Goal: Task Accomplishment & Management: Manage account settings

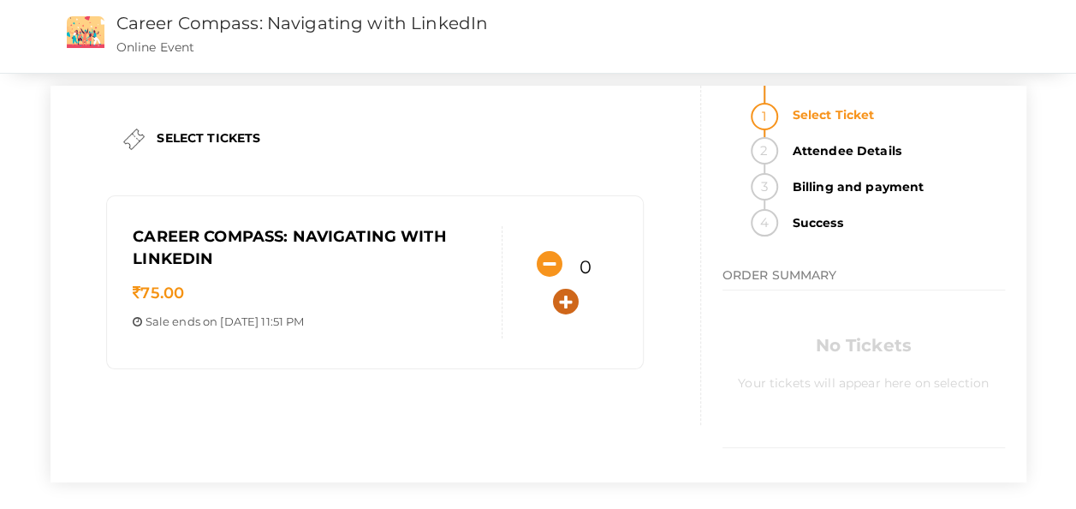
click at [572, 295] on icon "button" at bounding box center [566, 302] width 26 height 26
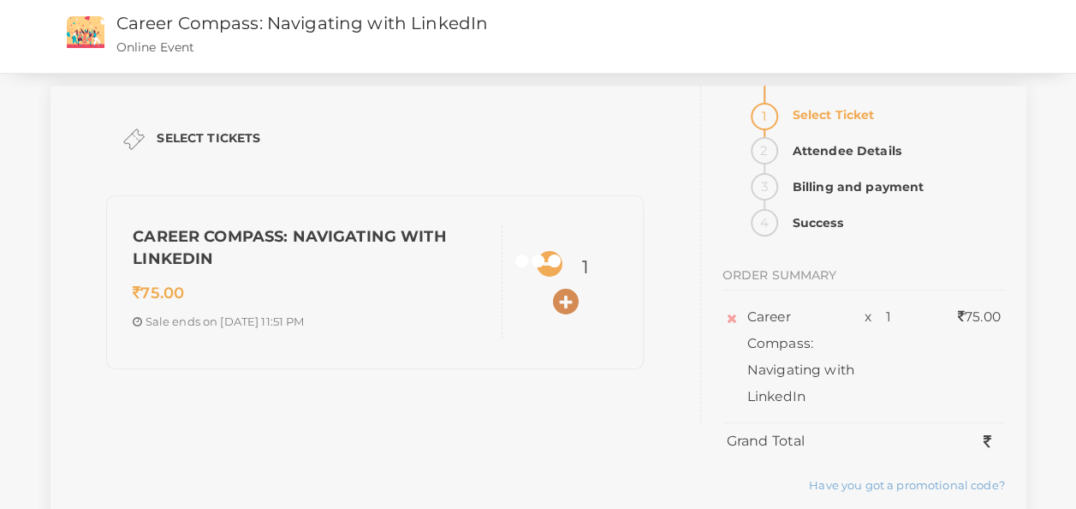
click at [572, 295] on div at bounding box center [538, 254] width 1076 height 509
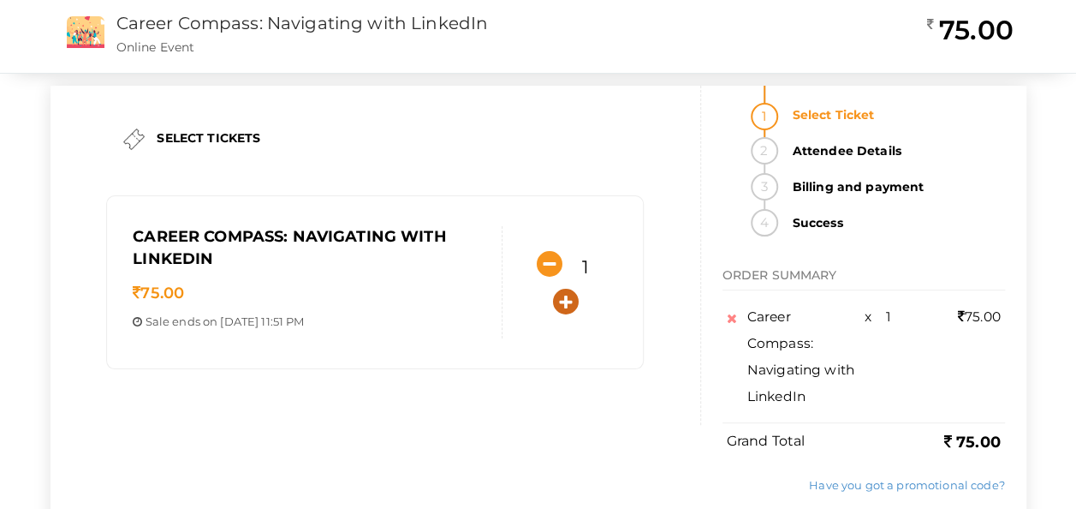
click at [572, 295] on icon "button" at bounding box center [566, 302] width 26 height 26
click at [551, 261] on icon "button" at bounding box center [550, 264] width 26 height 26
type input "1"
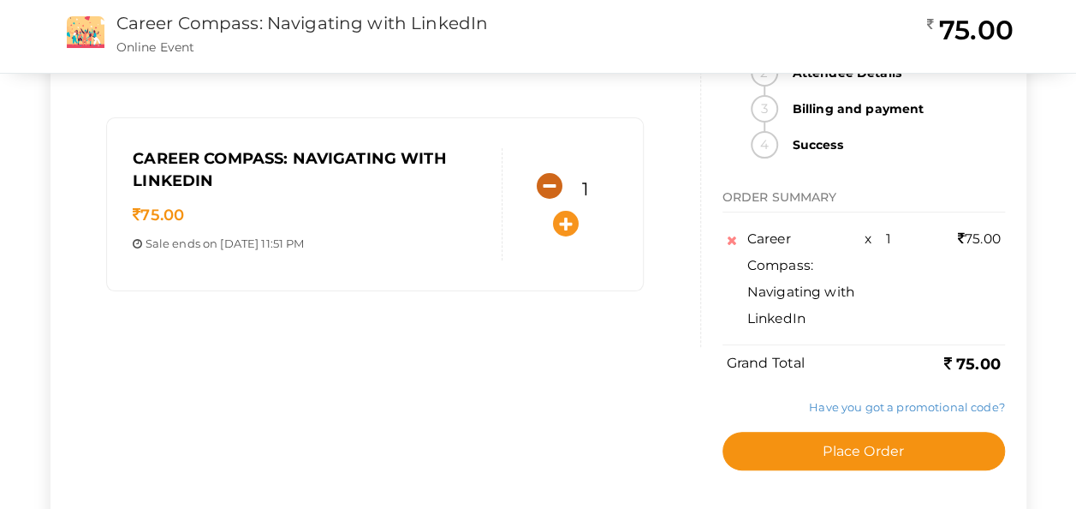
scroll to position [79, 0]
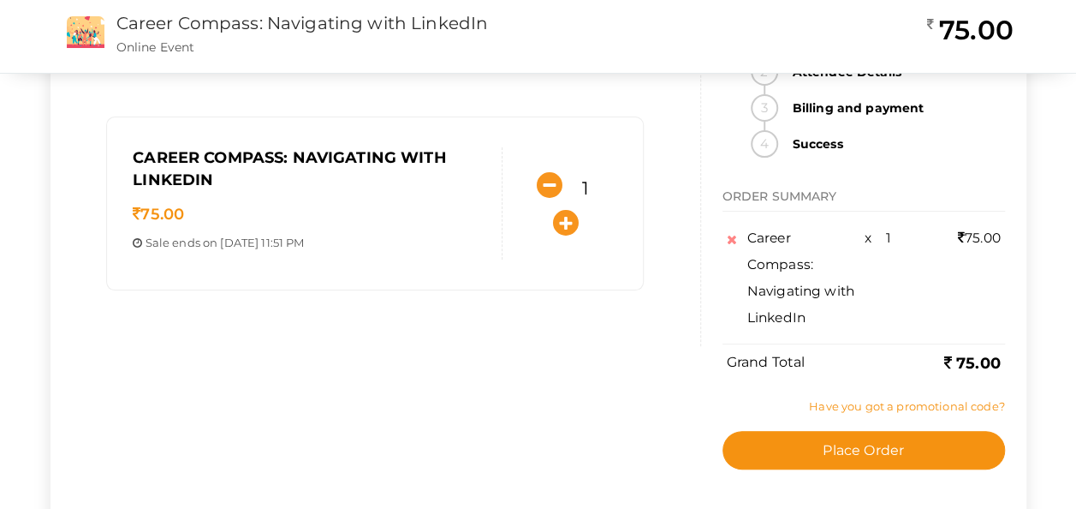
click at [845, 411] on link "Have you got a promotional code?" at bounding box center [906, 406] width 195 height 14
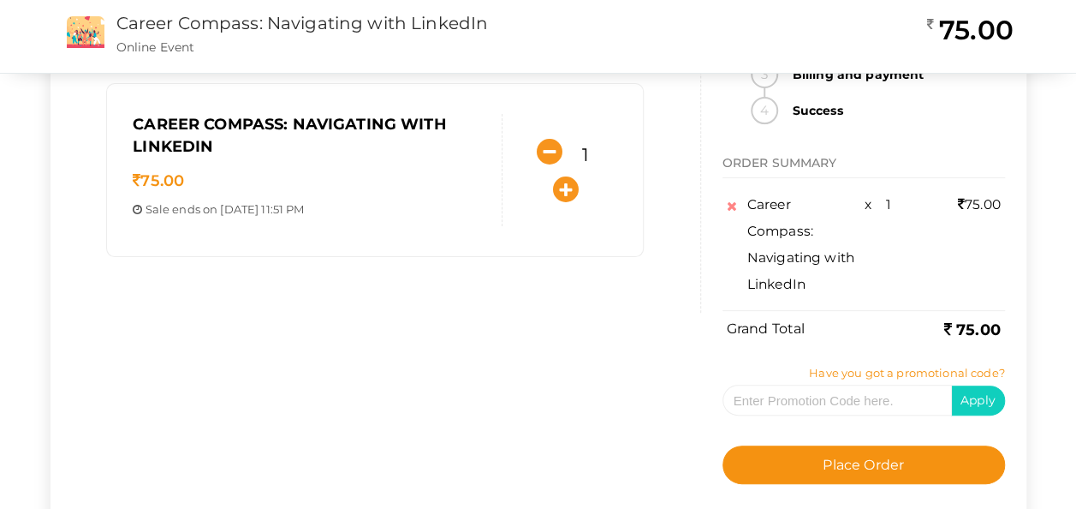
scroll to position [115, 0]
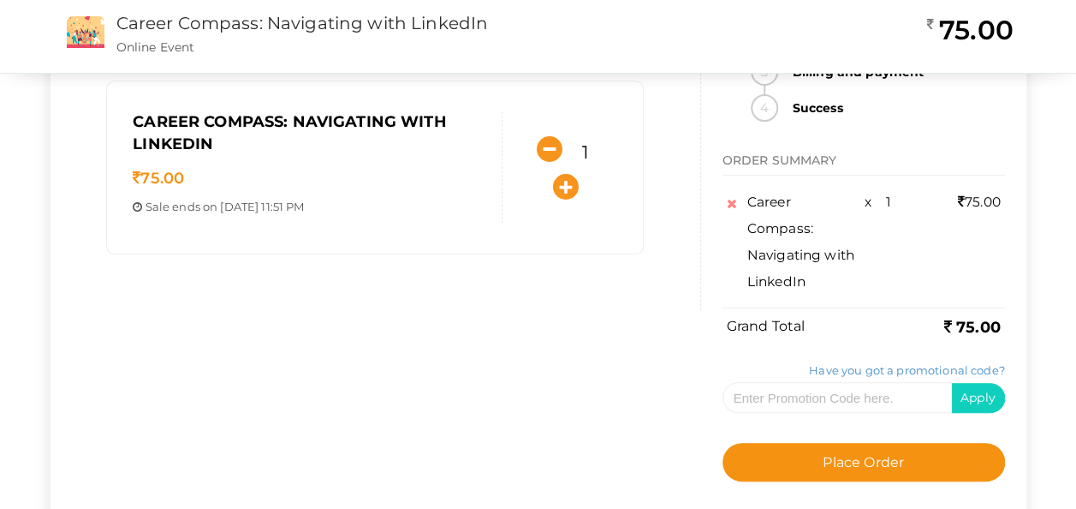
click at [757, 349] on div "Have you got a promotional code? Apply Offer applied. You will get discount of" at bounding box center [864, 396] width 283 height 94
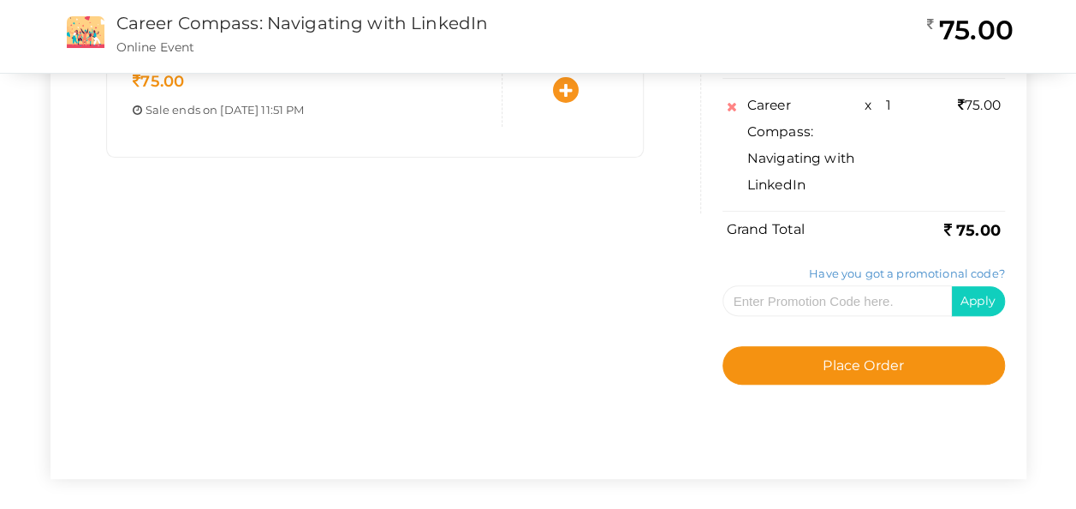
scroll to position [212, 0]
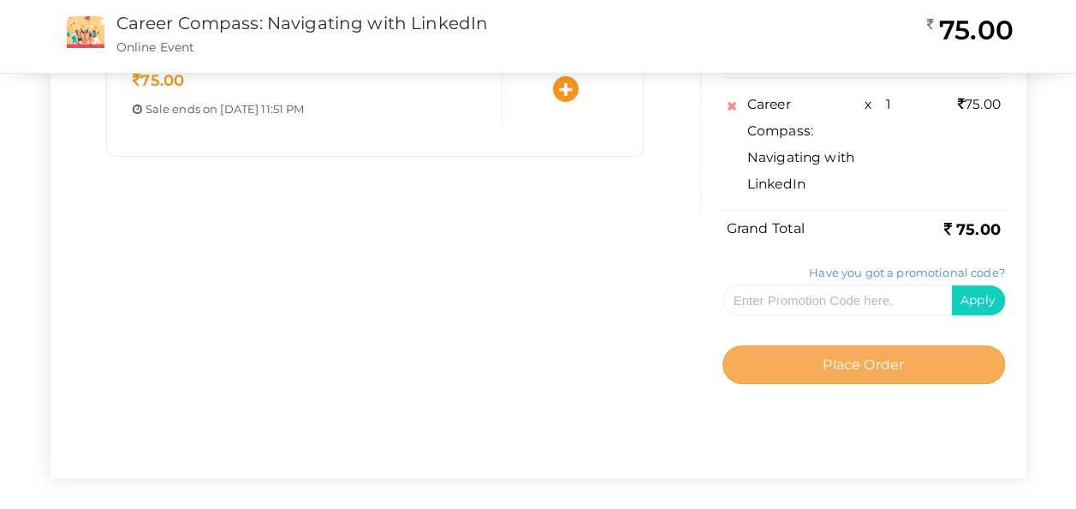
click at [824, 361] on span "Place Order" at bounding box center [863, 364] width 81 height 16
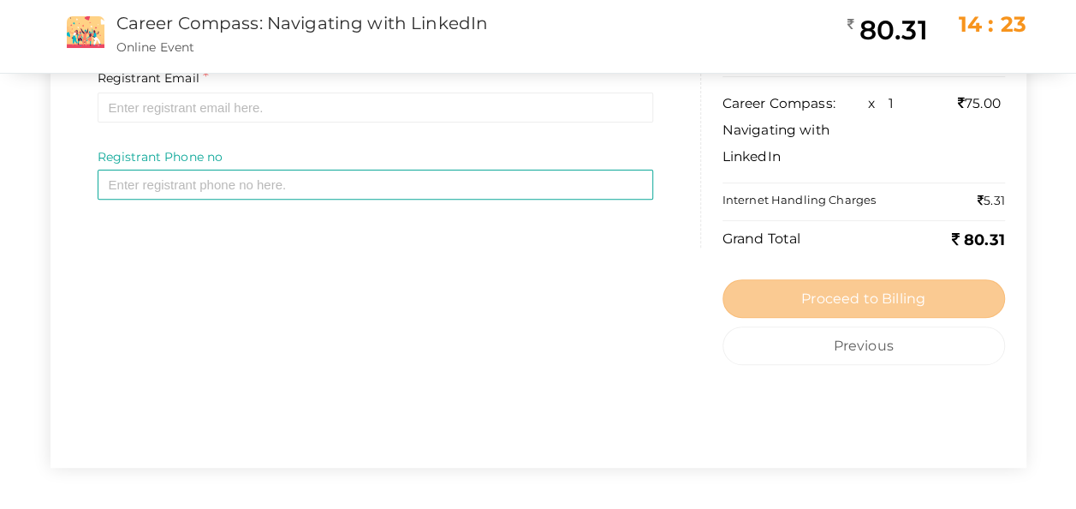
scroll to position [221, 0]
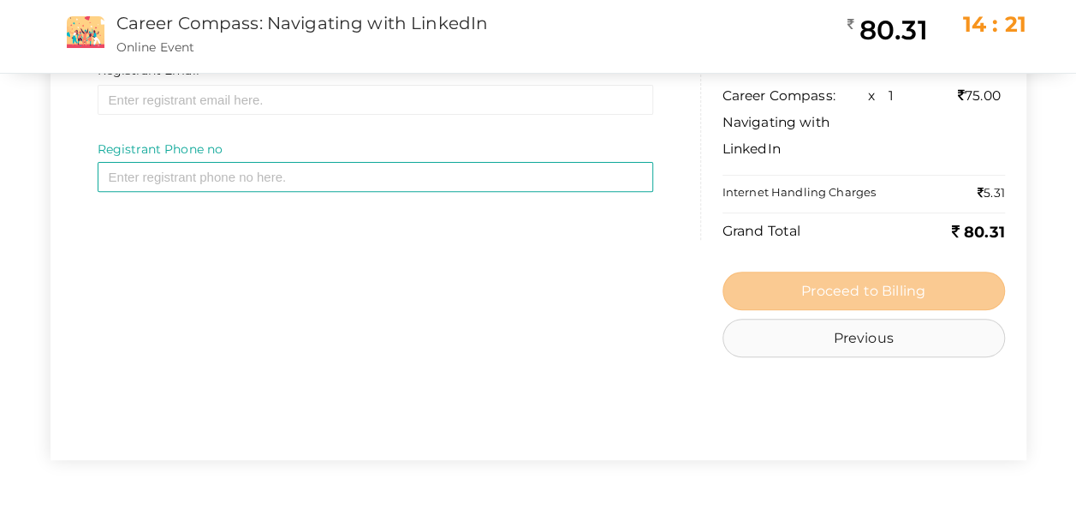
click at [830, 331] on button "Previous" at bounding box center [864, 338] width 283 height 39
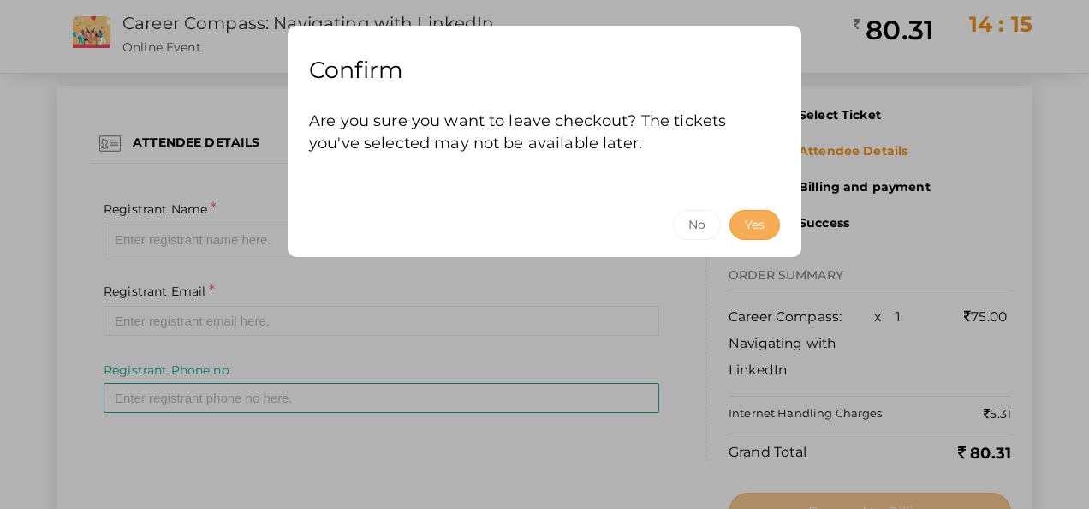
click at [754, 224] on button "Yes" at bounding box center [755, 225] width 51 height 30
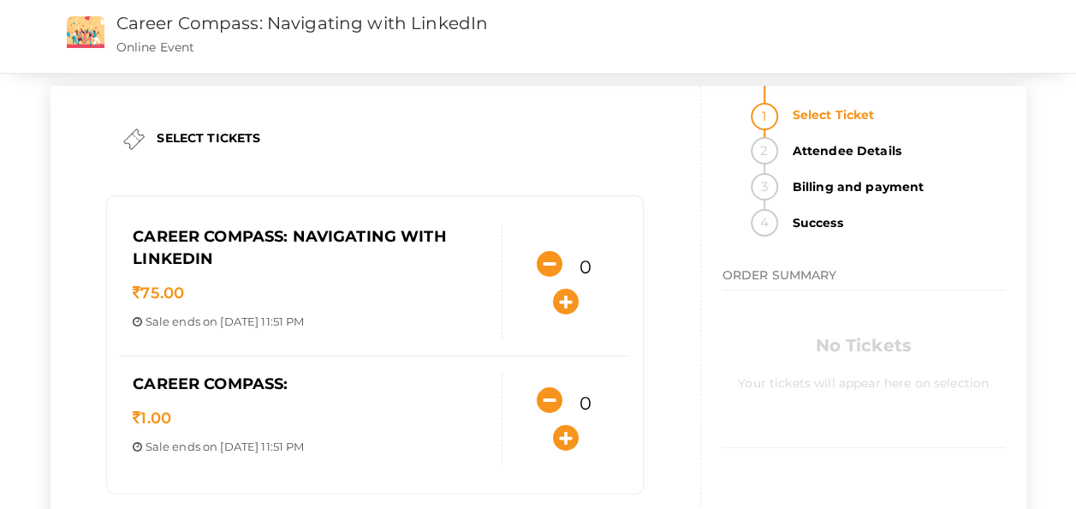
scroll to position [90, 0]
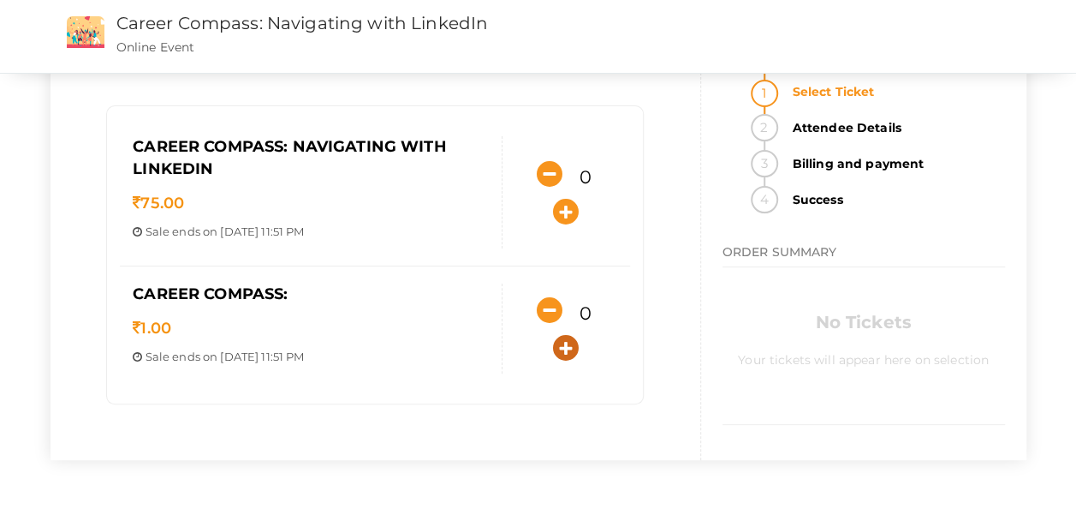
click at [566, 349] on icon "button" at bounding box center [566, 348] width 26 height 26
type input "1"
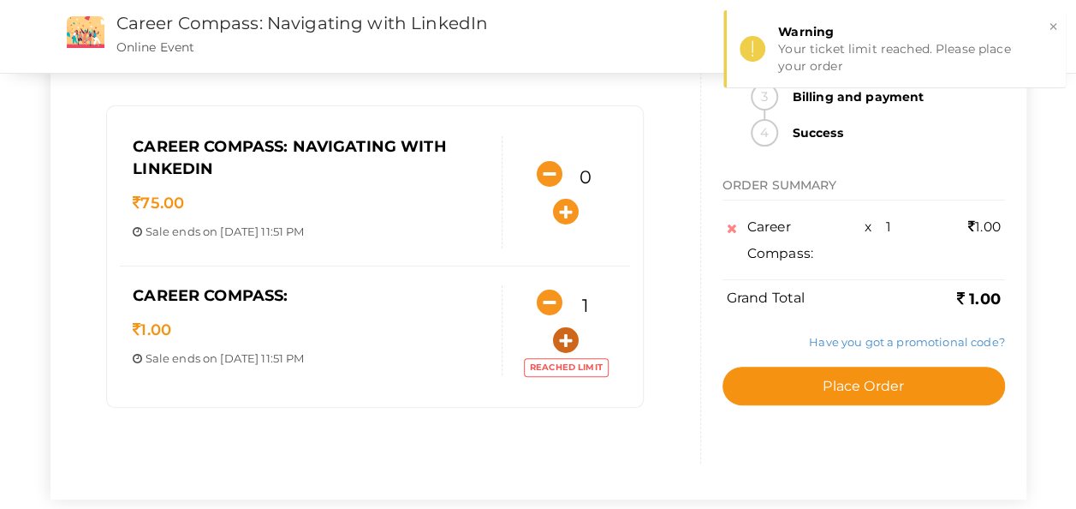
click at [563, 335] on icon "button" at bounding box center [566, 340] width 26 height 26
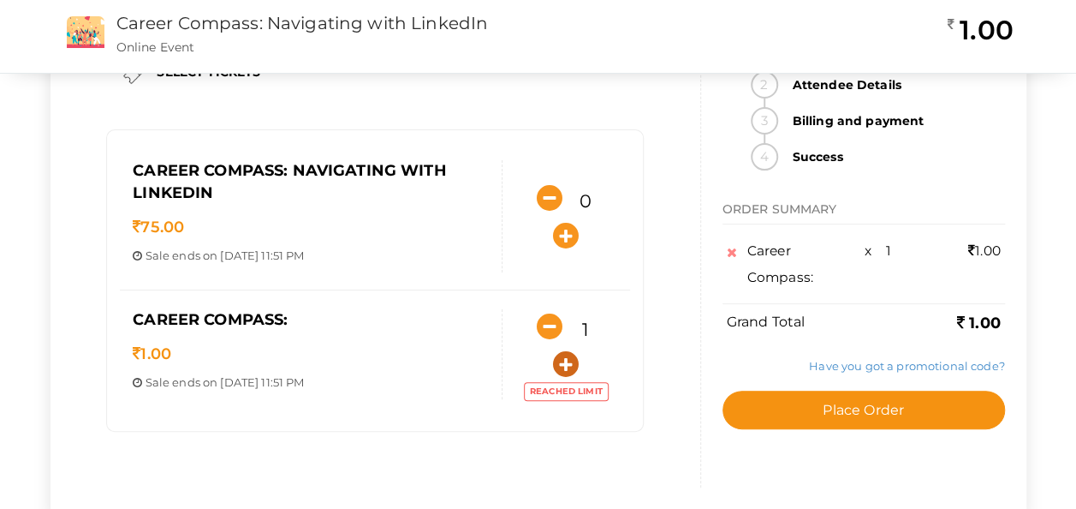
scroll to position [67, 0]
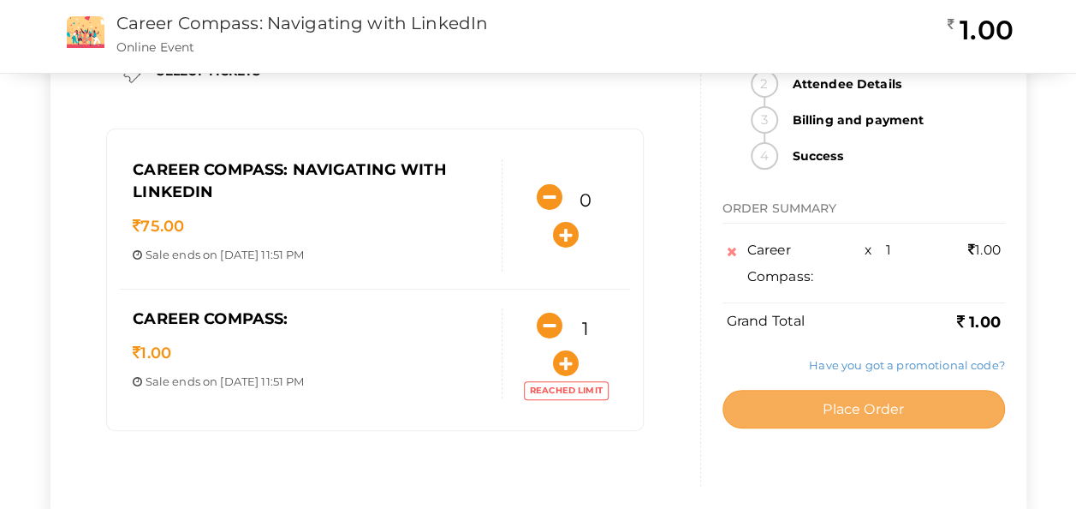
click at [776, 392] on button "Place Order" at bounding box center [864, 409] width 283 height 39
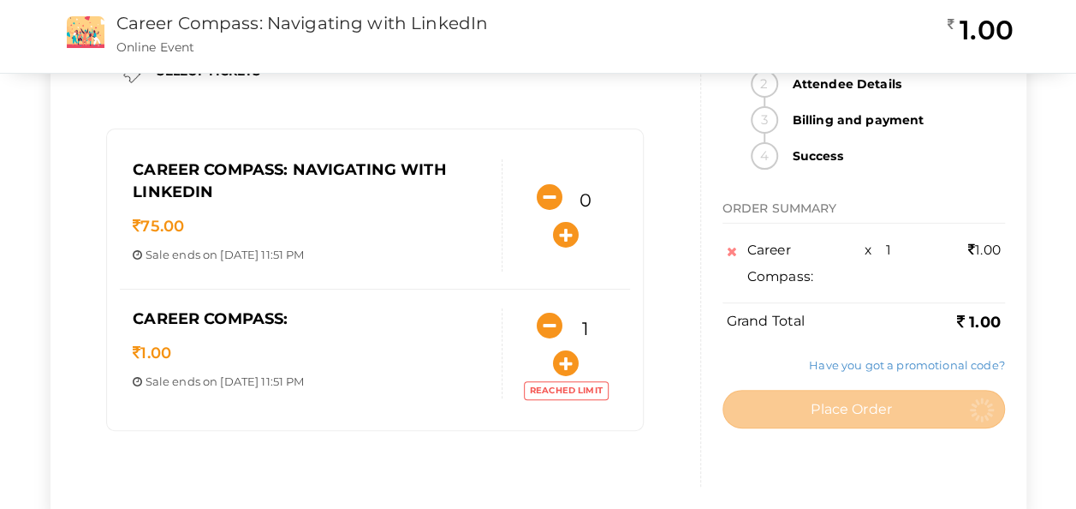
scroll to position [0, 0]
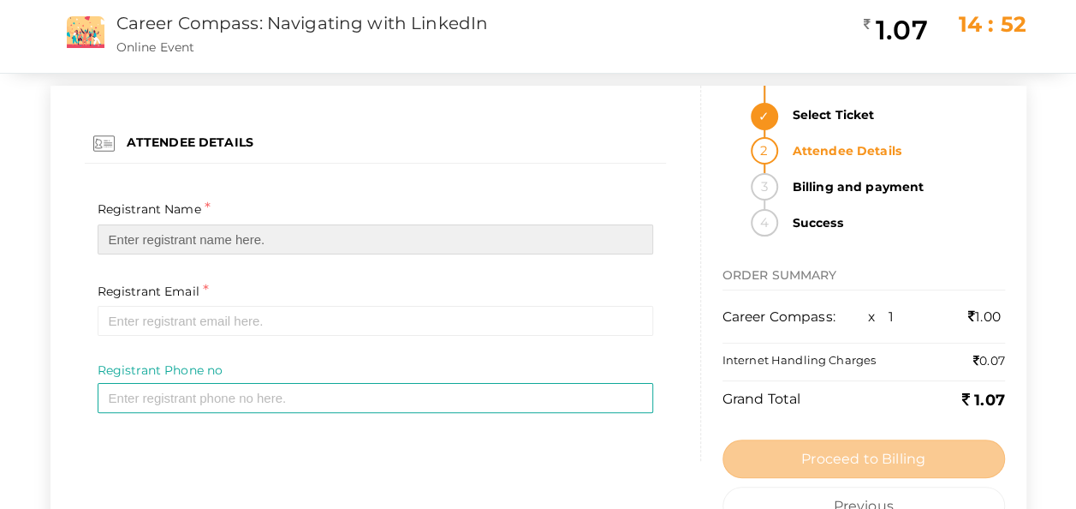
click at [361, 232] on input "text" at bounding box center [376, 239] width 556 height 30
type input "ALAN SEBY"
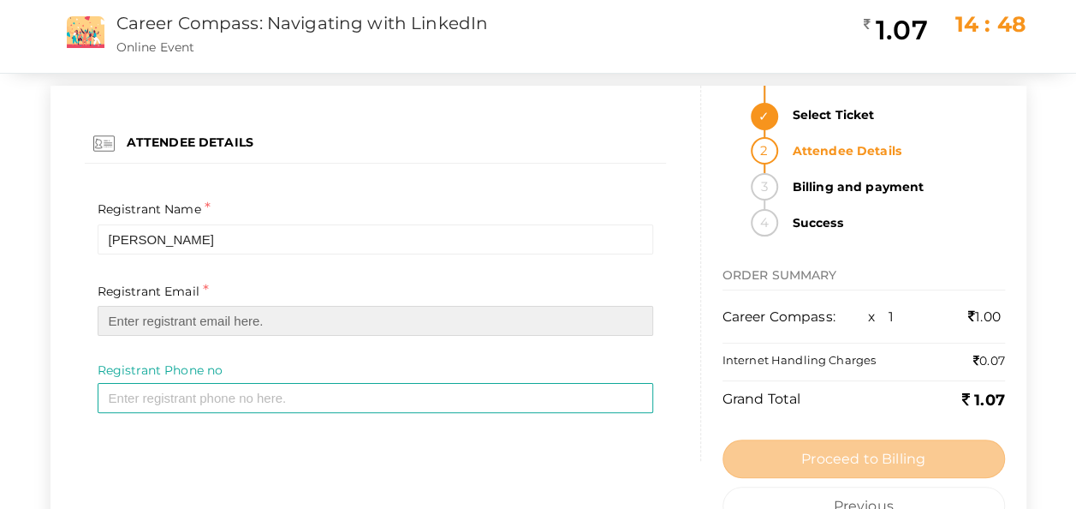
type input "asmas18@outlook.com"
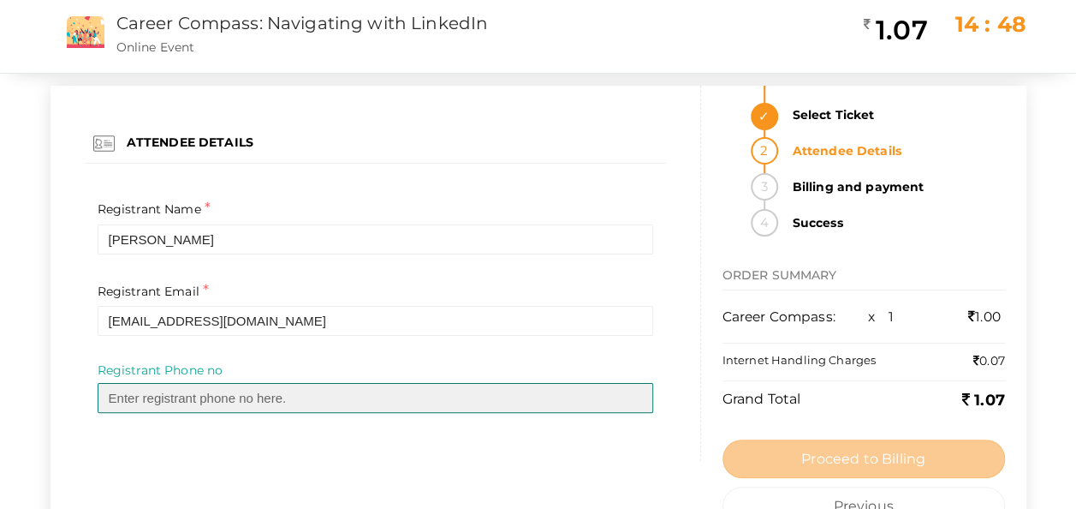
type input "09847087347"
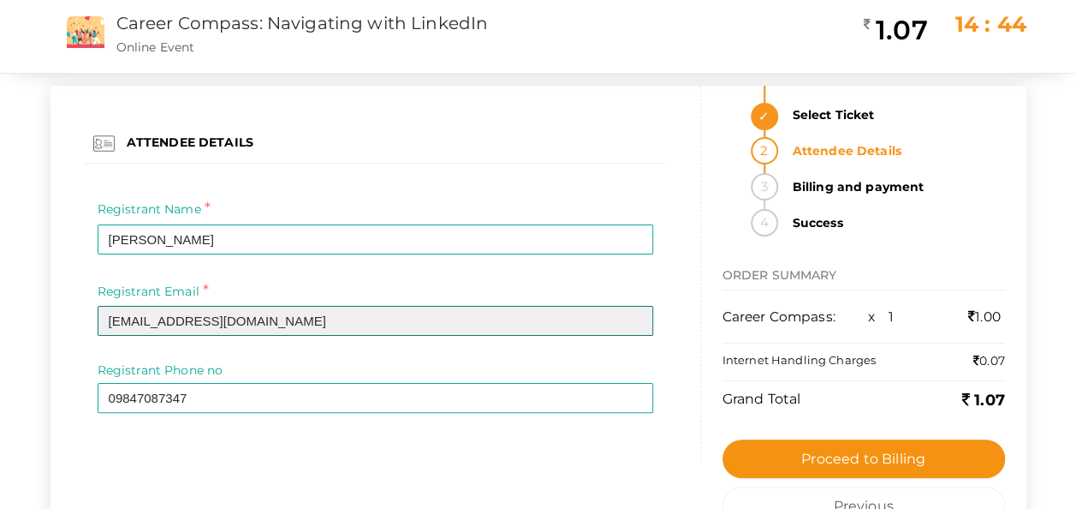
drag, startPoint x: 306, startPoint y: 320, endPoint x: 79, endPoint y: 329, distance: 227.1
click at [79, 329] on div "ATTENDEE DETAILS Registrant Name * ALAN SEBY Required Invalid Name. Please ente…" at bounding box center [375, 273] width 624 height 375
type input "yhtjvh@vjmh.ujvy"
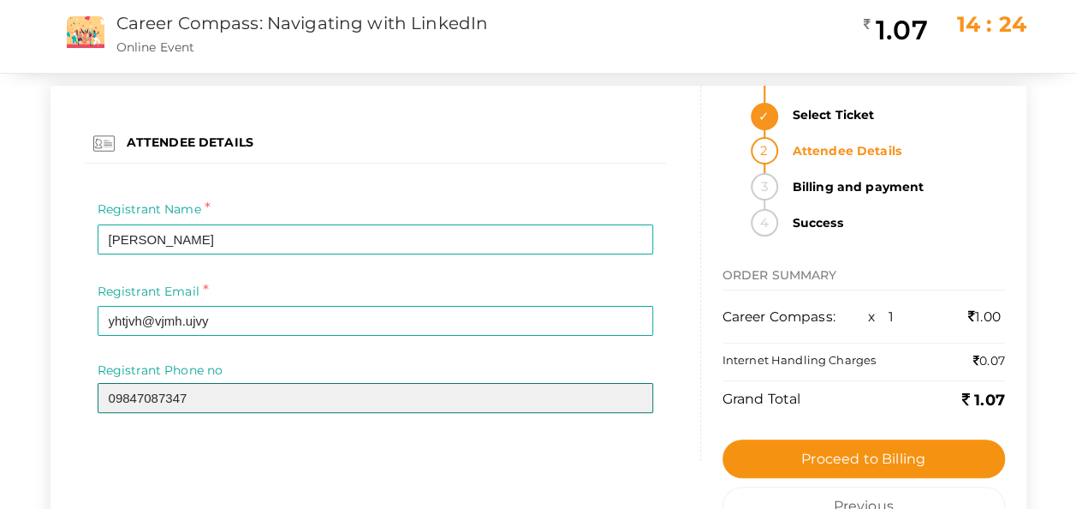
click at [194, 402] on input "09847087347" at bounding box center [376, 398] width 556 height 30
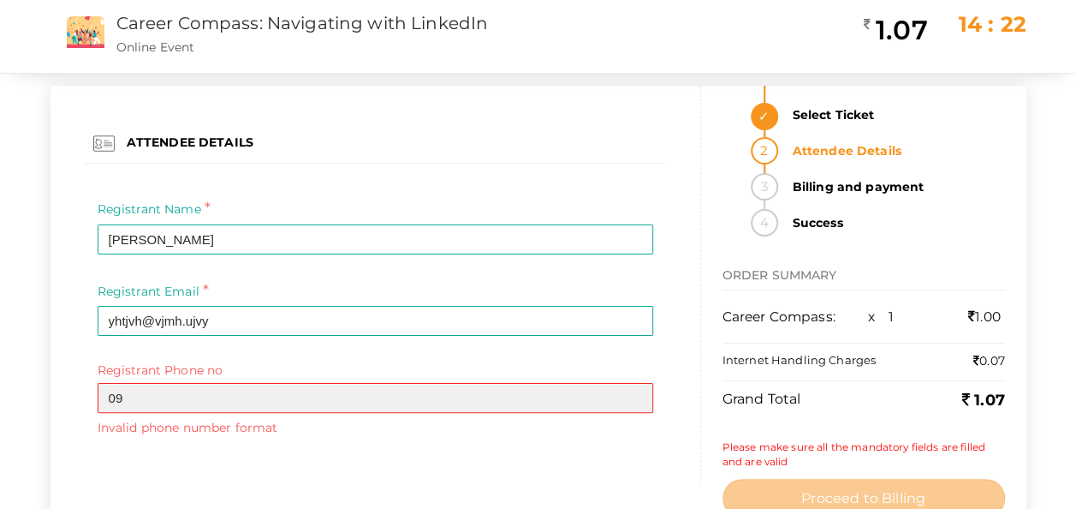
type input "0"
type input "7904717210"
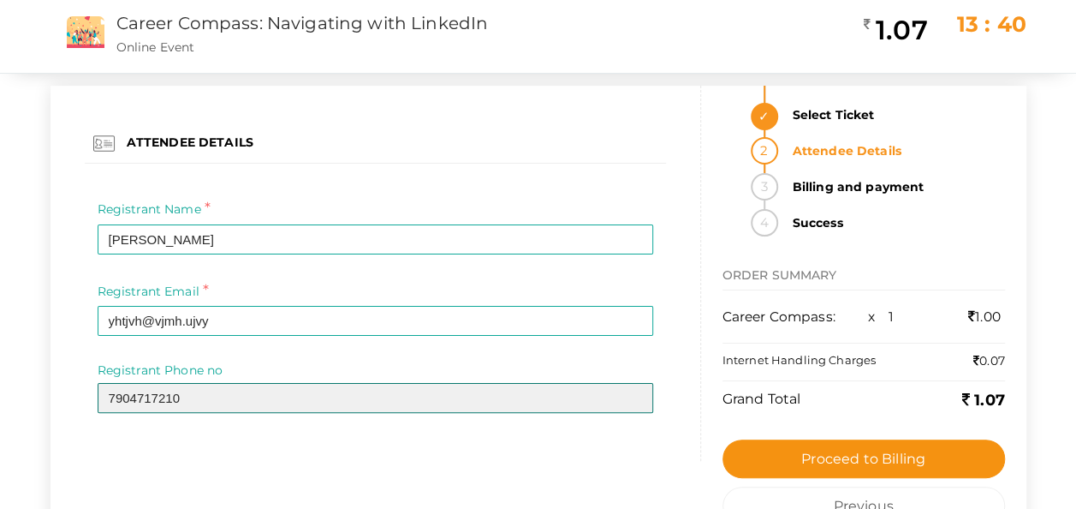
click at [313, 406] on input "7904717210" at bounding box center [376, 398] width 556 height 30
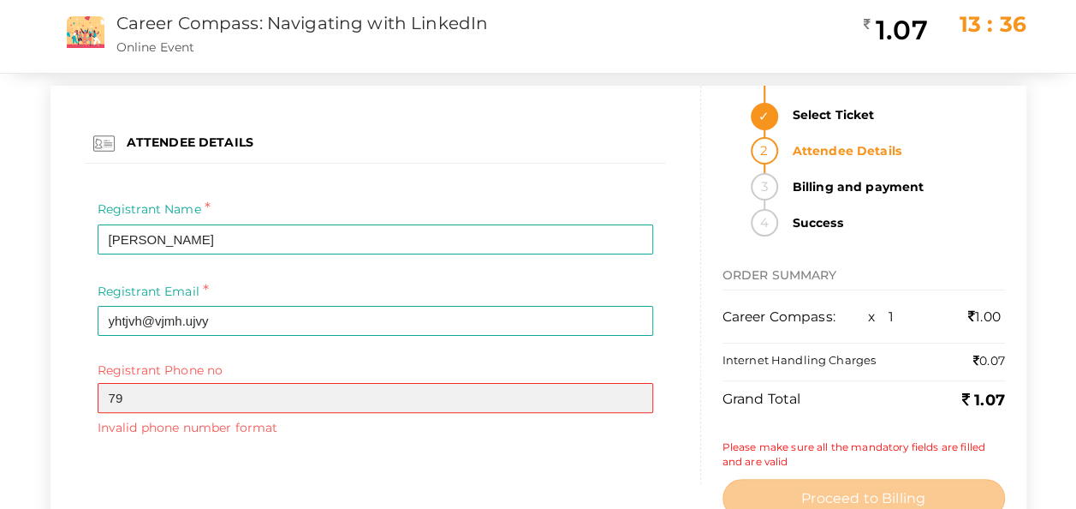
type input "7"
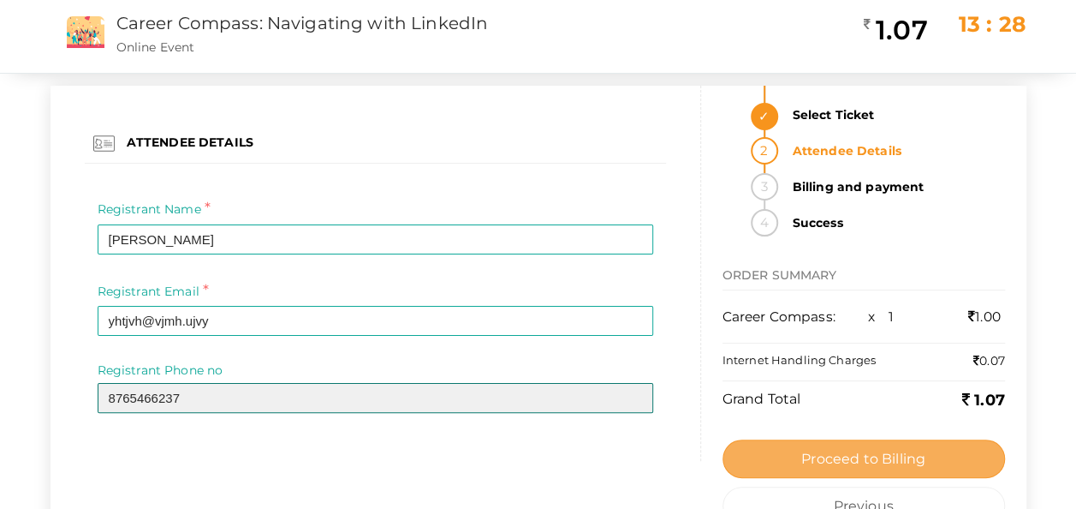
type input "8765466237"
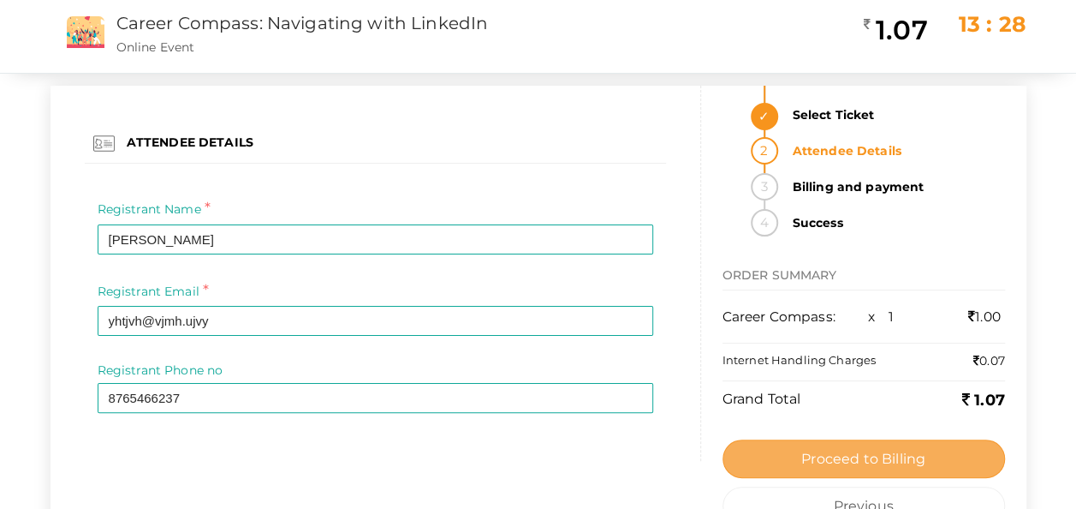
click at [773, 443] on button "Proceed to Billing" at bounding box center [864, 458] width 283 height 39
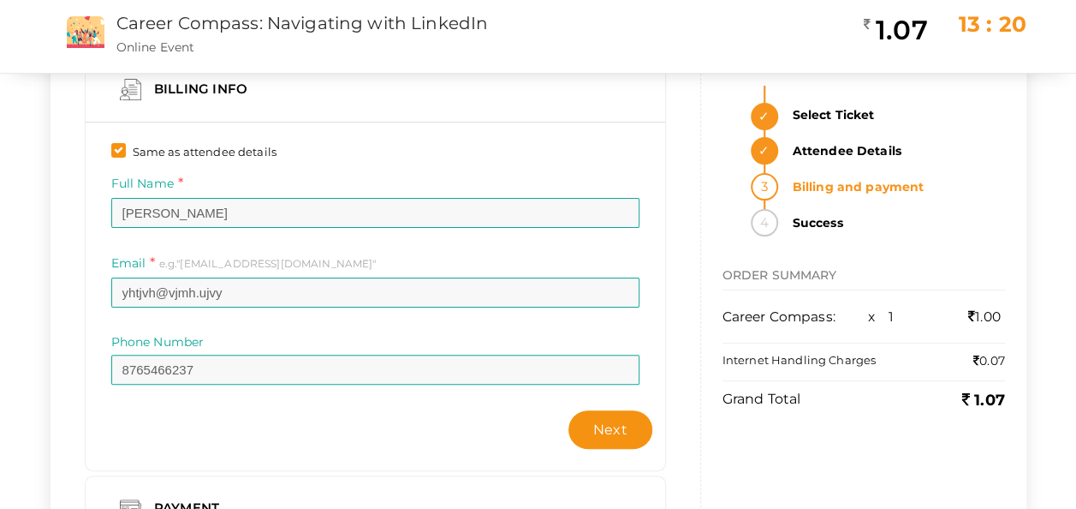
scroll to position [51, 0]
click at [618, 413] on button "Next" at bounding box center [611, 428] width 84 height 39
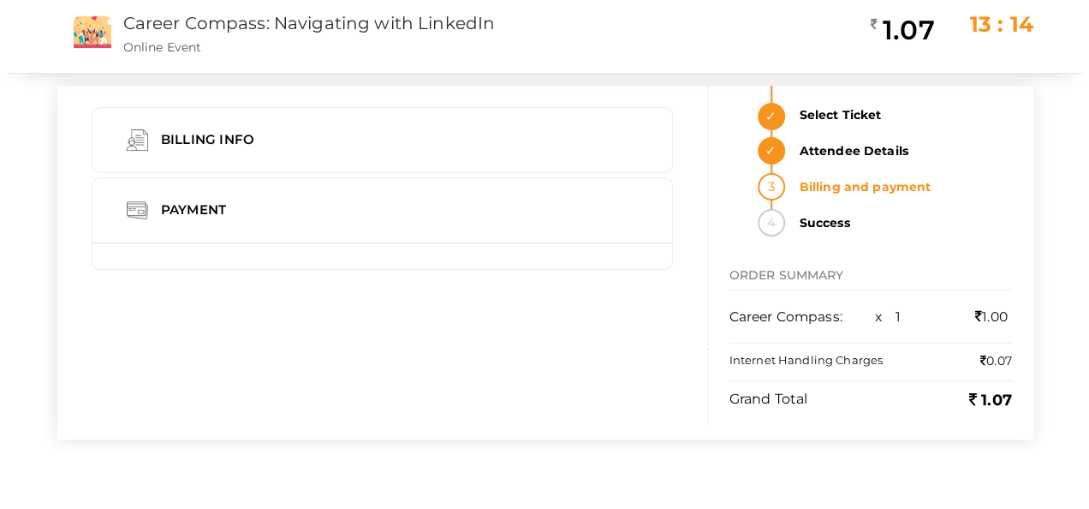
scroll to position [0, 0]
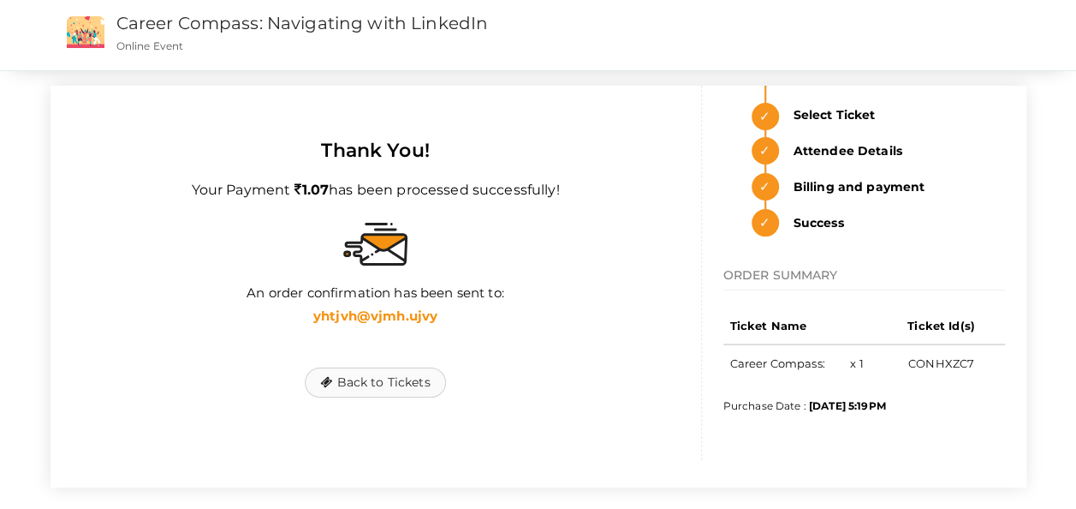
click at [397, 385] on button "Back to Tickets" at bounding box center [375, 382] width 140 height 30
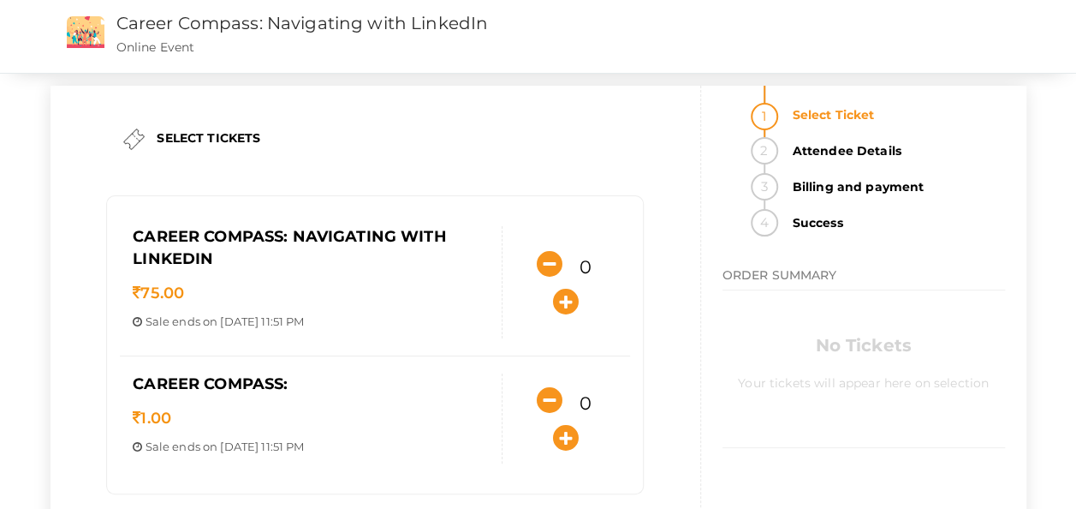
click at [350, 33] on h3 "Career Compass: Navigating with LinkedIn" at bounding box center [385, 24] width 539 height 30
click at [209, 26] on link "Career Compass: Navigating with LinkedIn" at bounding box center [302, 23] width 373 height 21
click at [563, 289] on icon "button" at bounding box center [566, 302] width 26 height 26
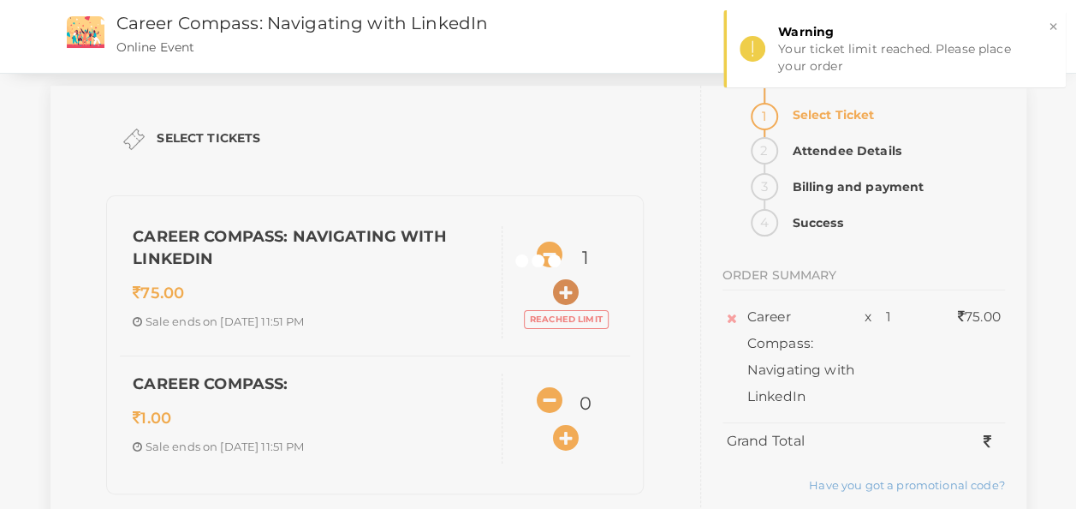
click at [563, 289] on div at bounding box center [538, 254] width 1076 height 509
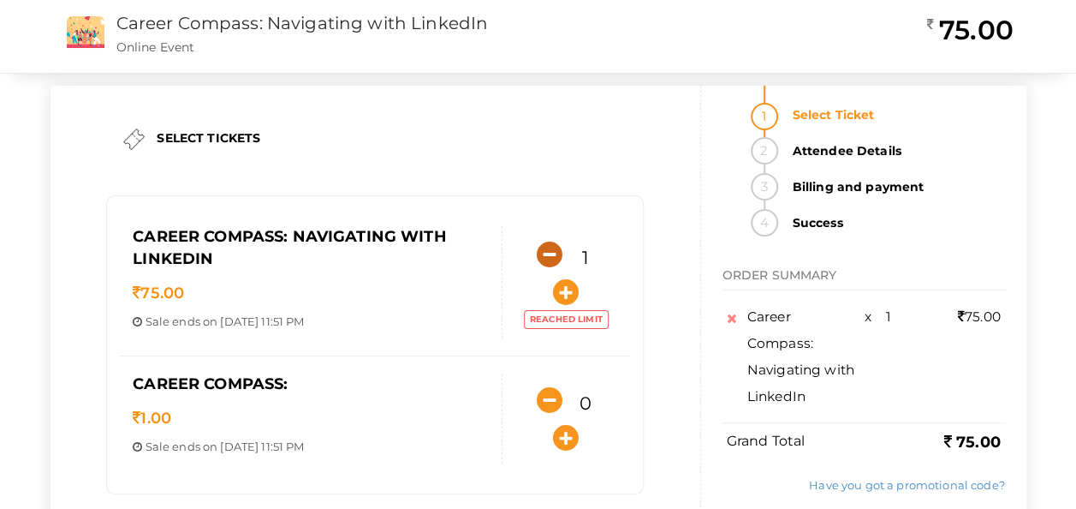
click at [533, 257] on button "button" at bounding box center [550, 254] width 34 height 34
type input "0"
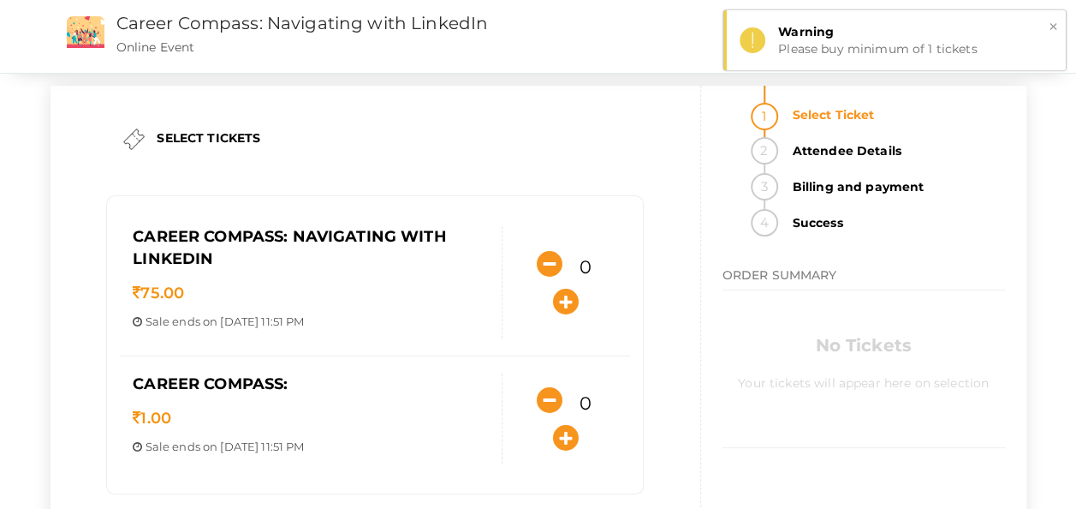
click at [1055, 27] on button "×" at bounding box center [1053, 27] width 11 height 20
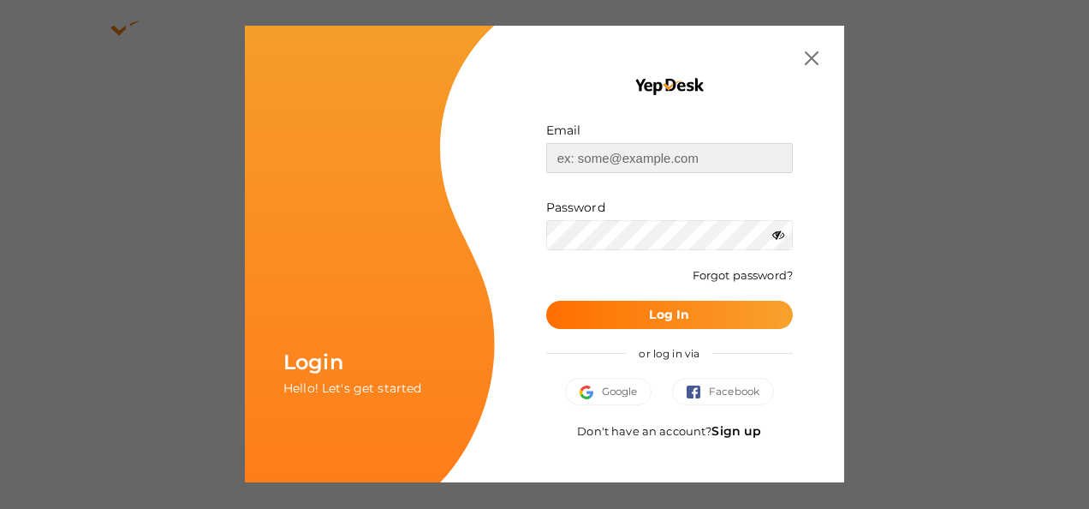
click at [607, 161] on input "text" at bounding box center [669, 158] width 247 height 30
click at [697, 163] on input "asmas18@outlook.com" at bounding box center [669, 158] width 247 height 30
type input "a"
click at [697, 163] on input "text" at bounding box center [669, 158] width 247 height 30
type input "a"
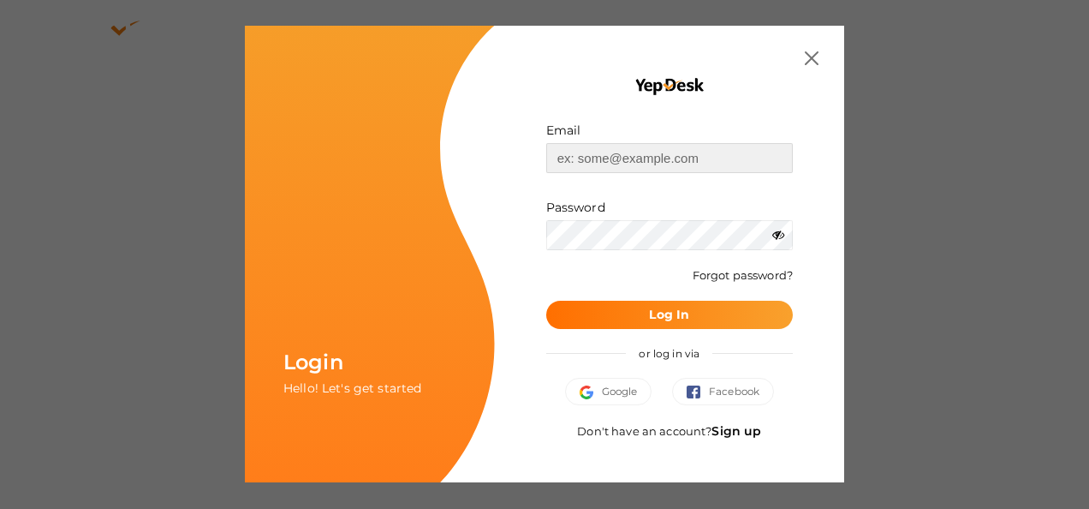
click at [707, 152] on input "text" at bounding box center [669, 158] width 247 height 30
click at [701, 161] on input "text" at bounding box center [669, 158] width 247 height 30
type input "devapriyavj2004@gmail.com"
click at [774, 240] on icon at bounding box center [778, 235] width 12 height 12
click at [695, 310] on button "Log In" at bounding box center [669, 315] width 247 height 28
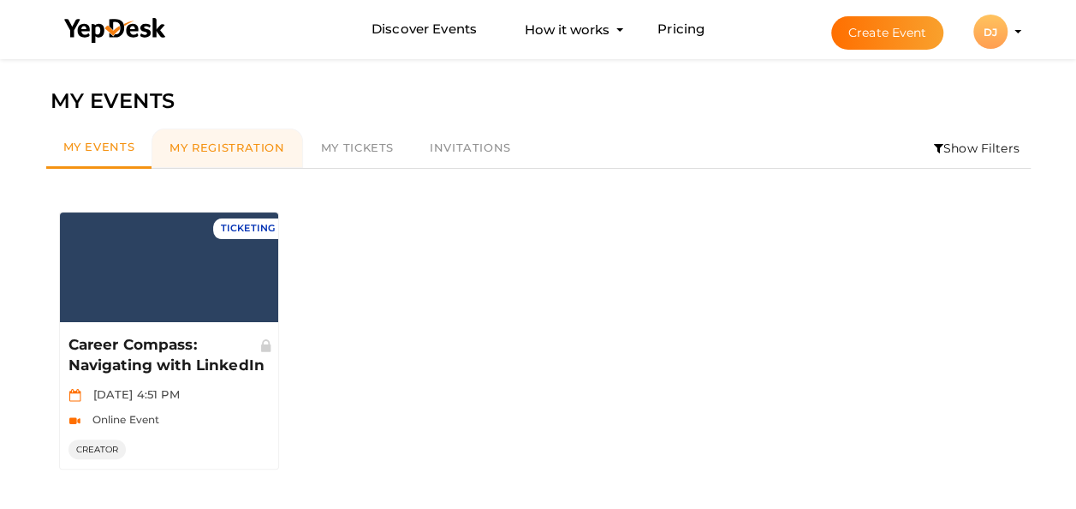
click at [203, 160] on link "My Registration" at bounding box center [227, 147] width 151 height 39
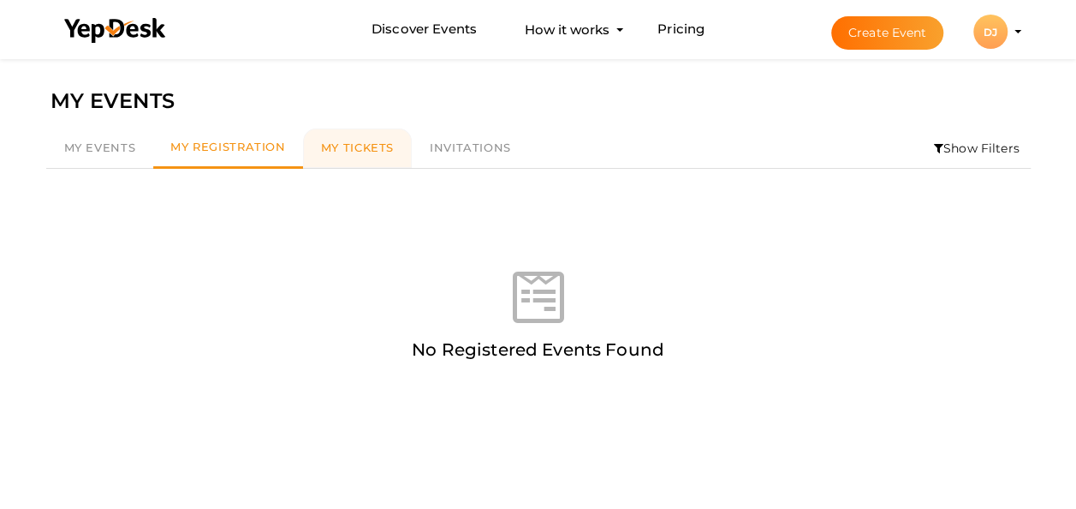
click at [321, 151] on span "My Tickets" at bounding box center [357, 147] width 73 height 14
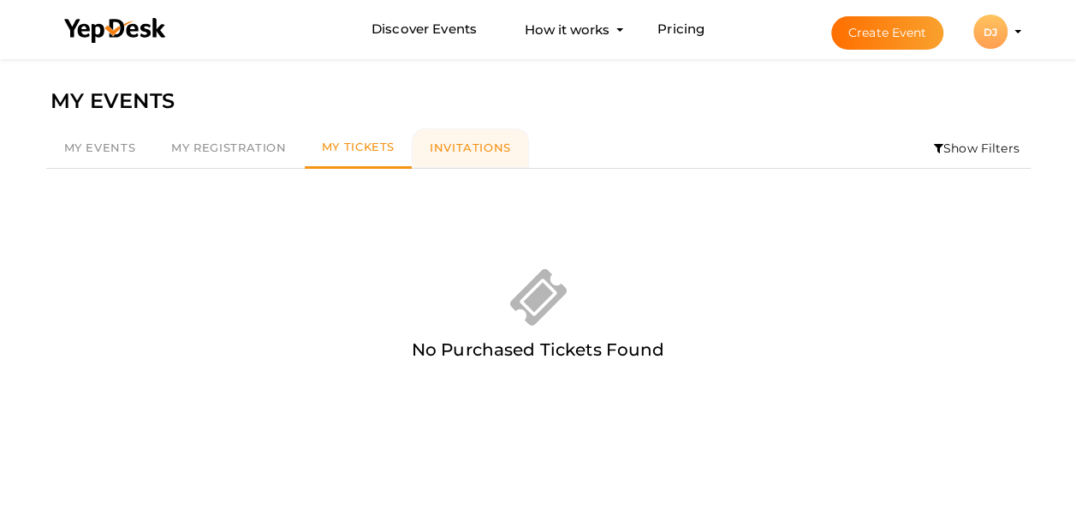
click at [420, 160] on link "Invitations" at bounding box center [470, 147] width 117 height 39
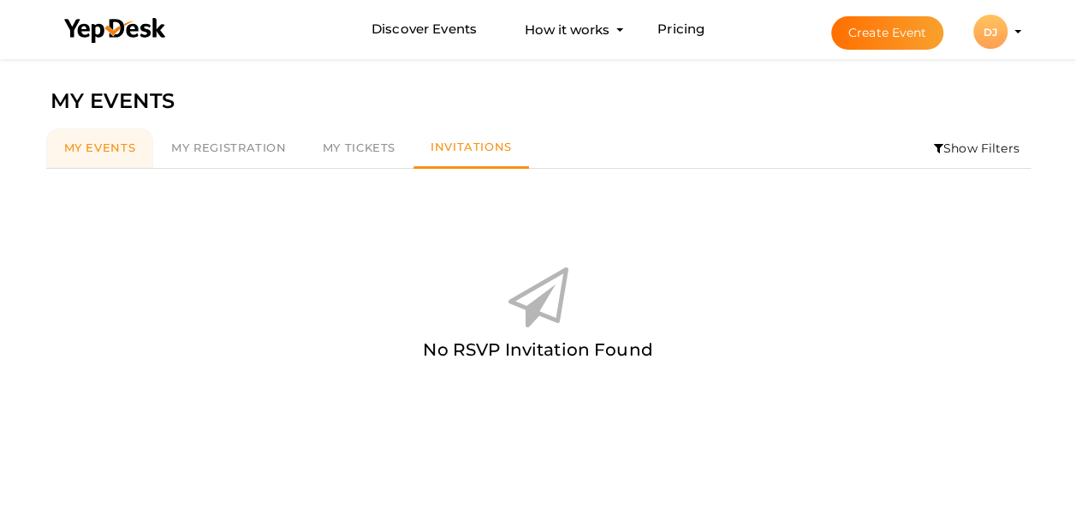
click at [89, 138] on link "My Events" at bounding box center [100, 147] width 108 height 39
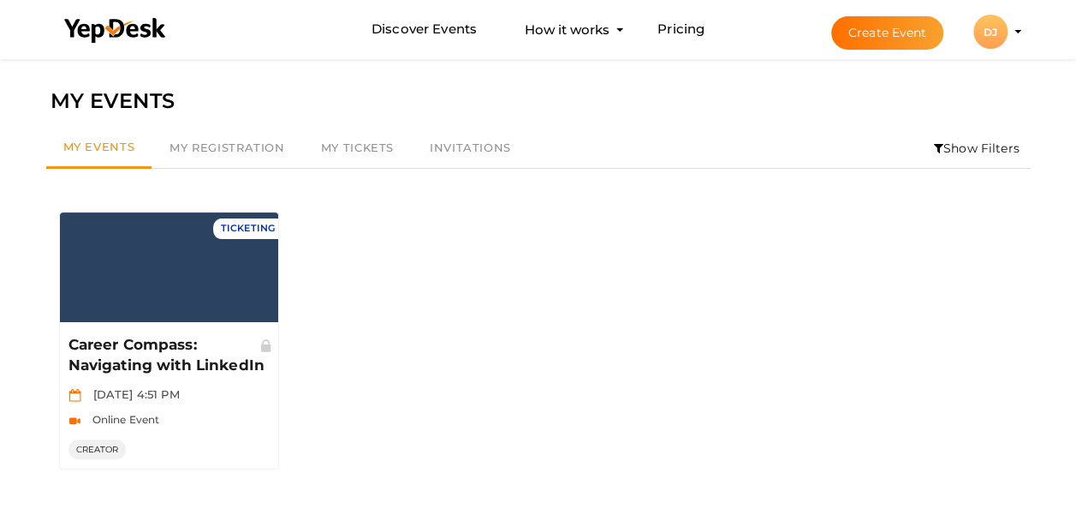
scroll to position [34, 0]
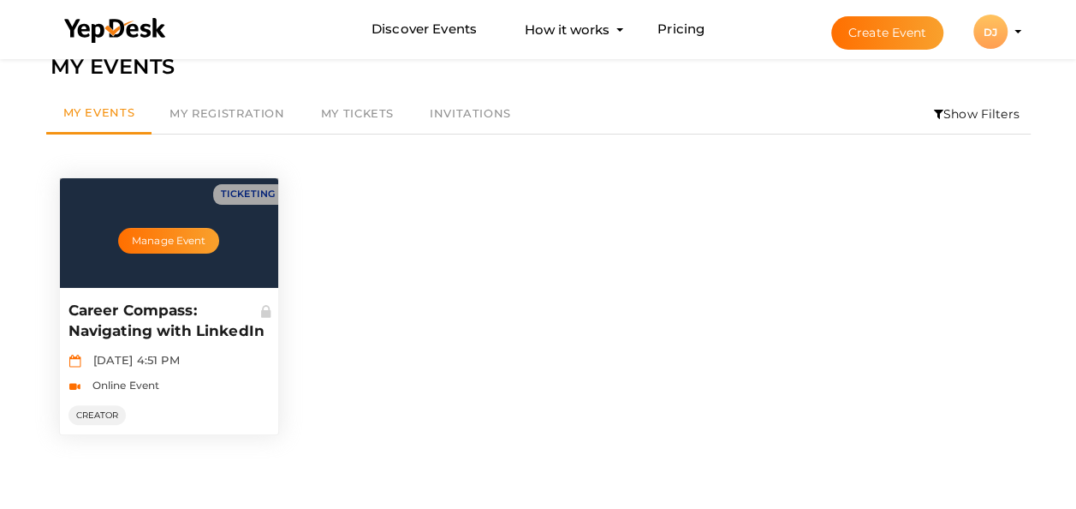
click at [226, 265] on div "Manage Event" at bounding box center [169, 233] width 219 height 110
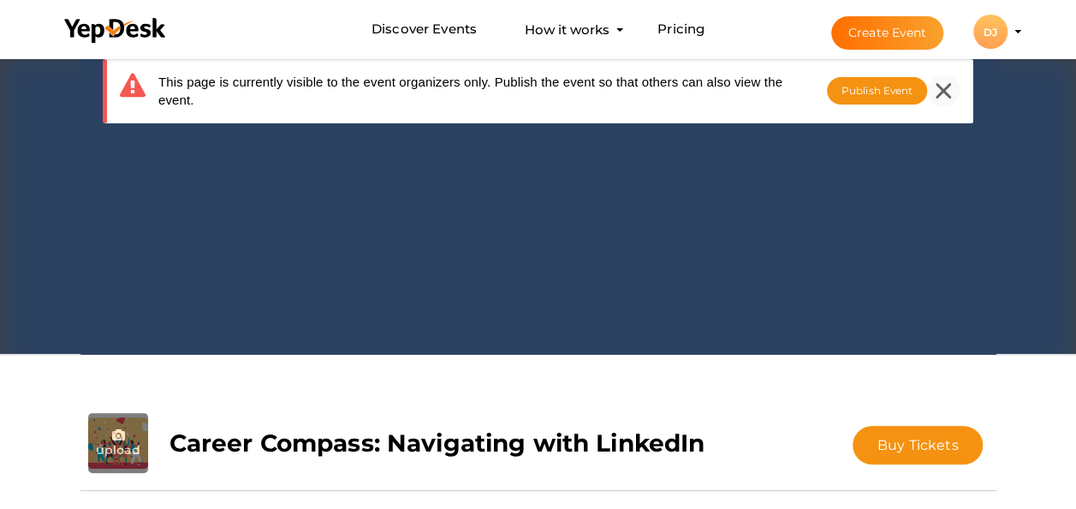
click at [948, 90] on icon at bounding box center [943, 90] width 15 height 15
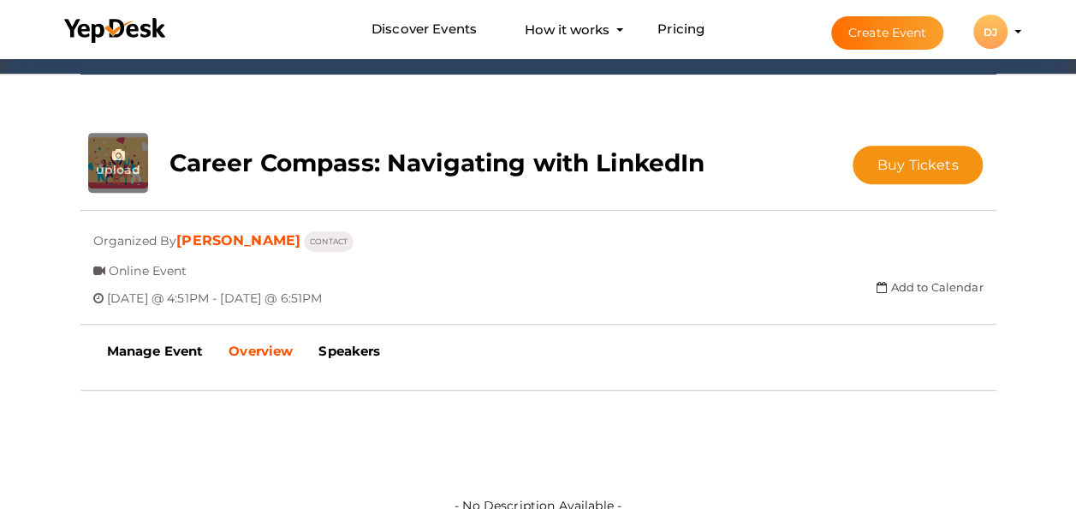
scroll to position [285, 0]
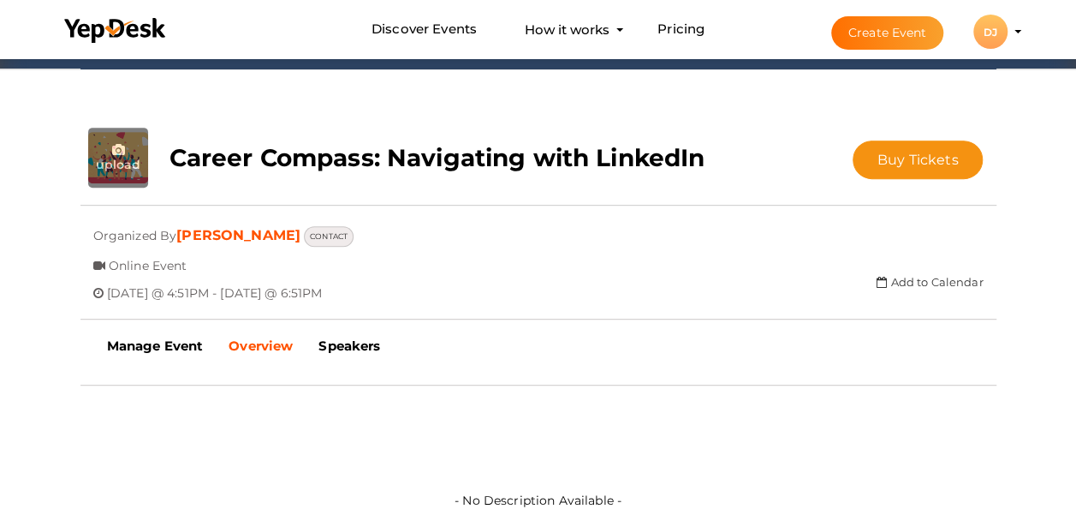
click at [312, 241] on button "CONTACT" at bounding box center [329, 236] width 50 height 21
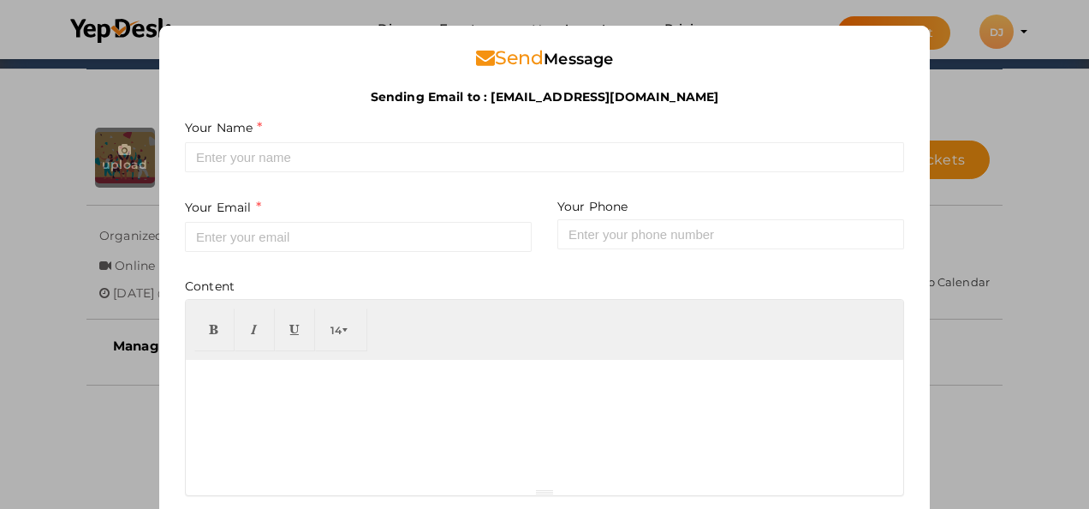
click at [51, 220] on div "Send Message Sending Email to : [EMAIL_ADDRESS][DOMAIN_NAME] Sending Email to :…" at bounding box center [544, 254] width 1089 height 509
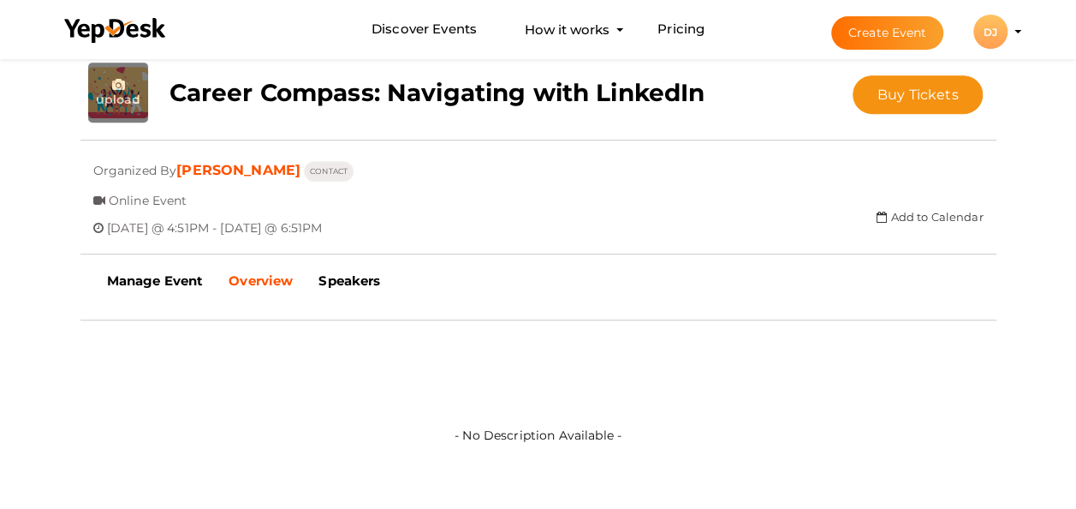
scroll to position [351, 0]
click at [178, 272] on b "Manage Event" at bounding box center [155, 279] width 97 height 16
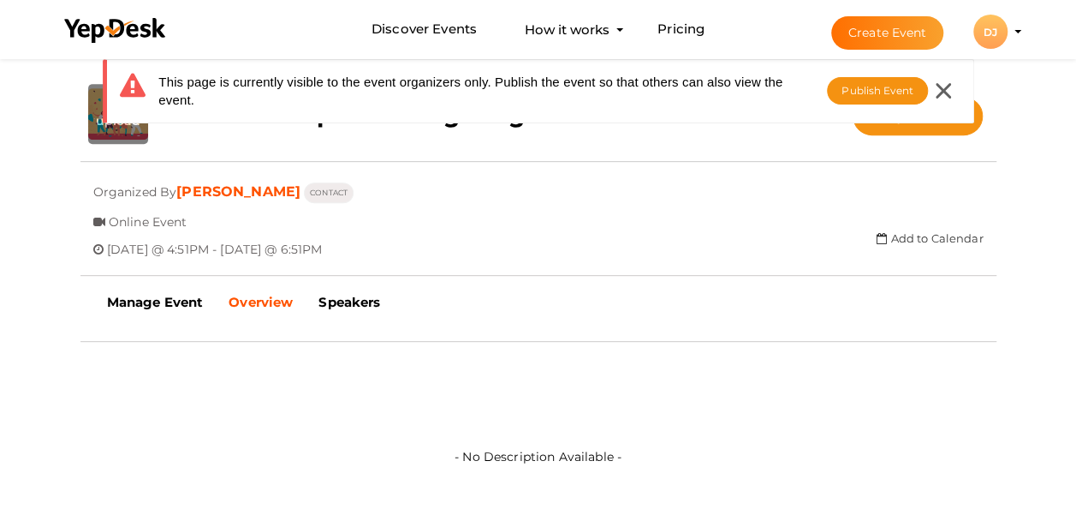
scroll to position [367, 0]
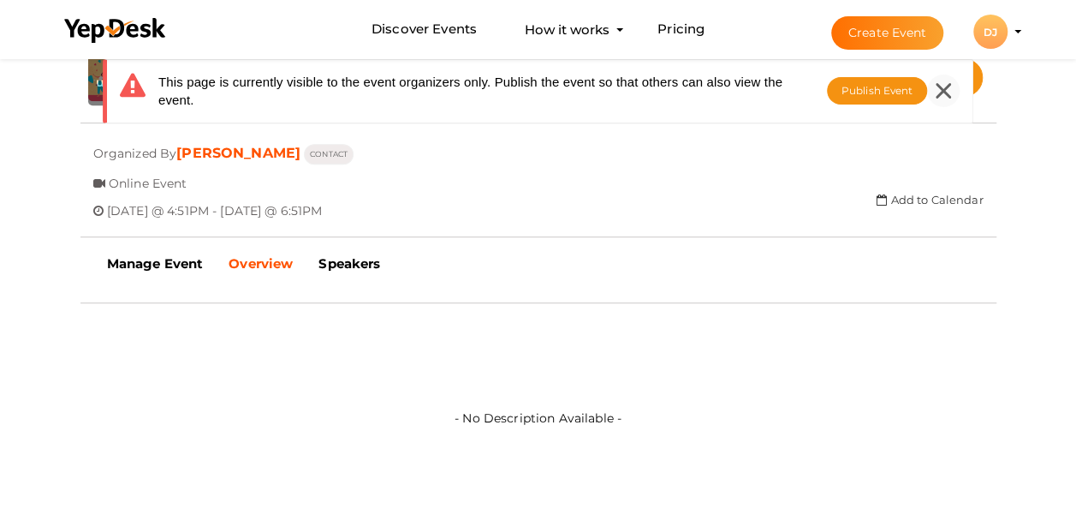
click at [942, 87] on icon at bounding box center [943, 90] width 15 height 15
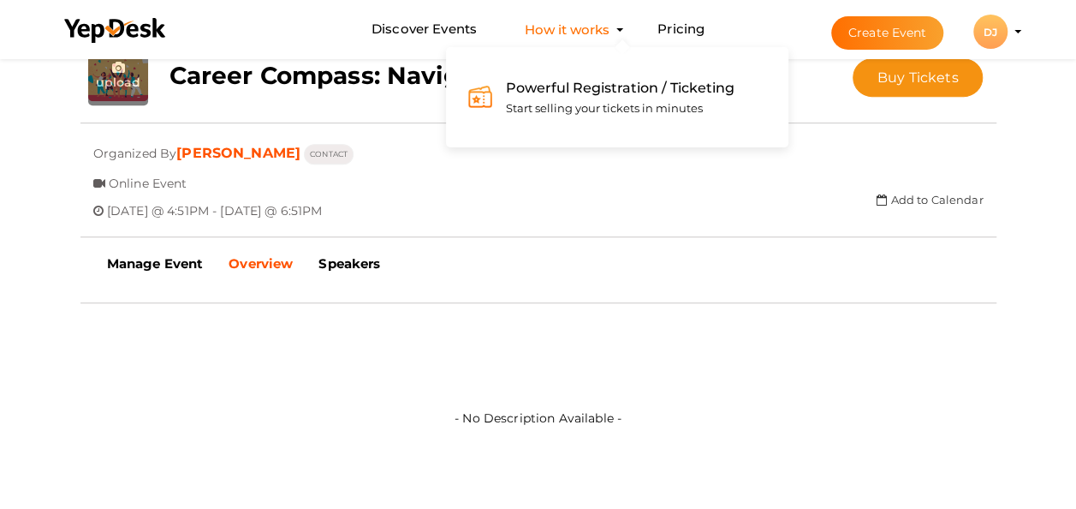
click at [579, 22] on button "How it works Powerful Registration / Ticketing Start selling your tickets in mi…" at bounding box center [567, 30] width 95 height 32
click at [578, 99] on div "Powerful Registration / Ticketing Start selling your tickets in minutes" at bounding box center [613, 97] width 241 height 41
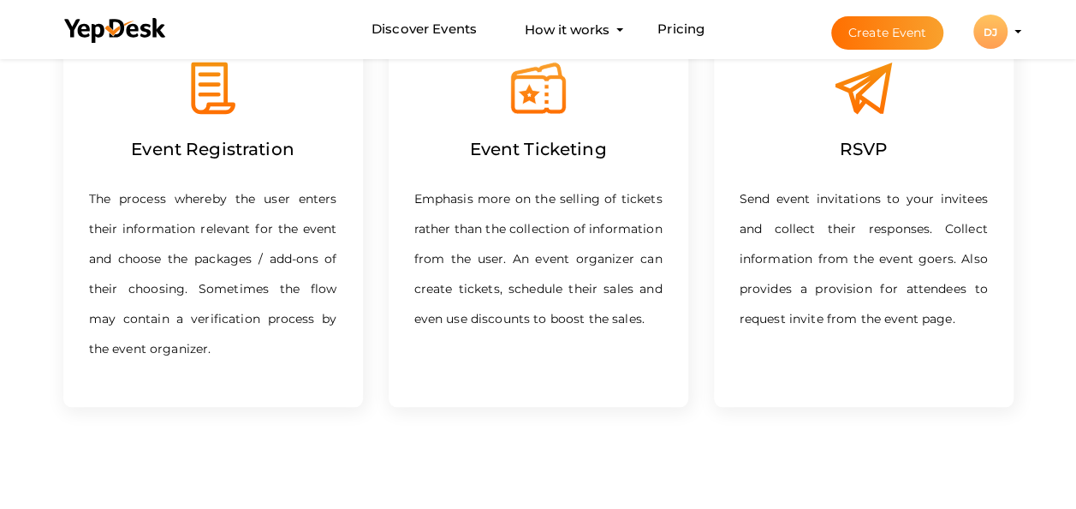
scroll to position [630, 0]
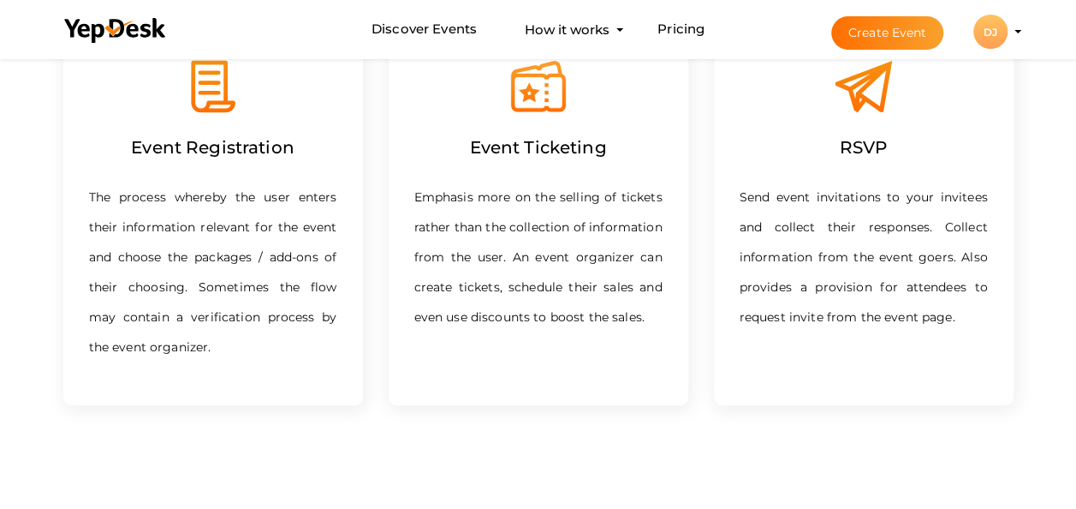
click at [194, 105] on img at bounding box center [213, 87] width 60 height 60
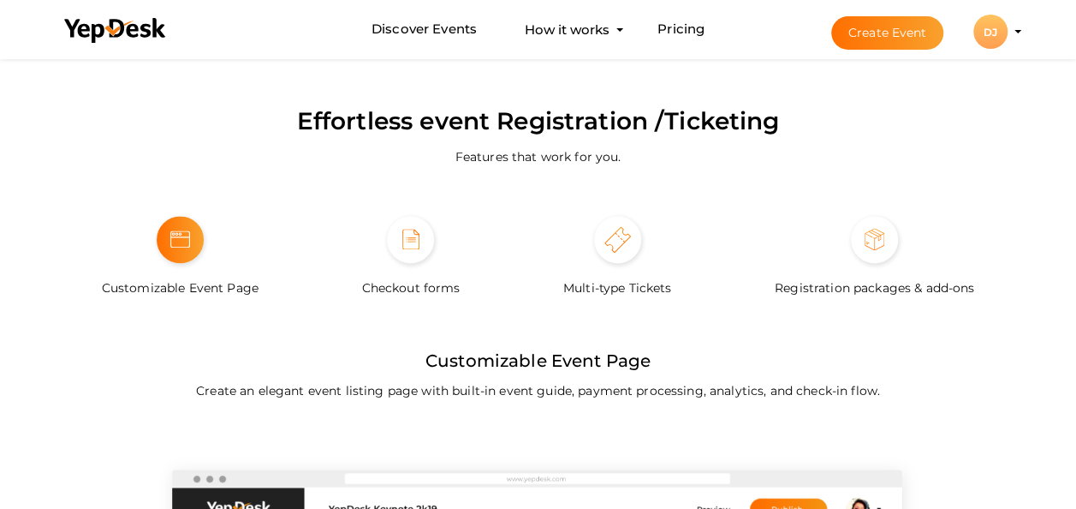
scroll to position [1038, 0]
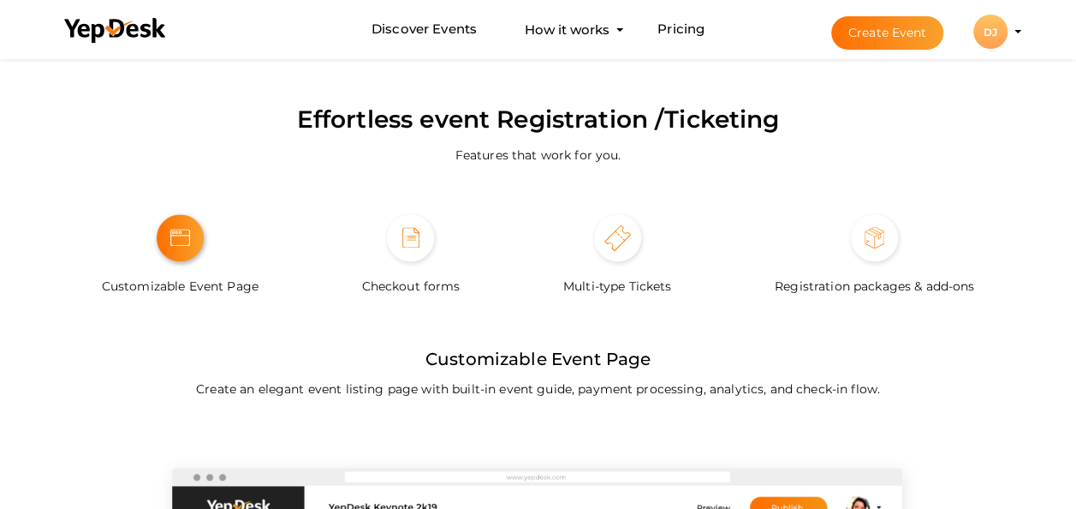
click at [173, 236] on img at bounding box center [180, 237] width 20 height 17
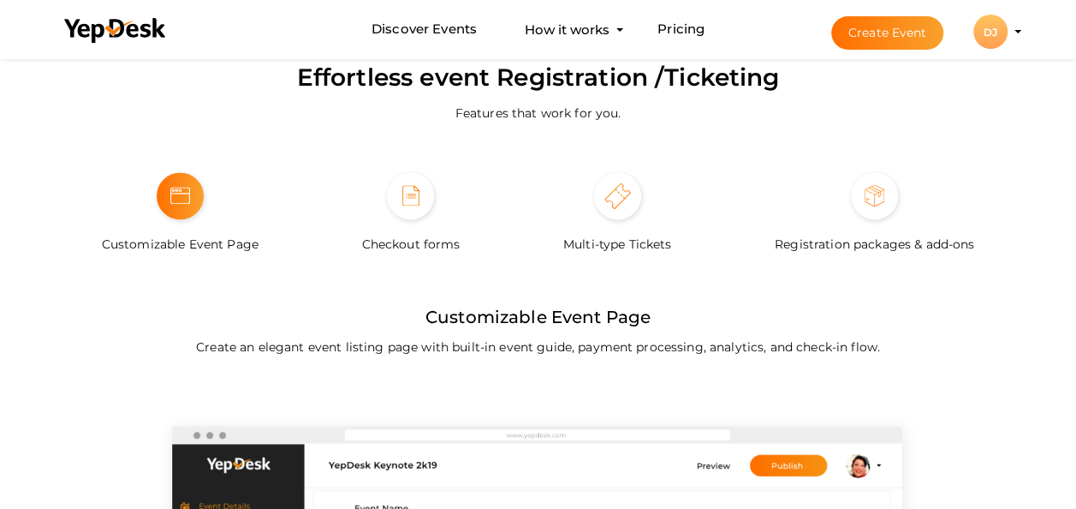
scroll to position [1081, 0]
click at [429, 193] on span at bounding box center [410, 194] width 47 height 47
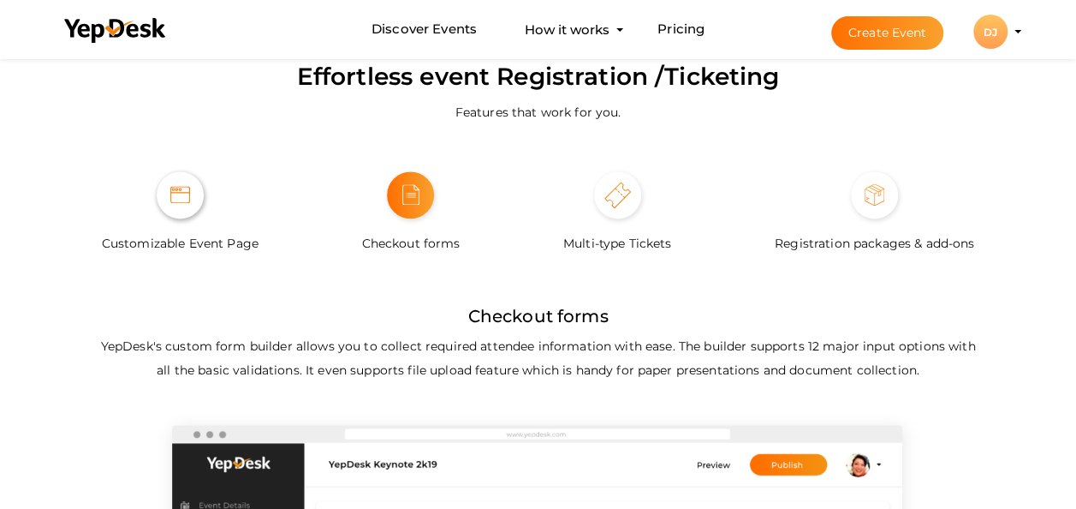
click at [171, 186] on span at bounding box center [180, 194] width 47 height 47
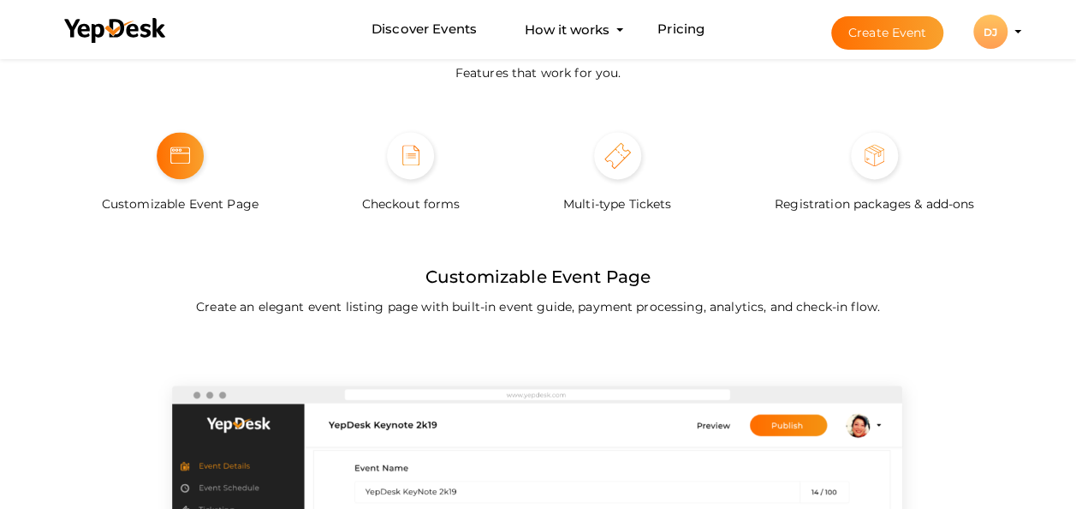
scroll to position [1118, 0]
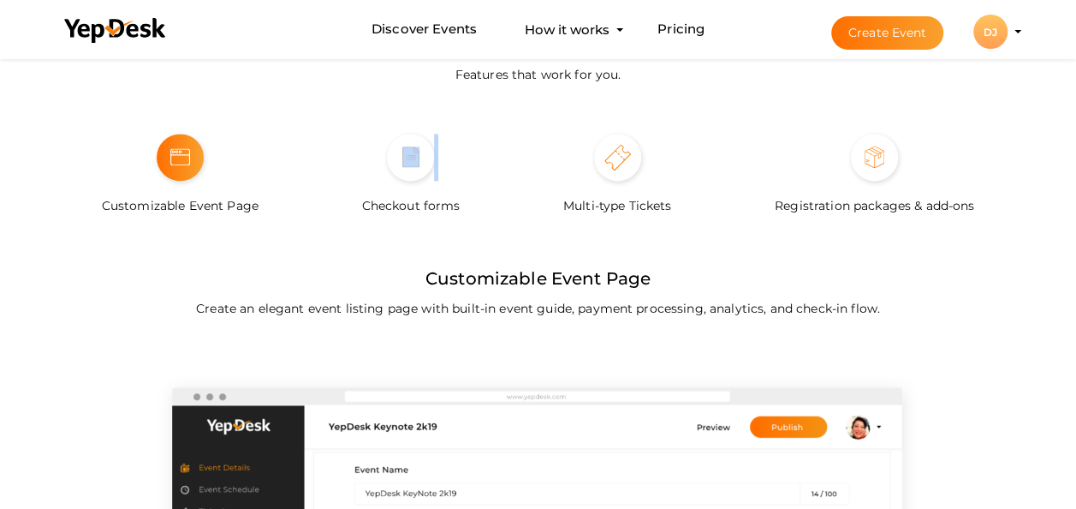
drag, startPoint x: 282, startPoint y: 206, endPoint x: 384, endPoint y: 218, distance: 102.7
click at [384, 218] on div "Customizable Event Page Checkout forms Multi-type Tickets Registration packages…" at bounding box center [539, 178] width 976 height 88
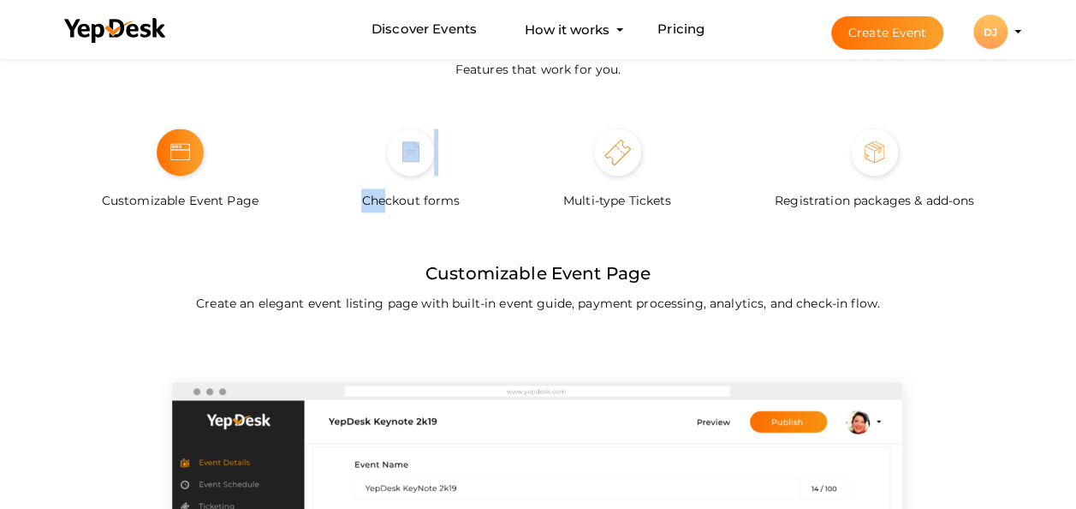
scroll to position [1125, 0]
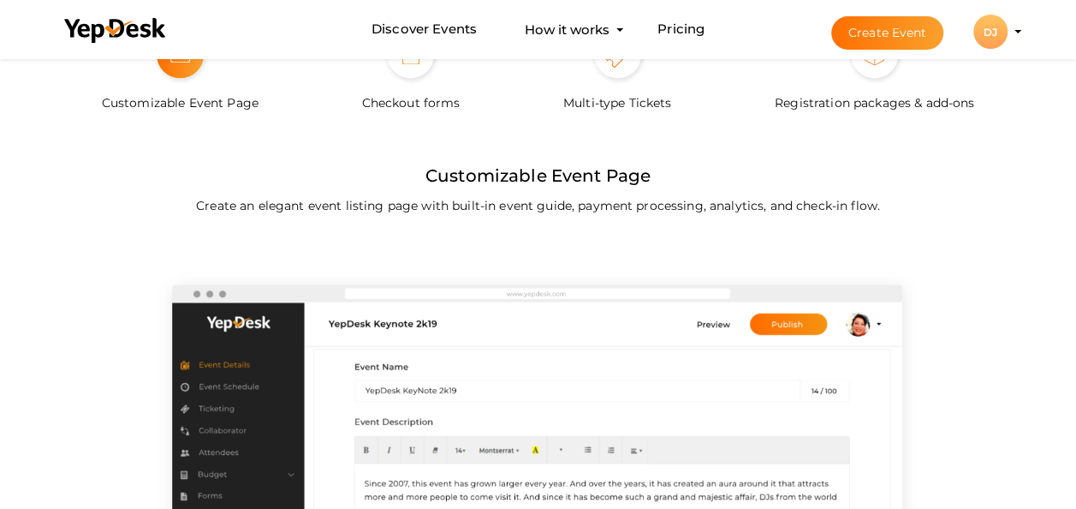
scroll to position [1219, 0]
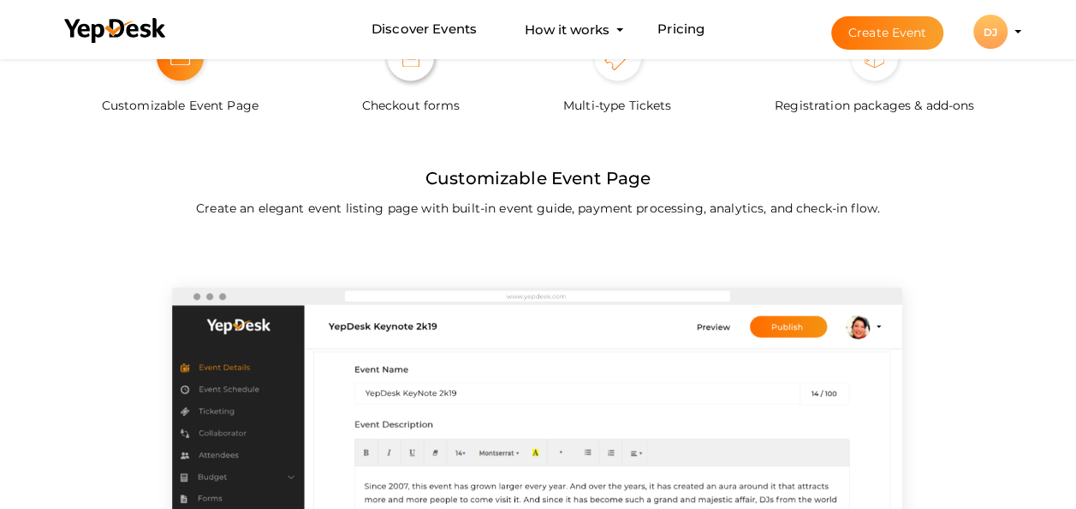
click at [401, 75] on span at bounding box center [410, 56] width 47 height 47
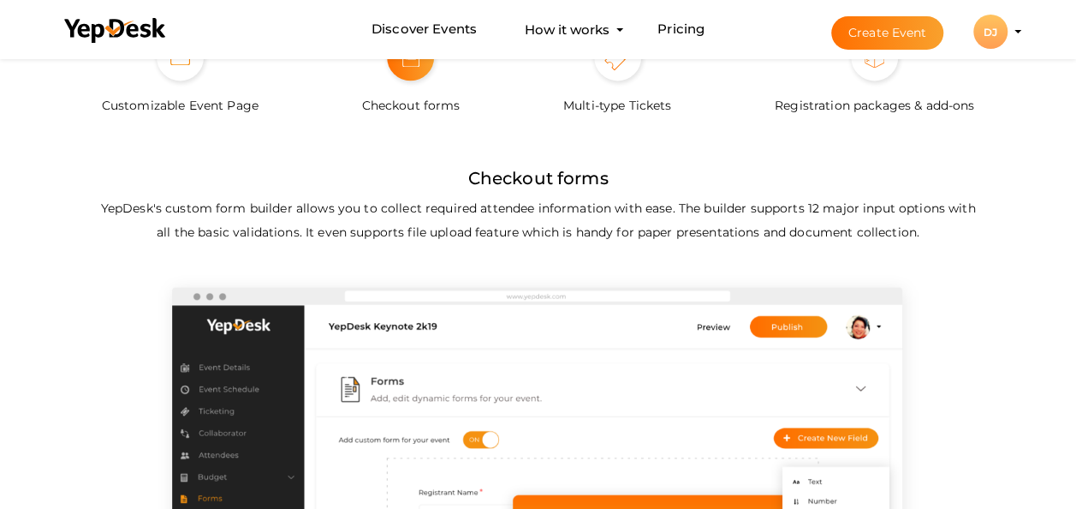
click at [627, 87] on label "Multi-type Tickets" at bounding box center [617, 98] width 109 height 37
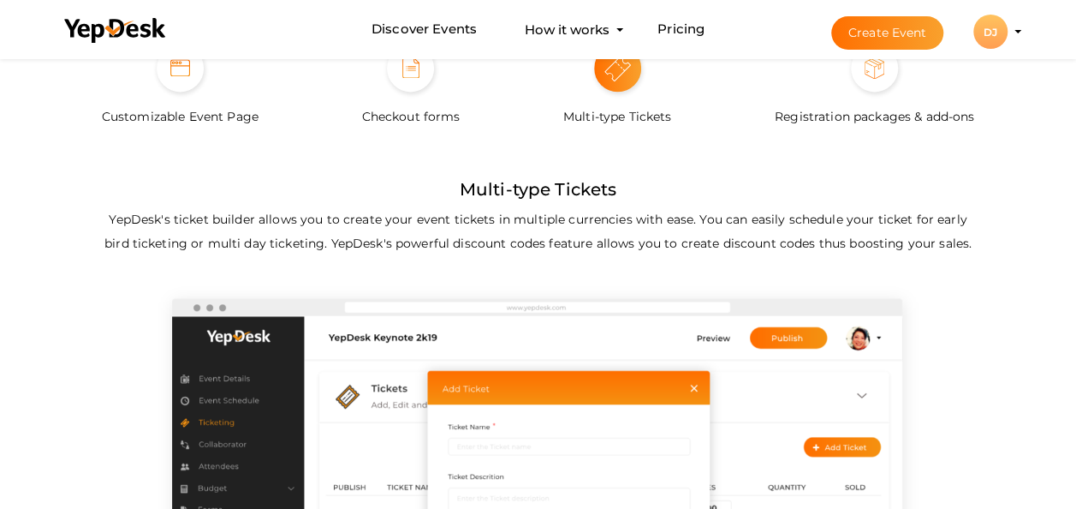
scroll to position [1208, 0]
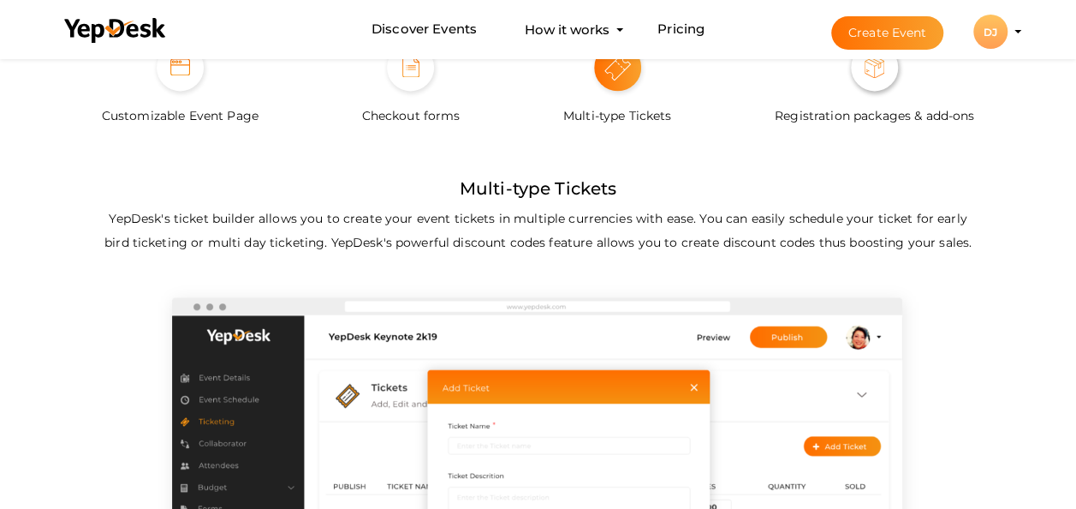
click at [868, 84] on span at bounding box center [874, 67] width 47 height 47
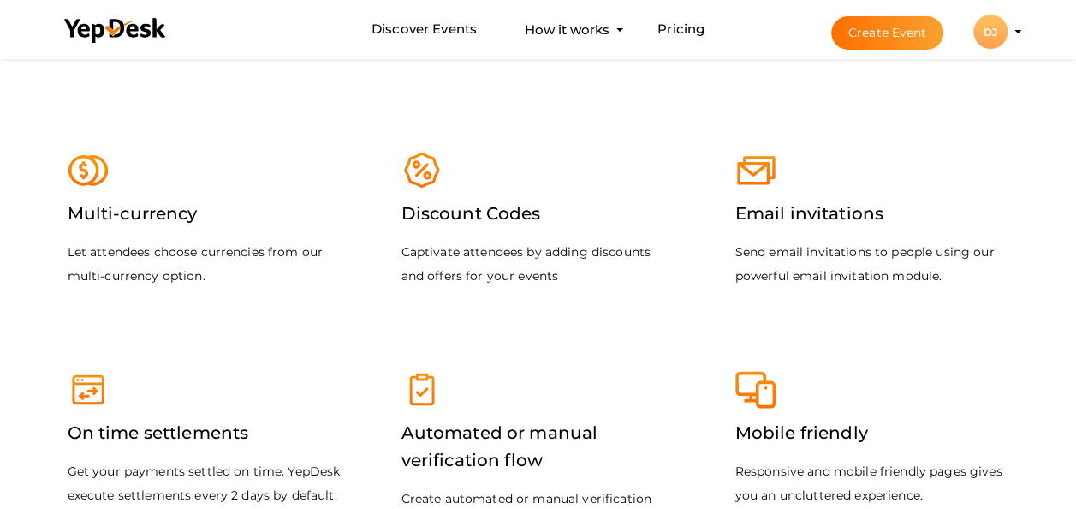
scroll to position [2018, 0]
click at [197, 211] on div "Multi-currency Let attendees choose currencies from our multi-currency option." at bounding box center [205, 222] width 308 height 198
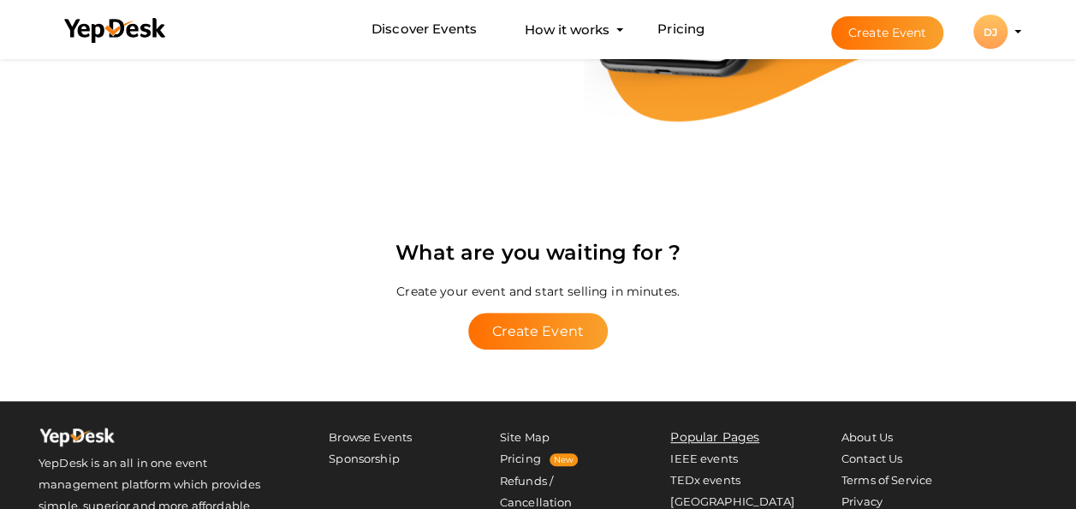
scroll to position [3487, 0]
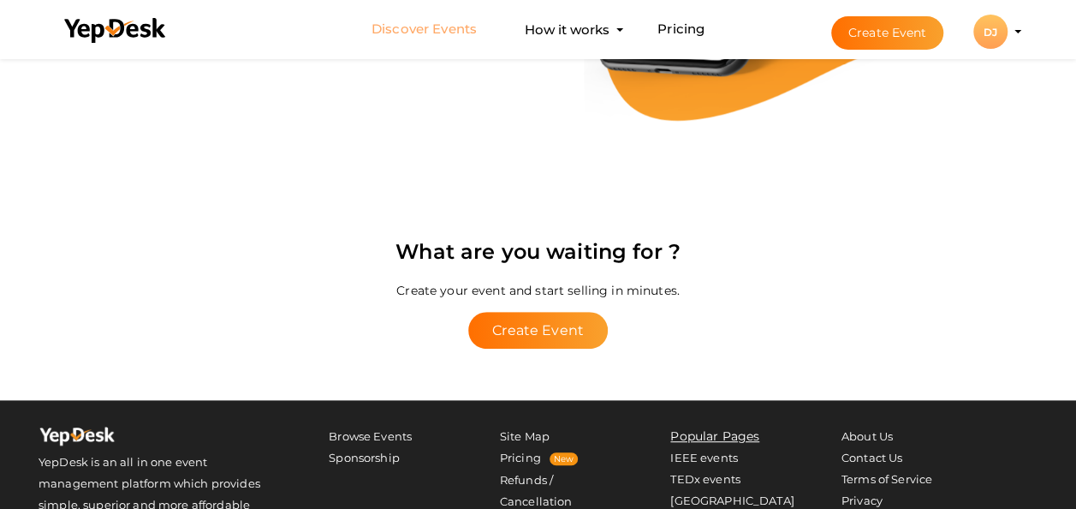
click at [430, 21] on link "Discover Events" at bounding box center [424, 30] width 105 height 32
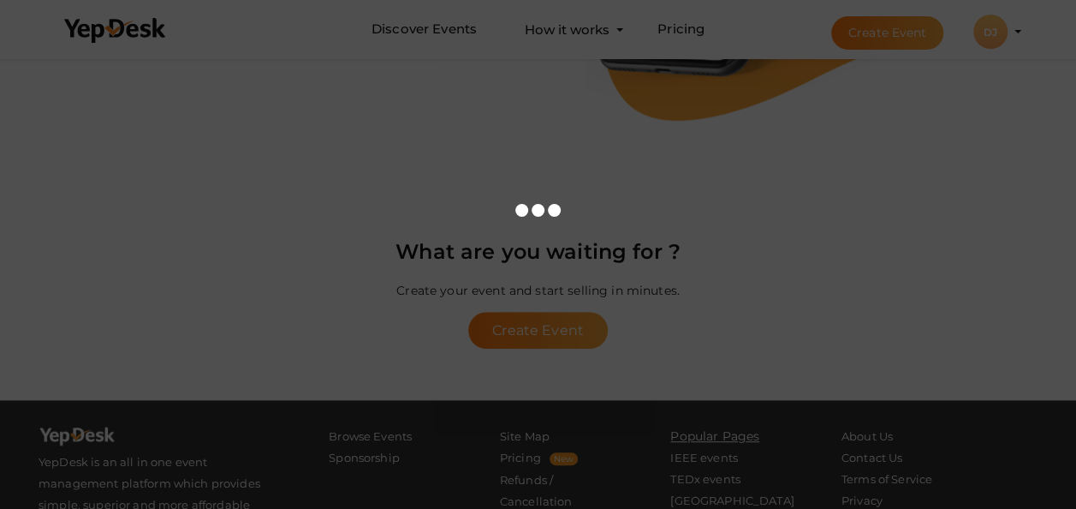
click at [430, 21] on div at bounding box center [538, 254] width 1076 height 509
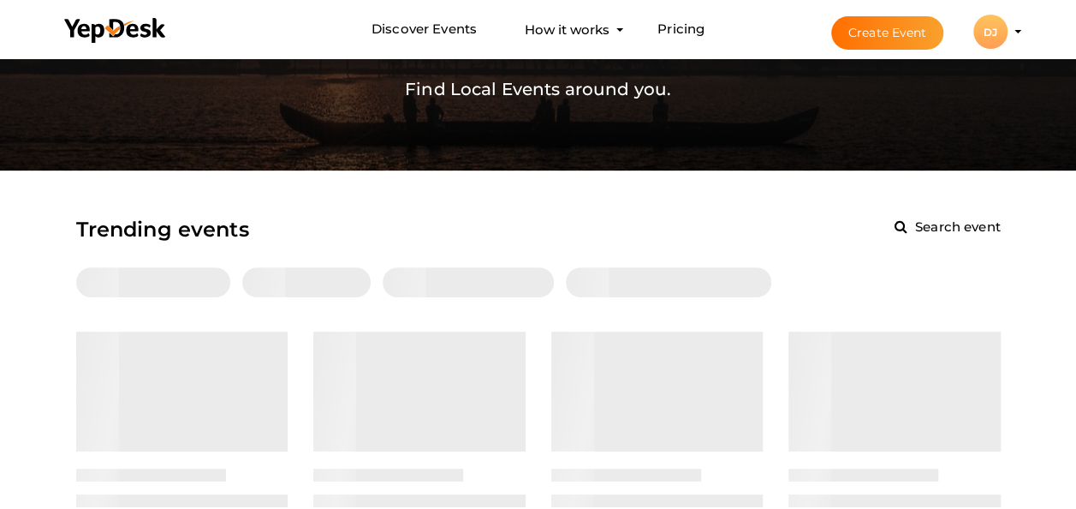
scroll to position [128, 0]
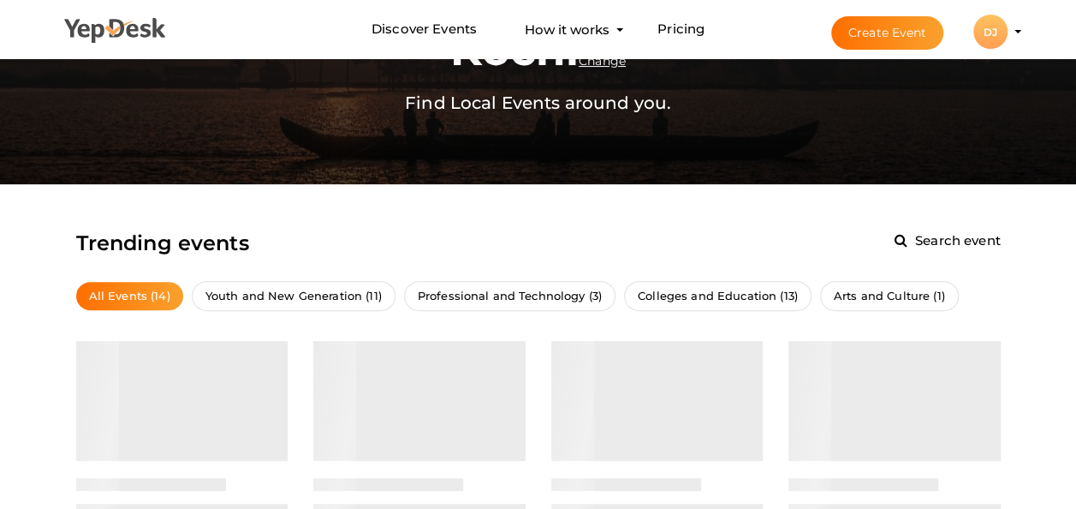
click at [118, 29] on use at bounding box center [114, 30] width 101 height 25
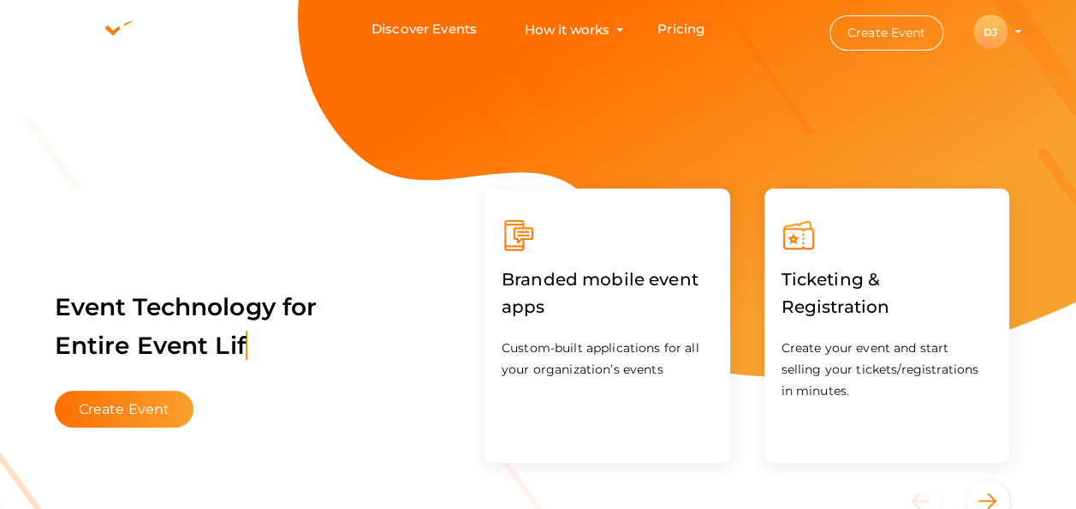
click at [873, 240] on div "Ticketing & Registration Create your event and start selling your tickets/regis…" at bounding box center [888, 325] width 246 height 274
click at [995, 31] on div "DJ" at bounding box center [991, 32] width 34 height 34
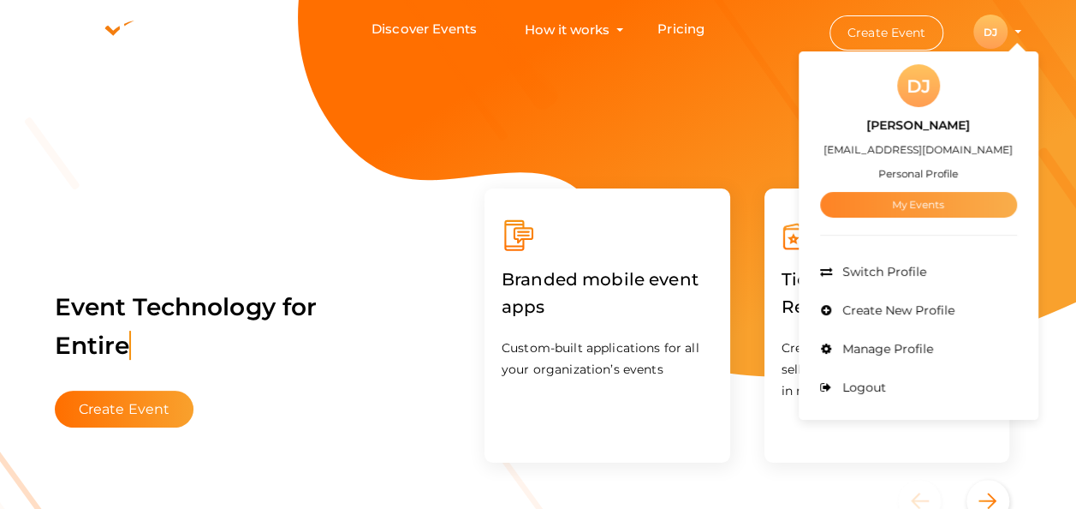
click at [906, 210] on link "My Events" at bounding box center [918, 205] width 197 height 26
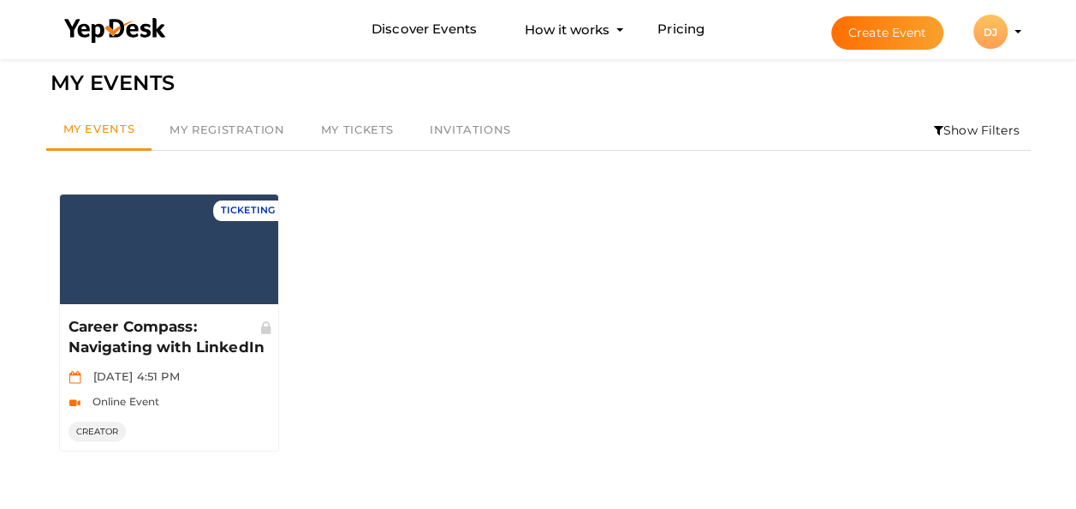
scroll to position [21, 0]
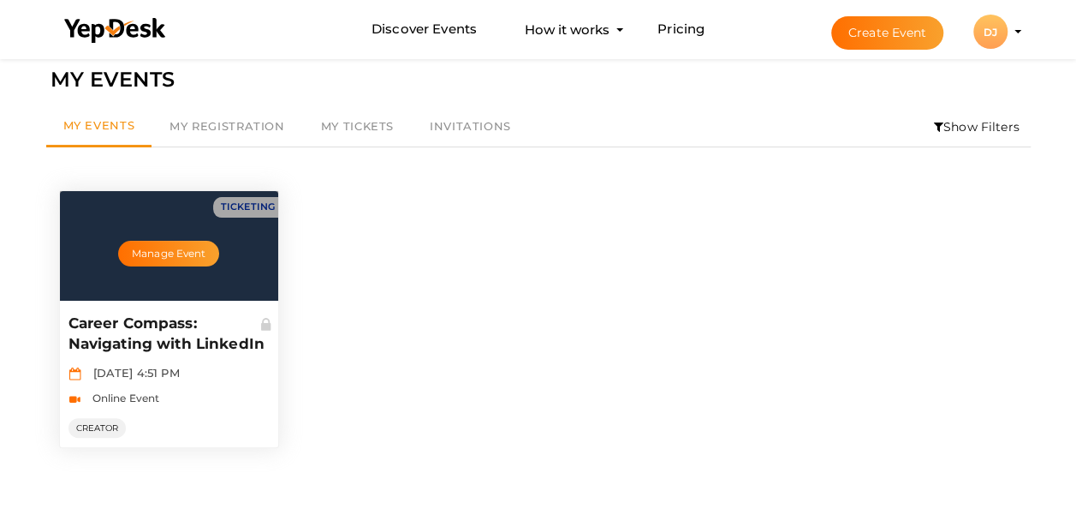
click at [245, 210] on div "Manage Event" at bounding box center [169, 246] width 219 height 110
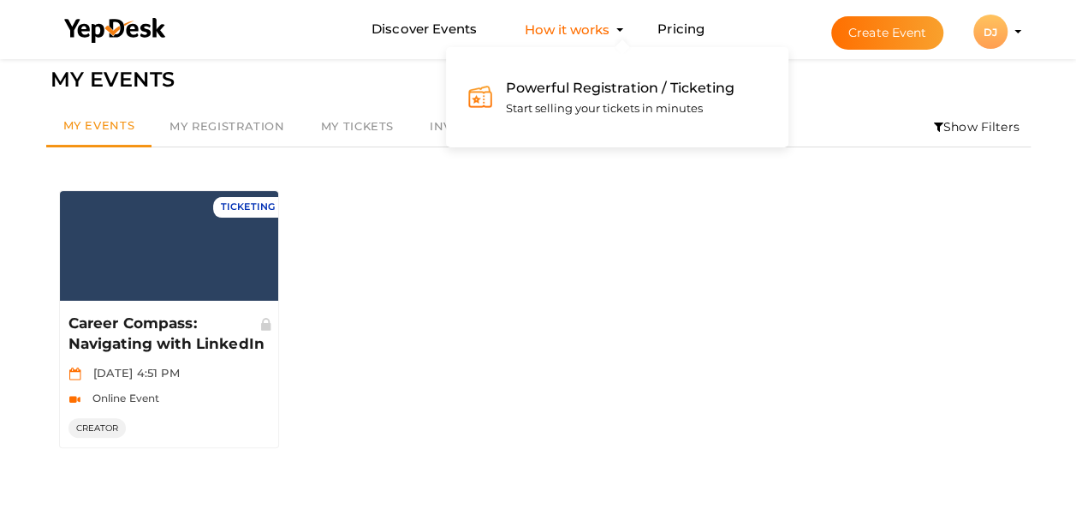
click at [563, 80] on span "Powerful Registration / Ticketing" at bounding box center [620, 88] width 229 height 16
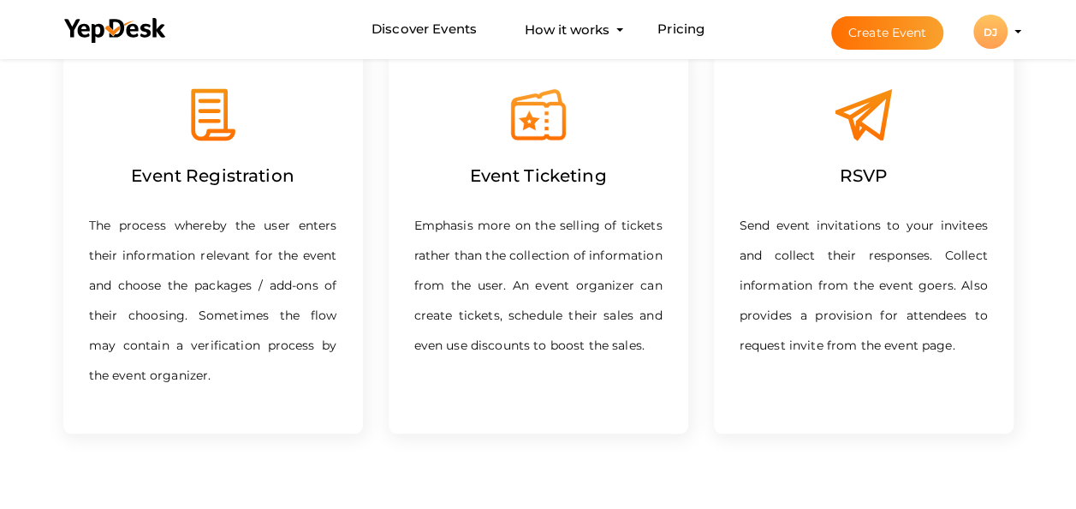
scroll to position [601, 0]
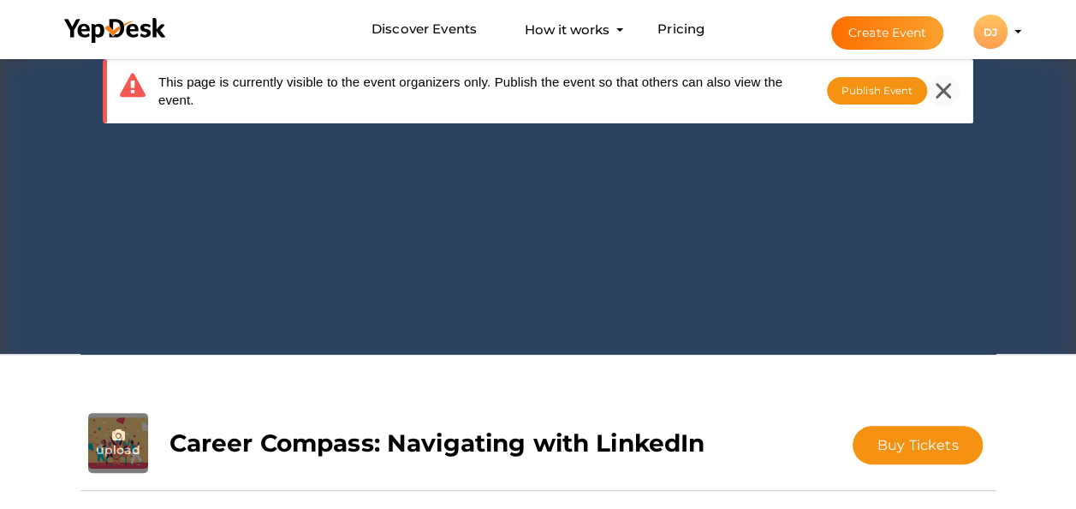
click at [955, 85] on div at bounding box center [943, 91] width 33 height 33
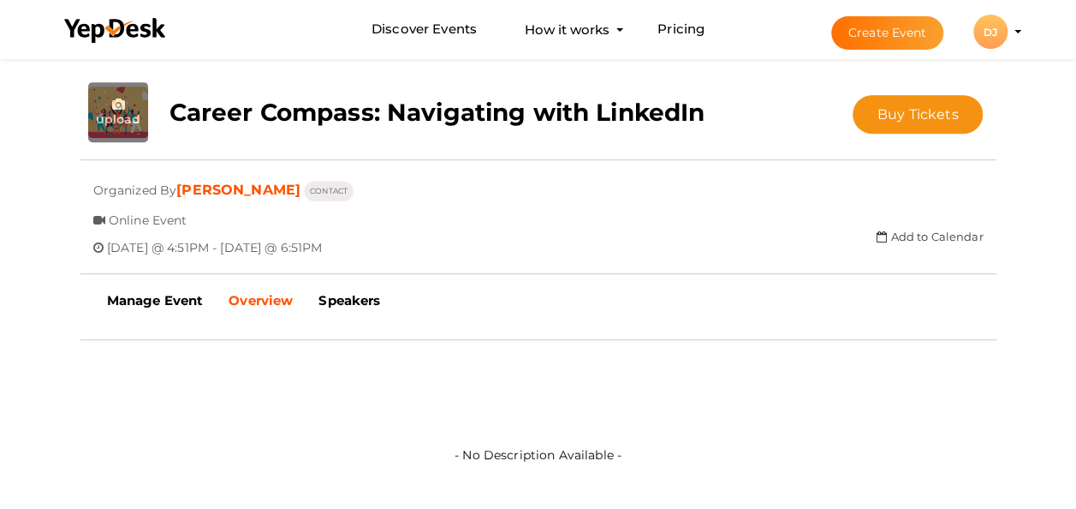
scroll to position [330, 0]
click at [375, 173] on div "Submitted event Event listed by [PERSON_NAME] Organized By [PERSON_NAME] CONTAC…" at bounding box center [538, 177] width 916 height 9
click at [469, 109] on b "Career Compass: Navigating with LinkedIn" at bounding box center [438, 112] width 536 height 29
click at [347, 300] on b "Speakers" at bounding box center [350, 301] width 62 height 16
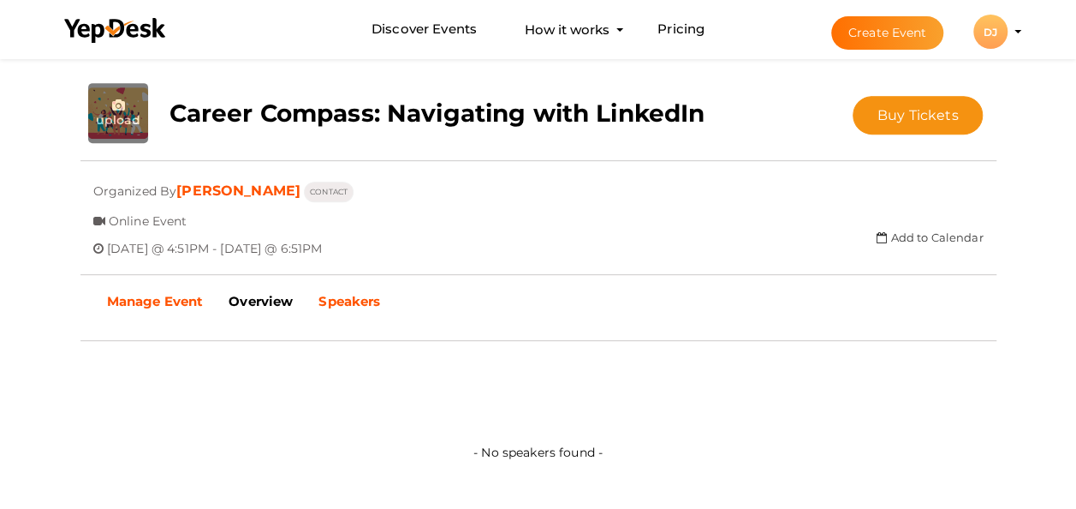
click at [180, 289] on link "Manage Event" at bounding box center [155, 301] width 122 height 43
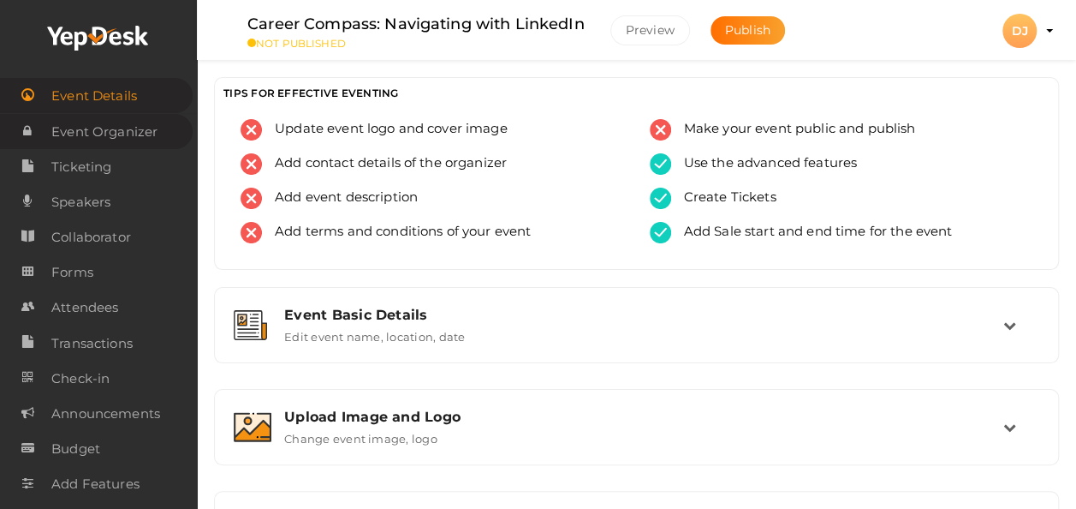
click at [170, 134] on link "Event Organizer" at bounding box center [96, 131] width 193 height 35
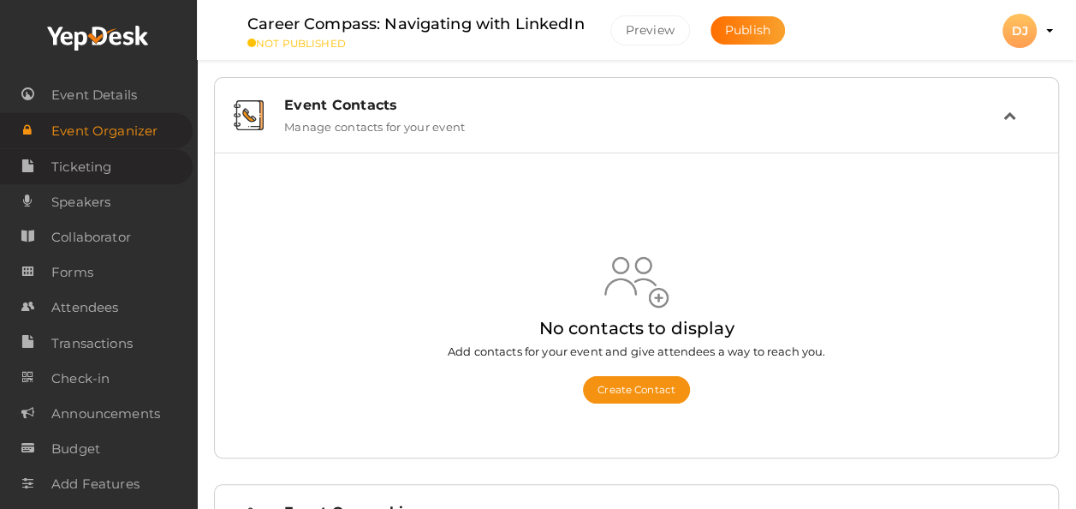
click at [134, 166] on link "Ticketing" at bounding box center [96, 166] width 193 height 35
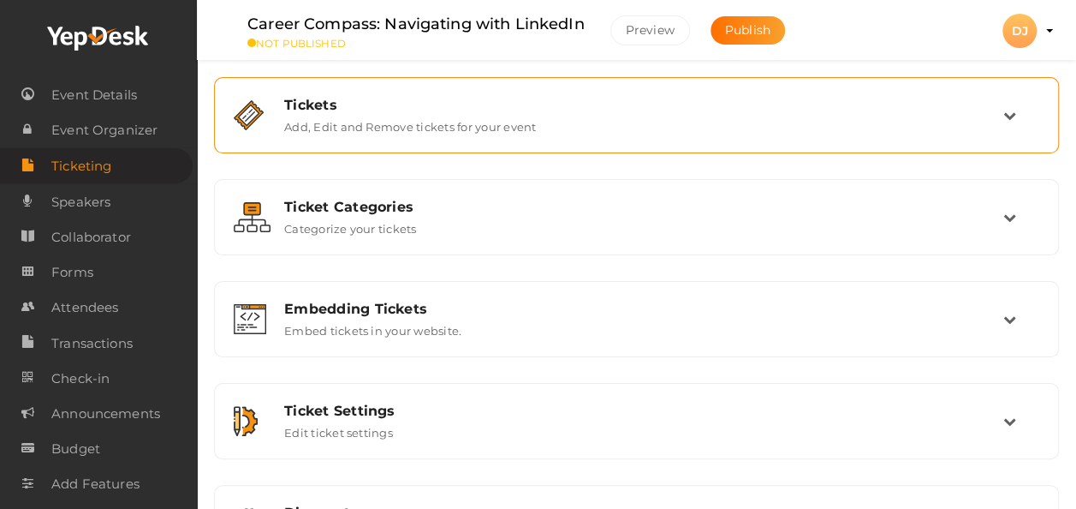
click at [569, 140] on div "Tickets Add, Edit and Remove tickets for your event" at bounding box center [637, 114] width 826 height 57
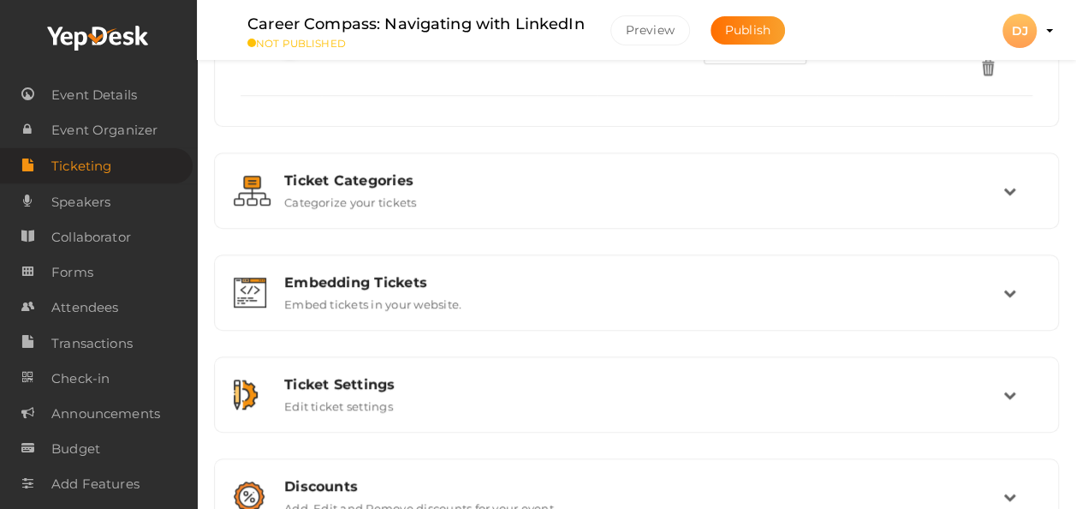
scroll to position [355, 0]
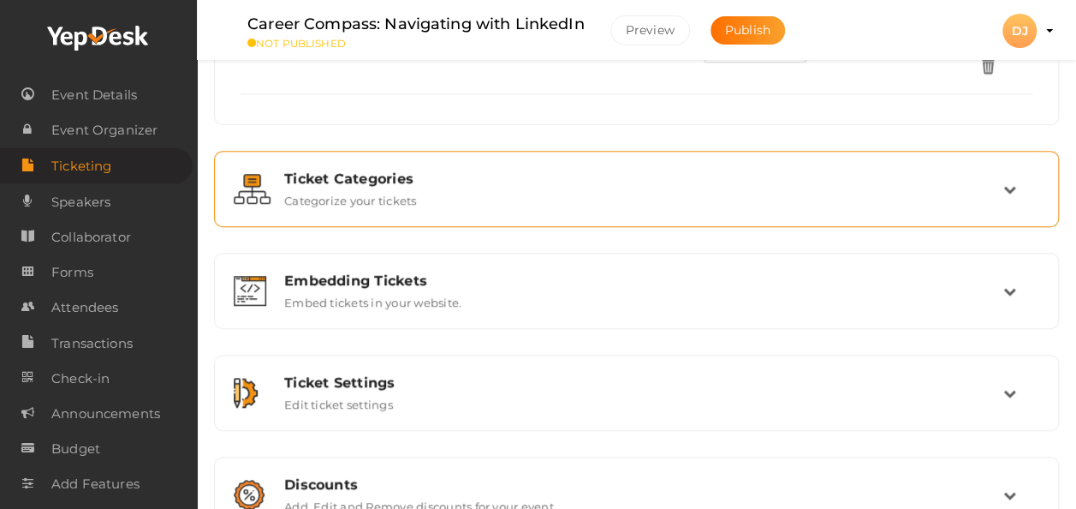
click at [499, 201] on div "Ticket Categories Categorize your tickets" at bounding box center [637, 188] width 732 height 37
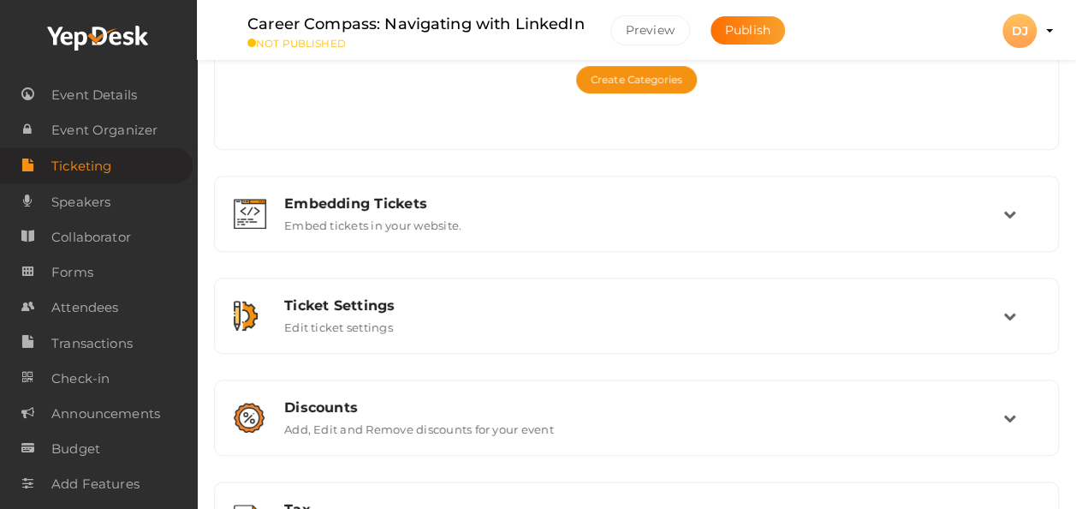
scroll to position [373, 0]
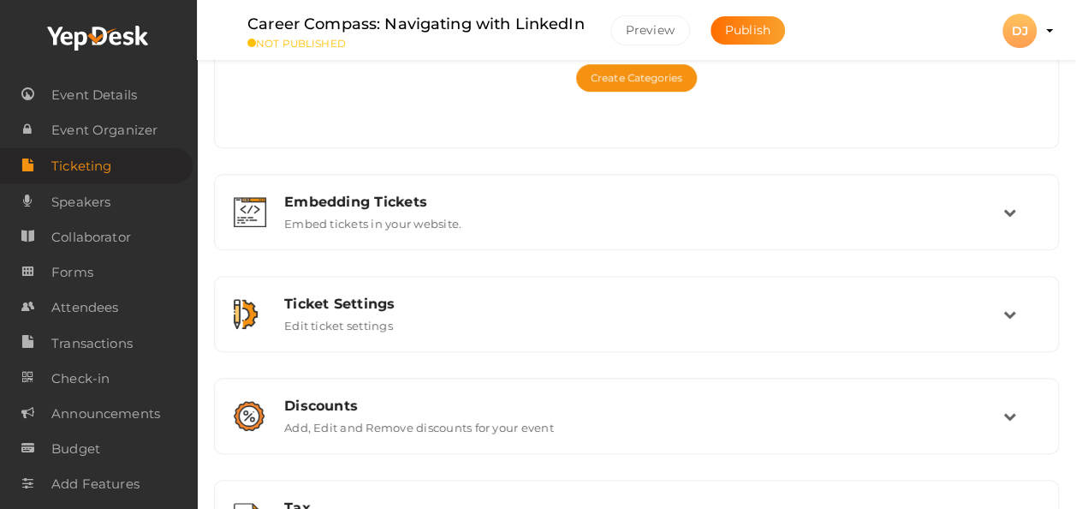
click at [499, 201] on div "Embedding Tickets" at bounding box center [643, 202] width 719 height 16
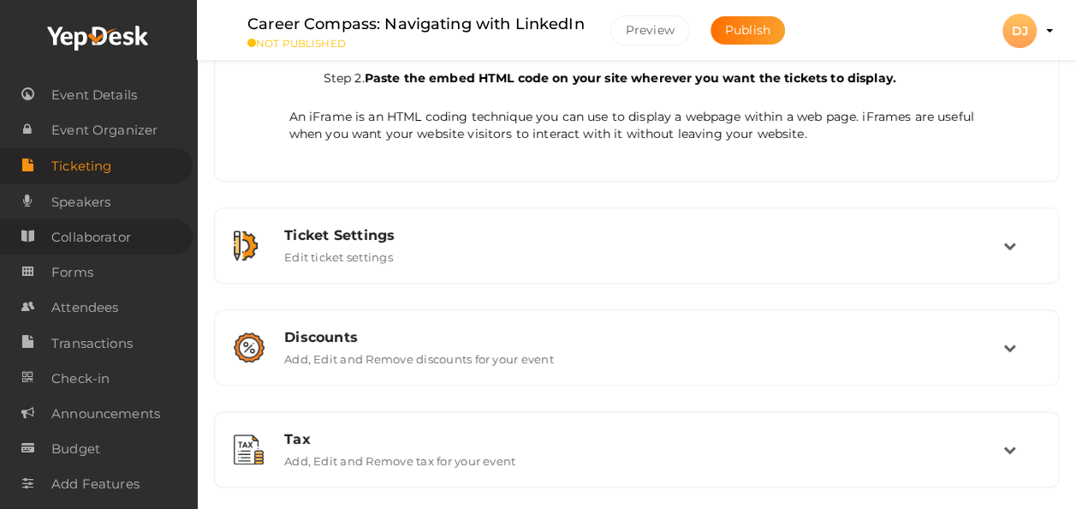
scroll to position [580, 0]
click at [111, 310] on span "Attendees" at bounding box center [84, 307] width 67 height 34
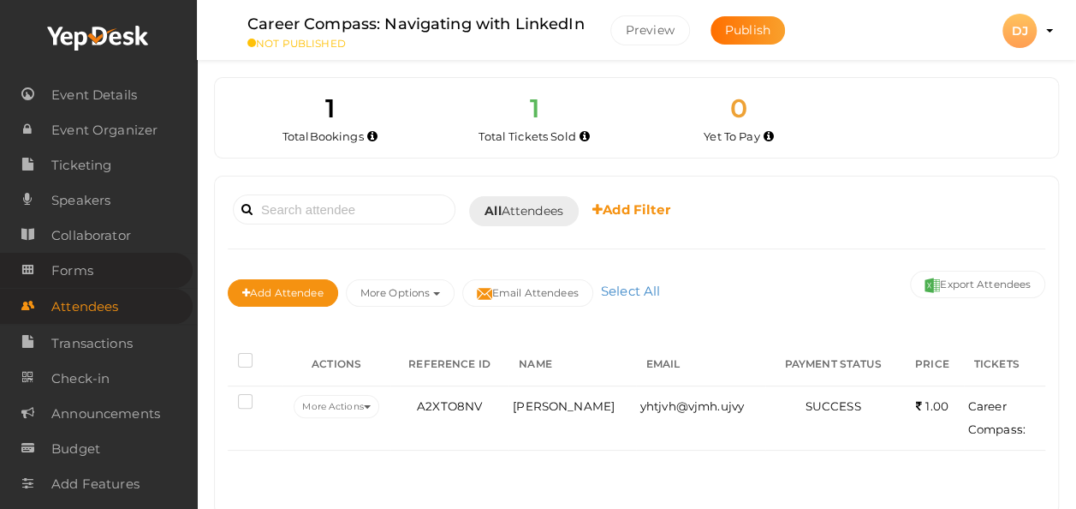
click at [128, 277] on link "Forms" at bounding box center [96, 270] width 193 height 35
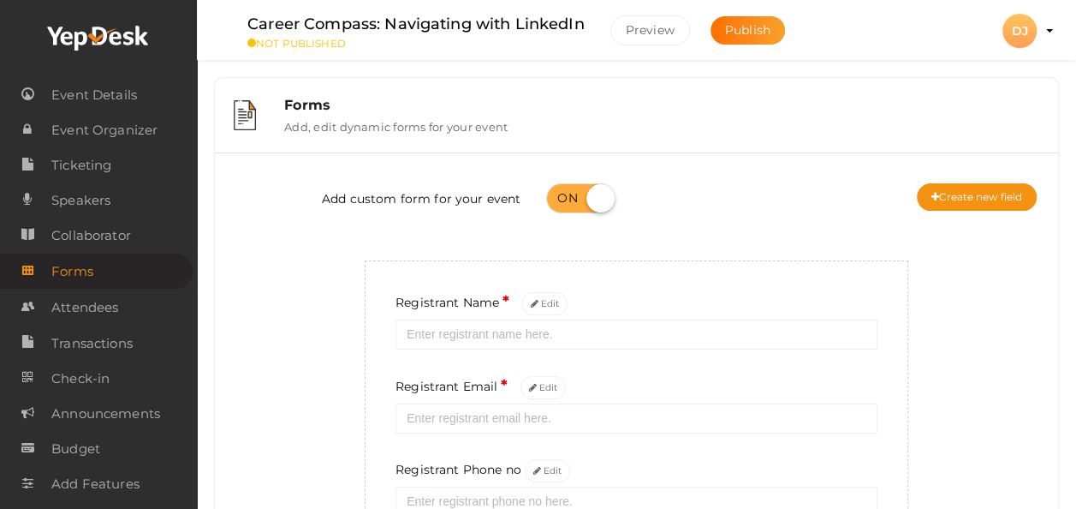
scroll to position [145, 0]
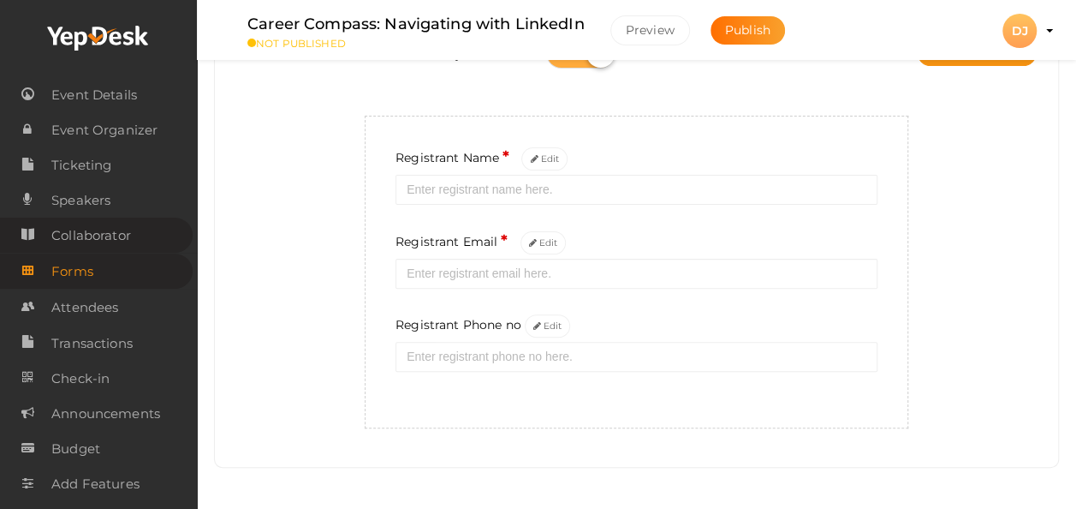
click at [94, 240] on span "Collaborator" at bounding box center [91, 235] width 80 height 34
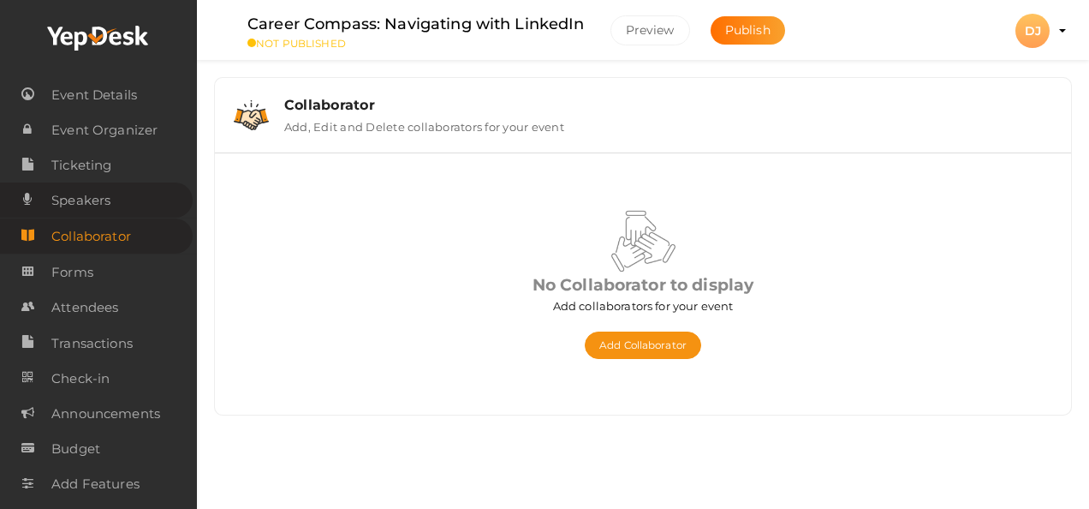
click at [103, 206] on span "Speakers" at bounding box center [80, 200] width 59 height 34
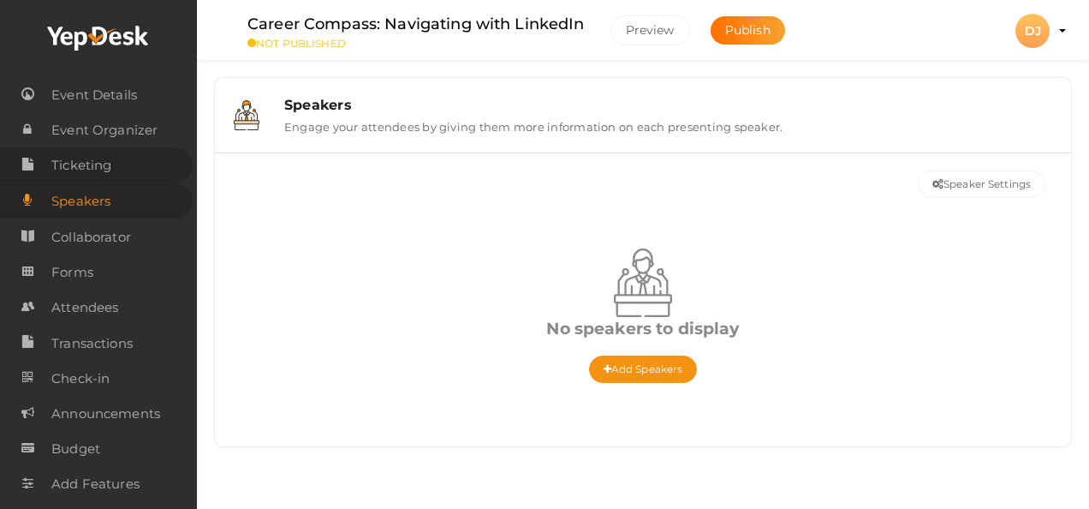
click at [134, 164] on link "Ticketing" at bounding box center [96, 164] width 193 height 35
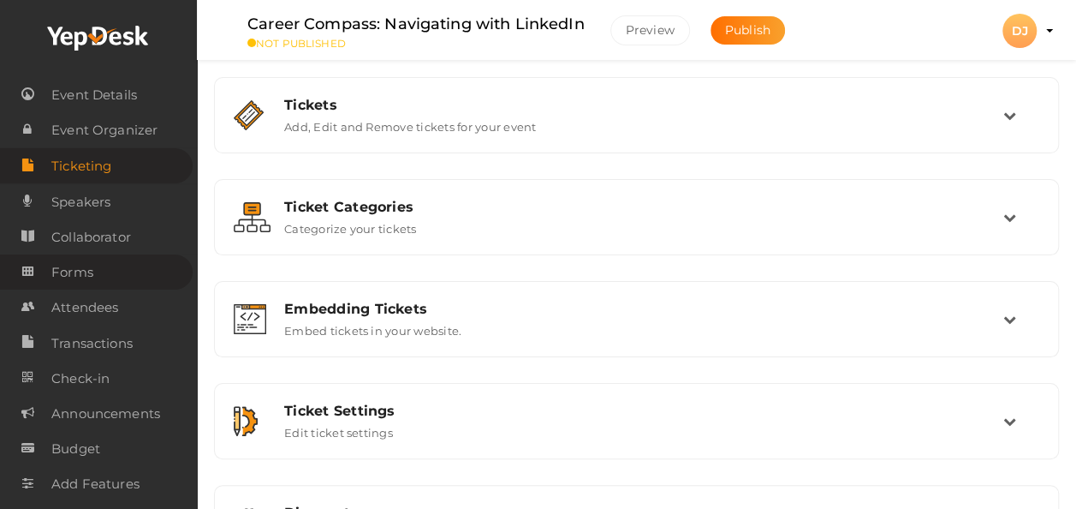
click at [133, 274] on link "Forms" at bounding box center [96, 271] width 193 height 35
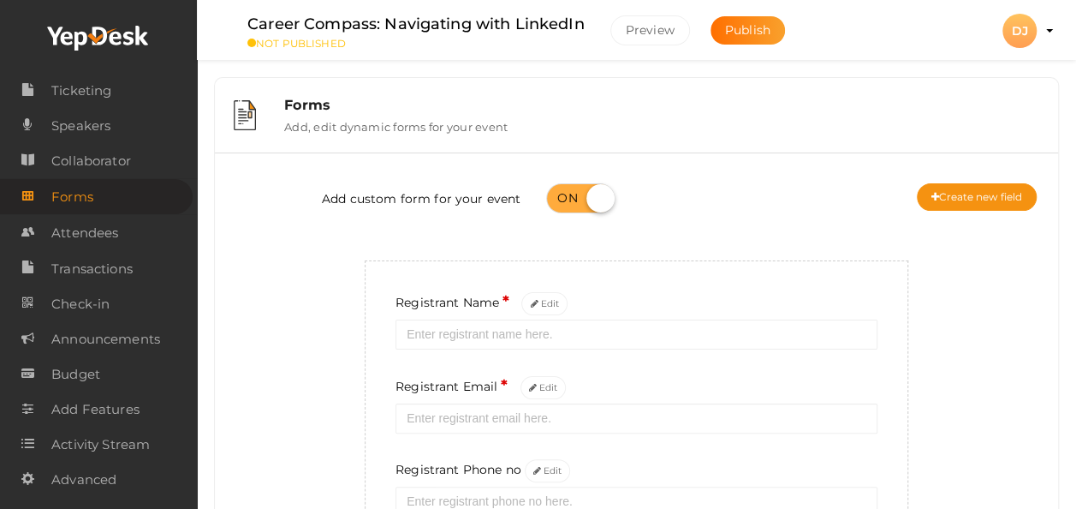
scroll to position [75, 0]
click at [117, 256] on span "Transactions" at bounding box center [91, 268] width 81 height 34
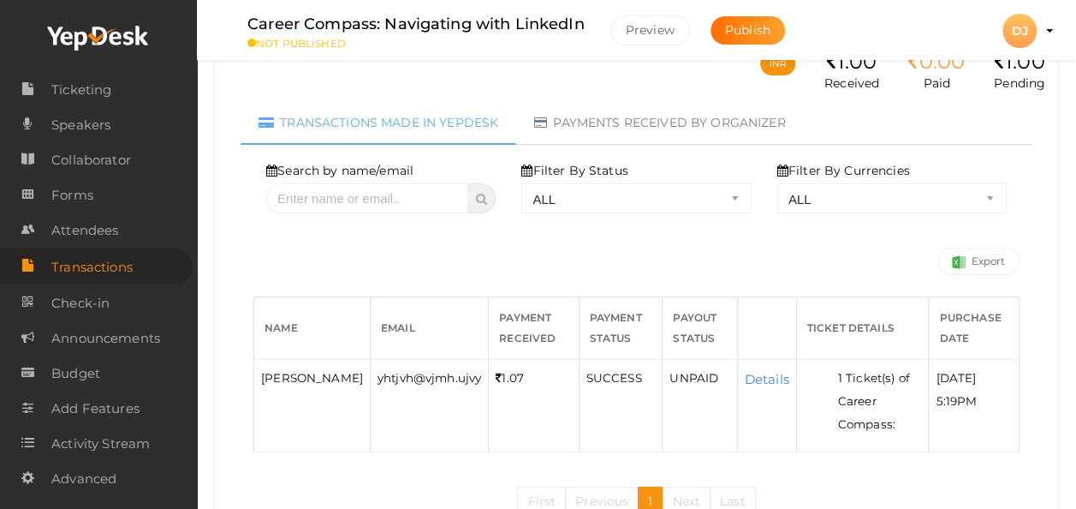
scroll to position [181, 0]
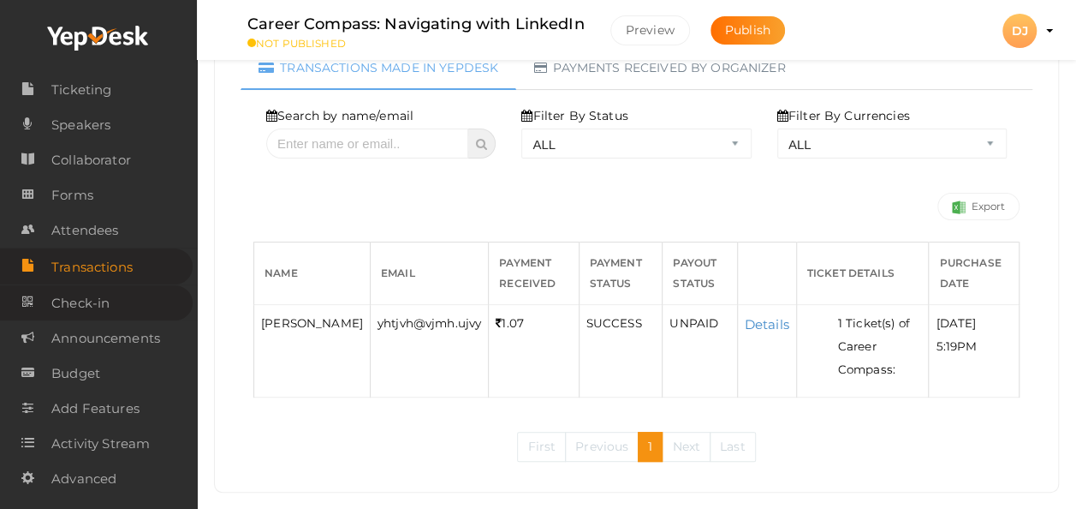
click at [116, 311] on link "Check-in" at bounding box center [96, 302] width 193 height 35
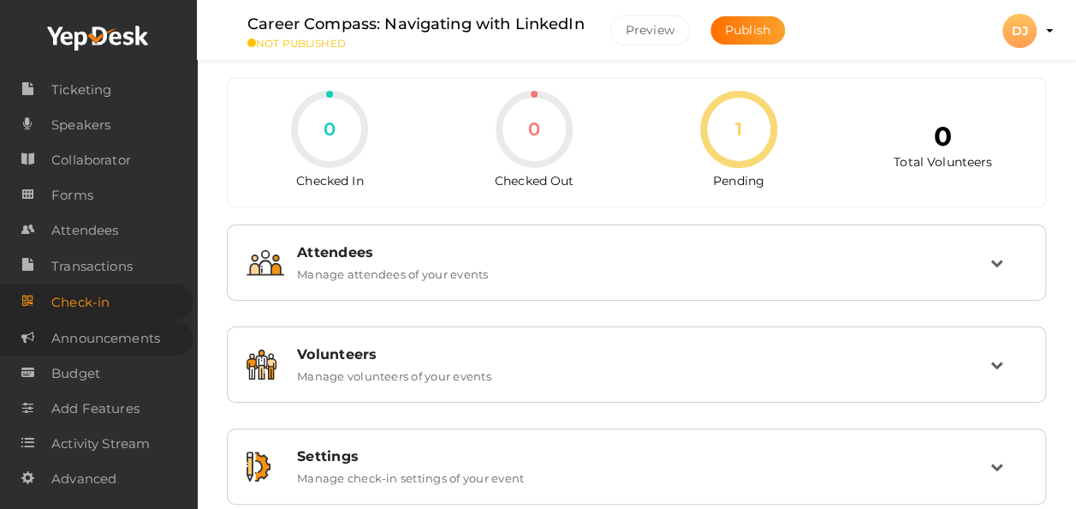
click at [156, 331] on span "Announcements" at bounding box center [105, 338] width 109 height 34
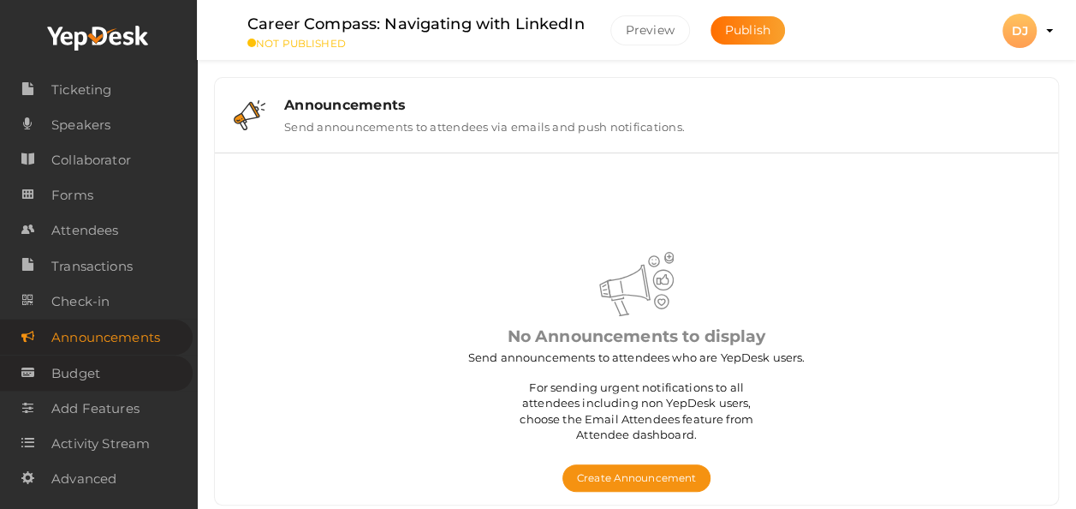
click at [147, 367] on link "Budget" at bounding box center [96, 372] width 193 height 35
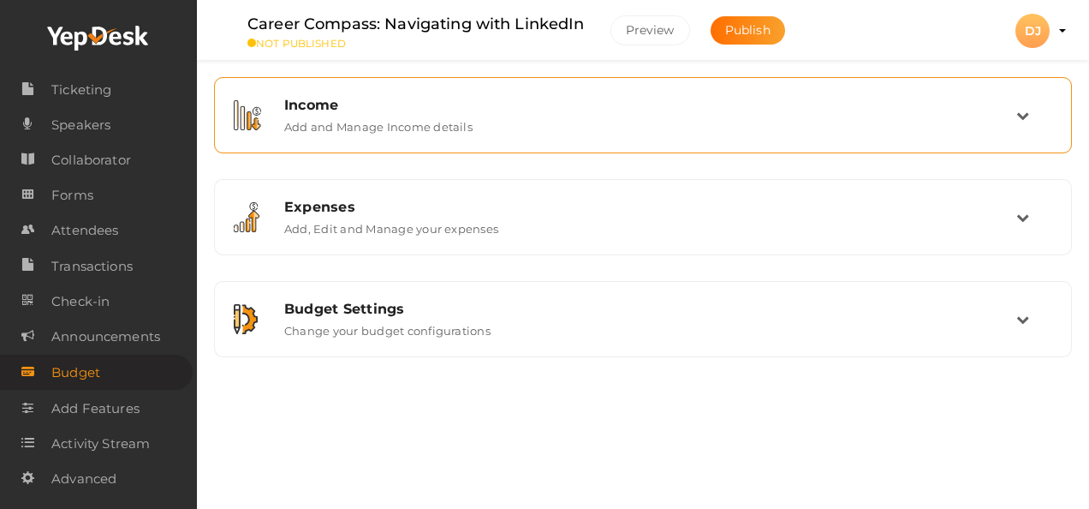
click at [424, 103] on div "Income" at bounding box center [650, 105] width 732 height 16
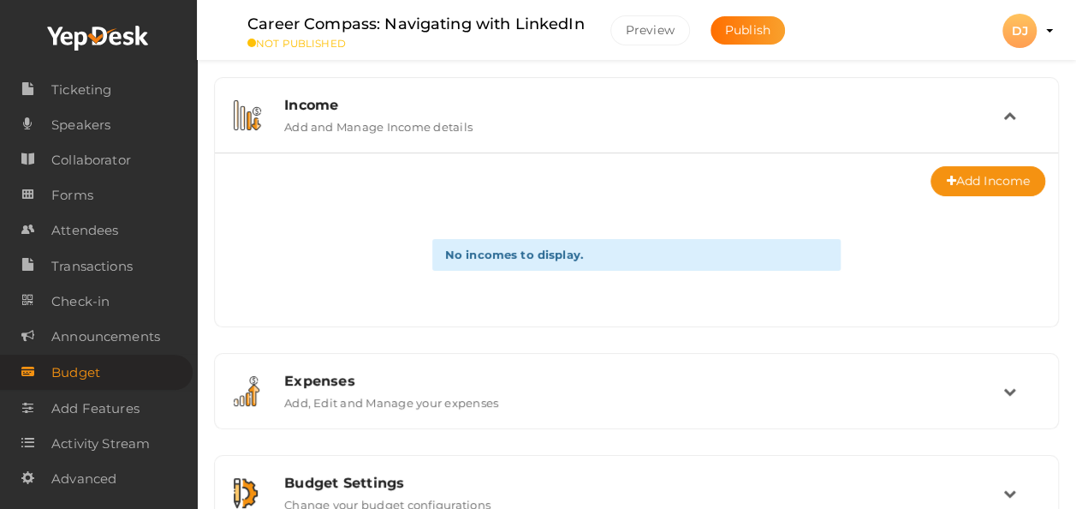
click at [424, 103] on div "Income" at bounding box center [643, 105] width 719 height 16
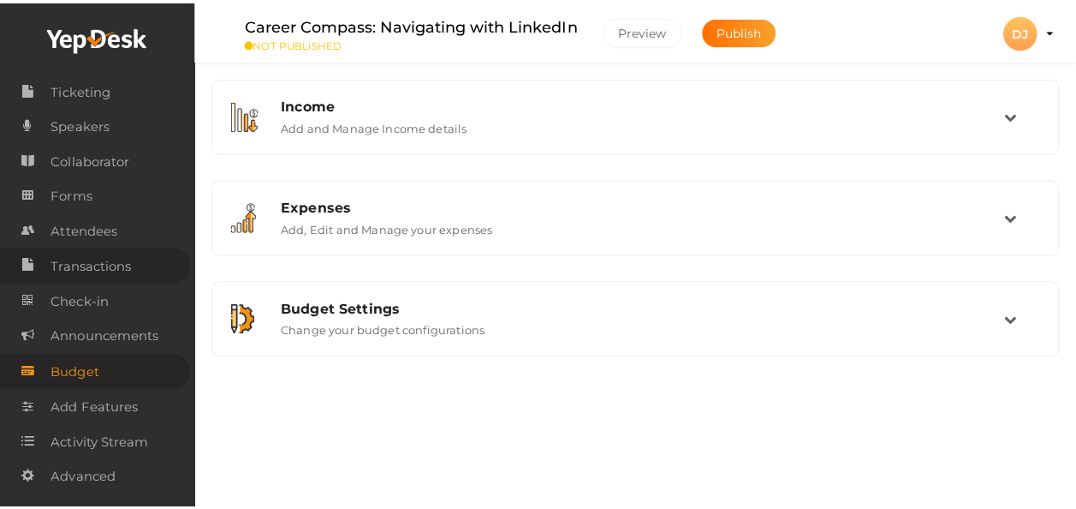
scroll to position [82, 0]
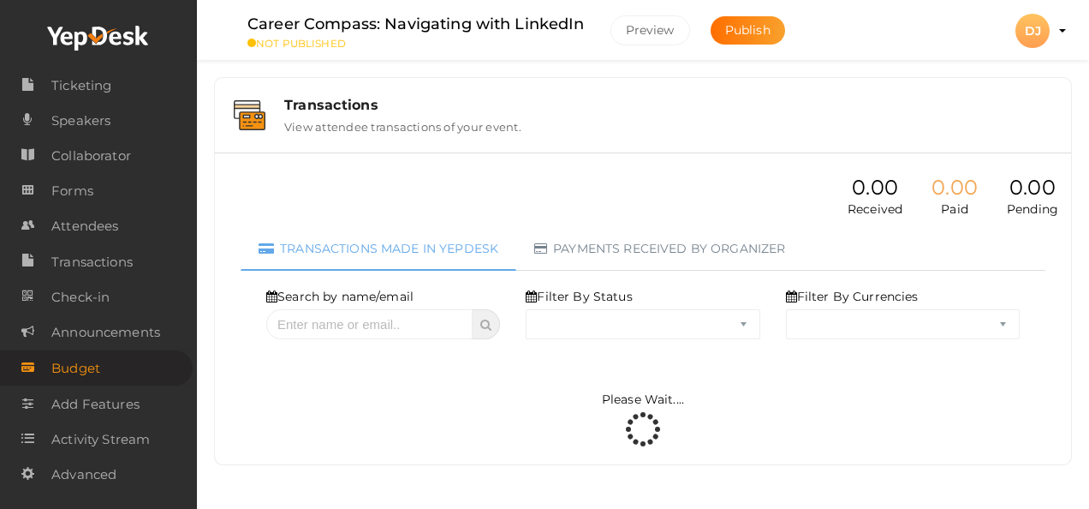
select select "ALL"
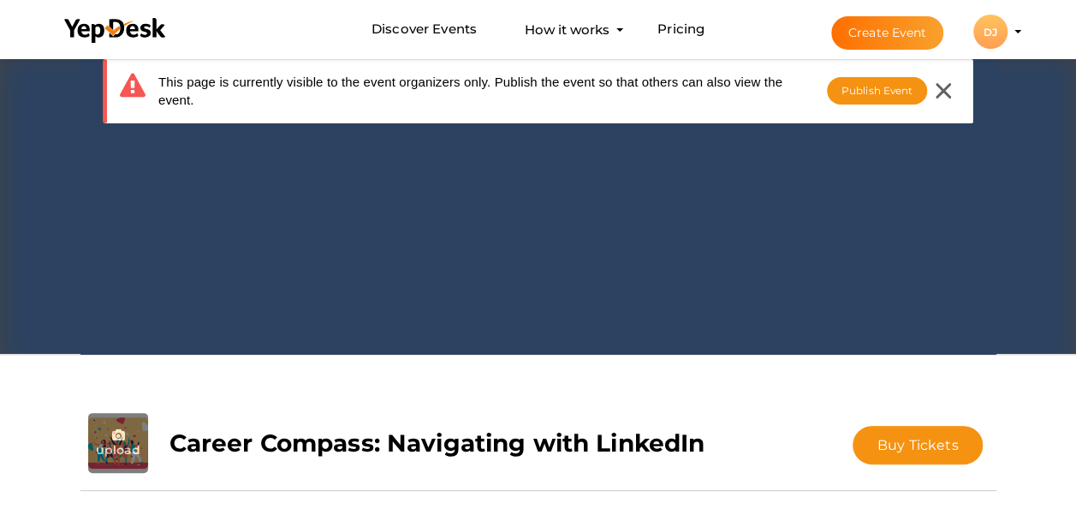
click at [881, 32] on button "Create Event" at bounding box center [888, 32] width 113 height 33
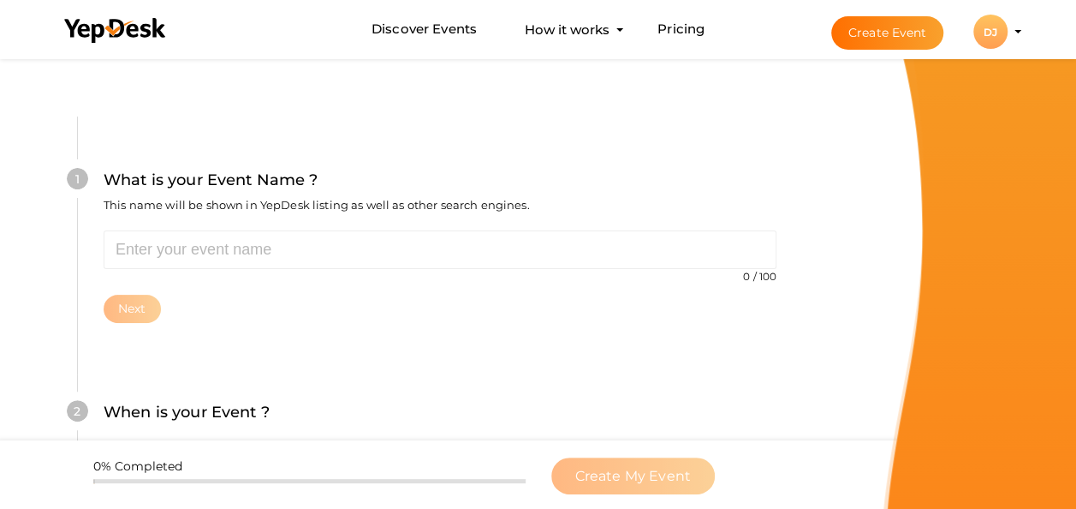
scroll to position [102, 0]
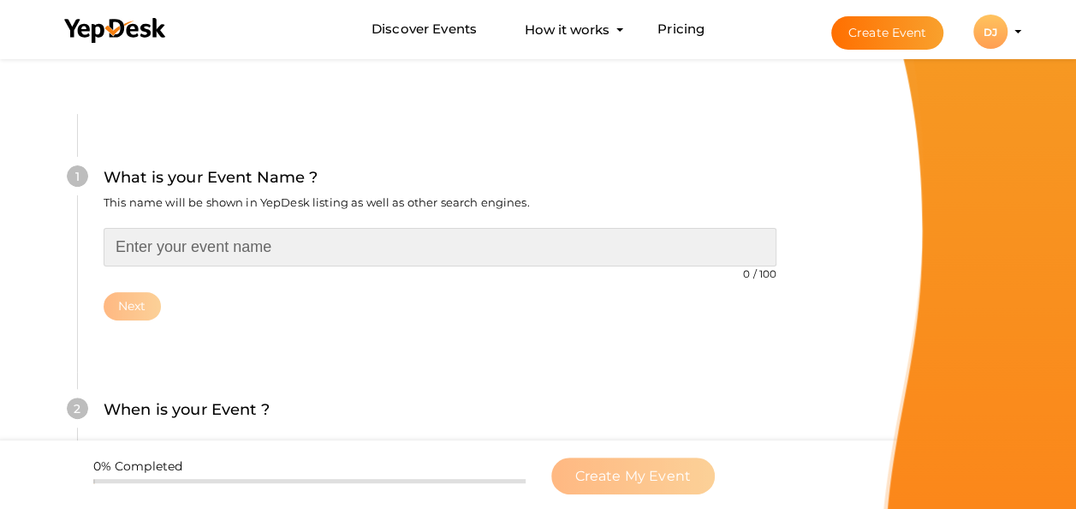
click at [406, 234] on input "text" at bounding box center [440, 247] width 673 height 39
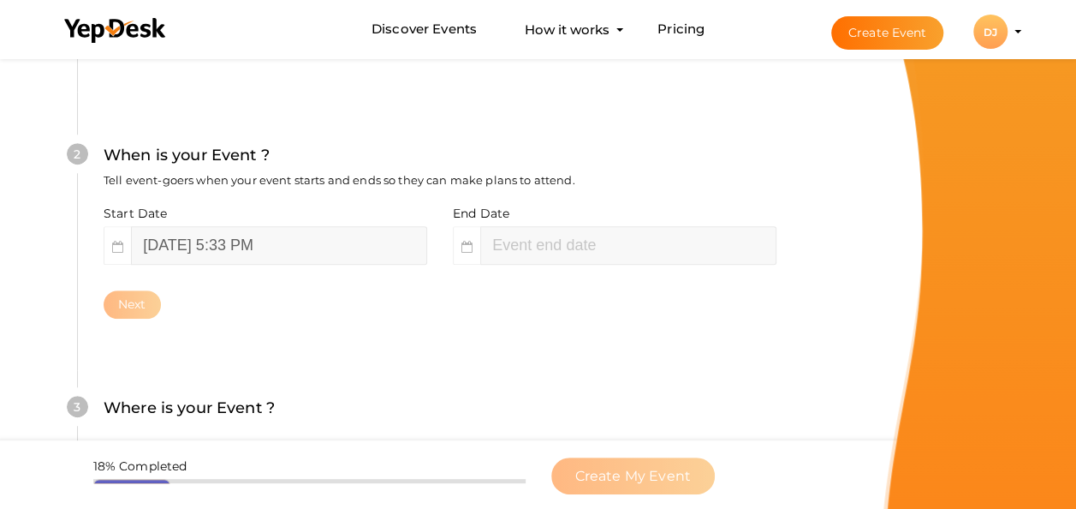
scroll to position [414, 0]
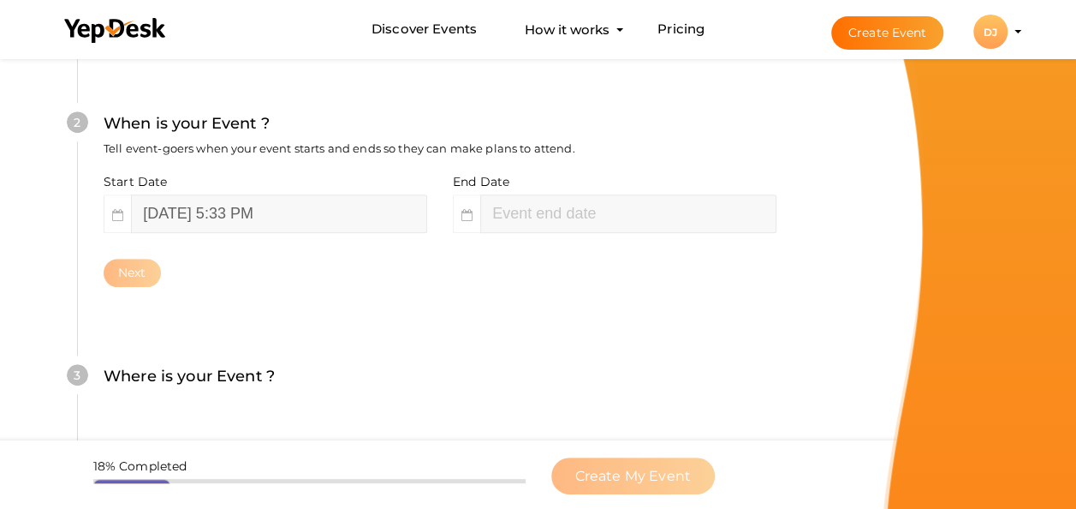
type input "TEST"
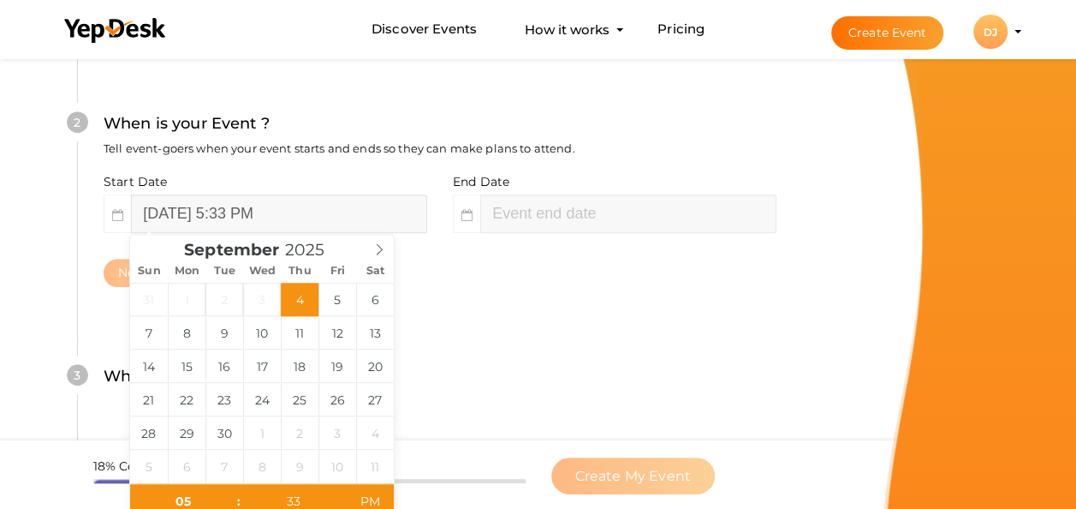
click at [322, 218] on input "September 4, 2025 5:33 PM" at bounding box center [279, 213] width 296 height 39
type input "07"
type input "33"
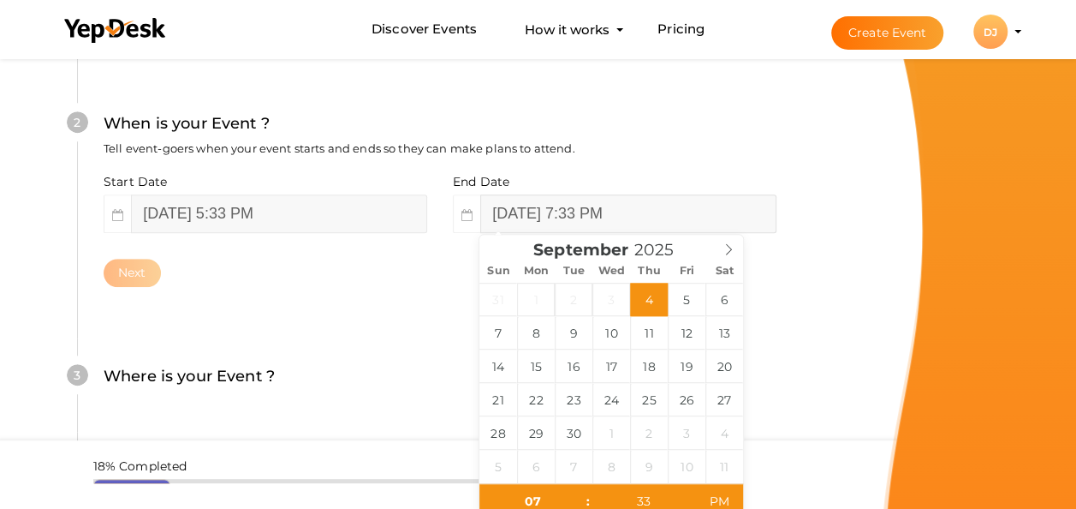
click at [508, 219] on input "September 4, 2025 7:33 PM" at bounding box center [628, 213] width 296 height 39
type input "September 5, 2025 7:33 PM"
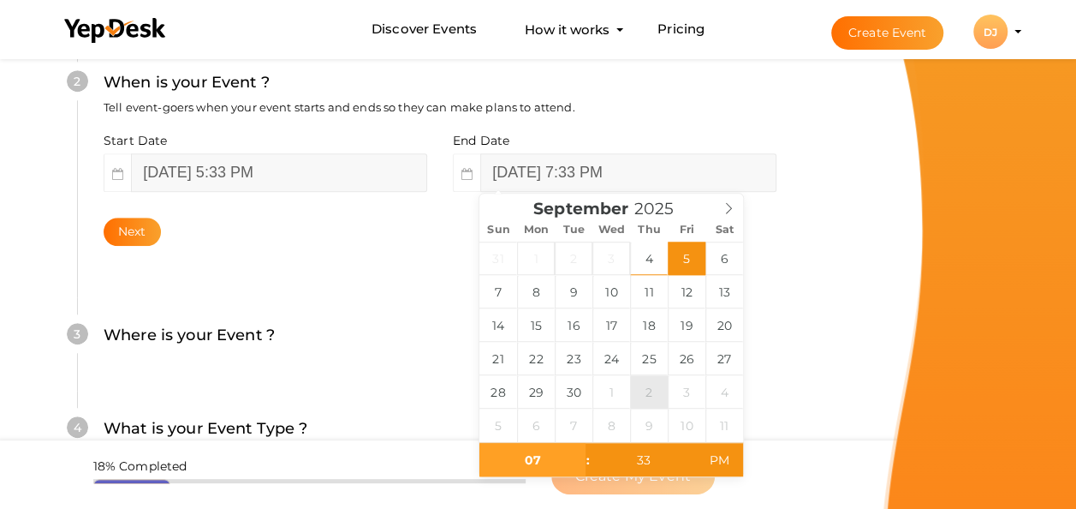
scroll to position [462, 0]
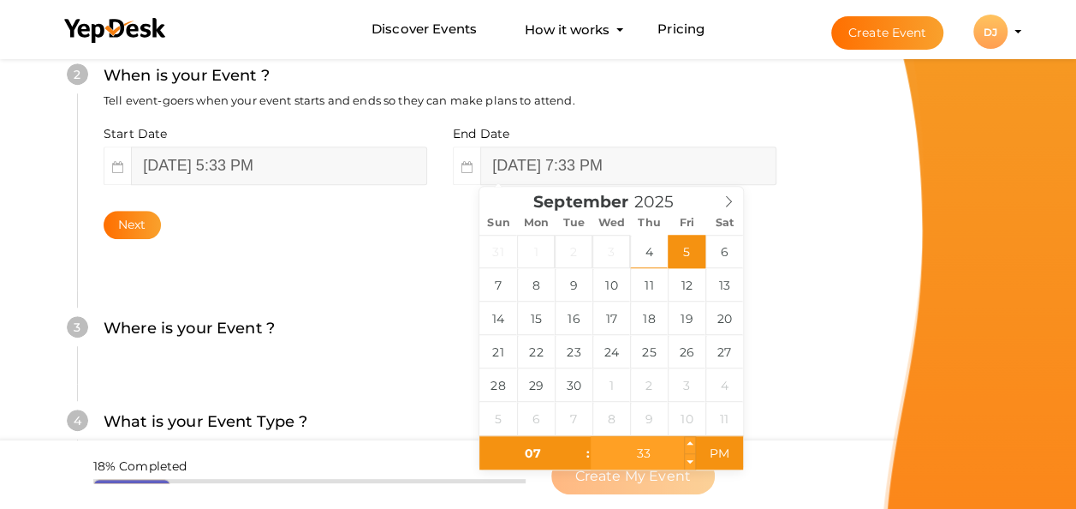
click at [666, 455] on input "33" at bounding box center [643, 453] width 105 height 34
type input "00"
type input "September 5, 2025 7:00 PM"
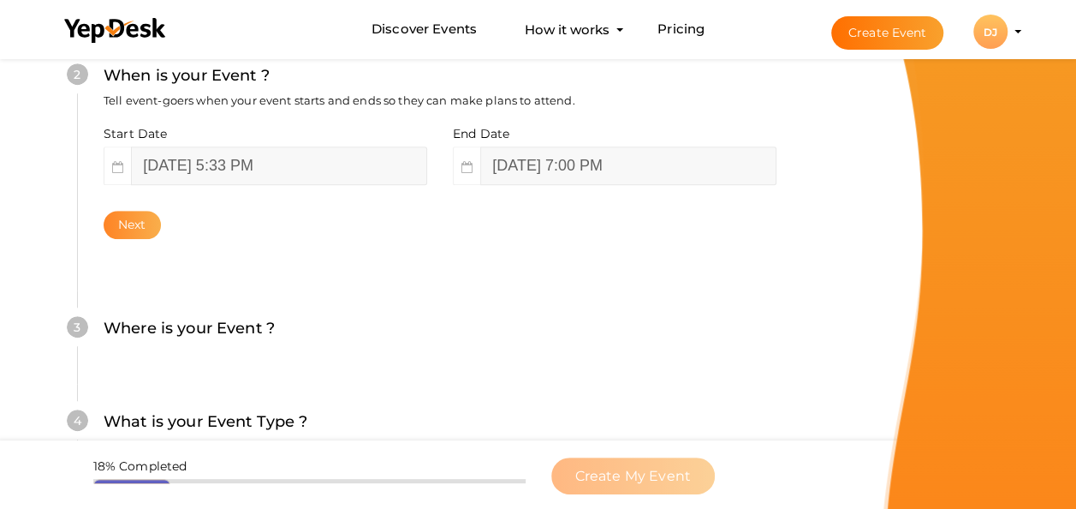
click at [128, 230] on button "Next" at bounding box center [132, 225] width 57 height 28
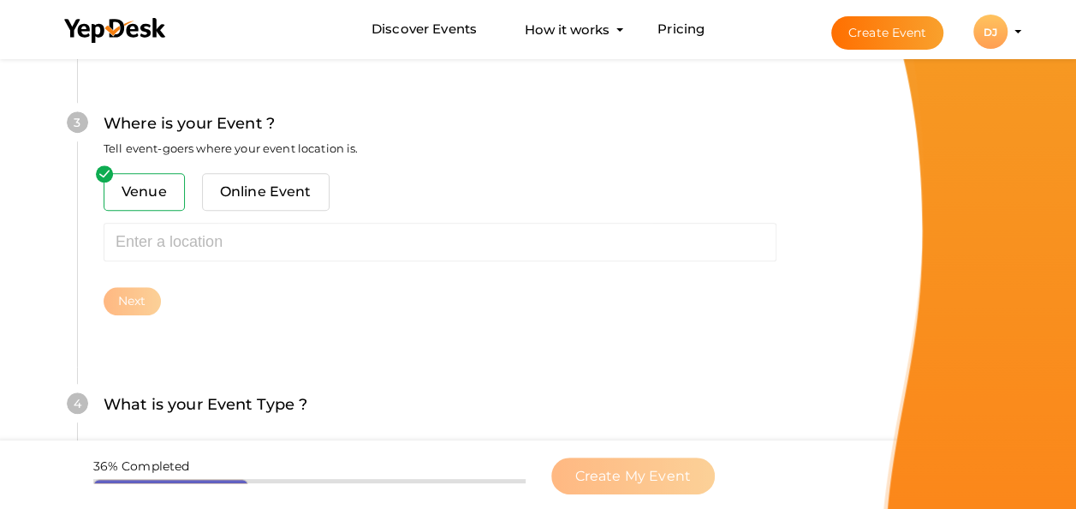
scroll to position [692, 0]
click at [240, 187] on span "Online Event" at bounding box center [266, 192] width 128 height 38
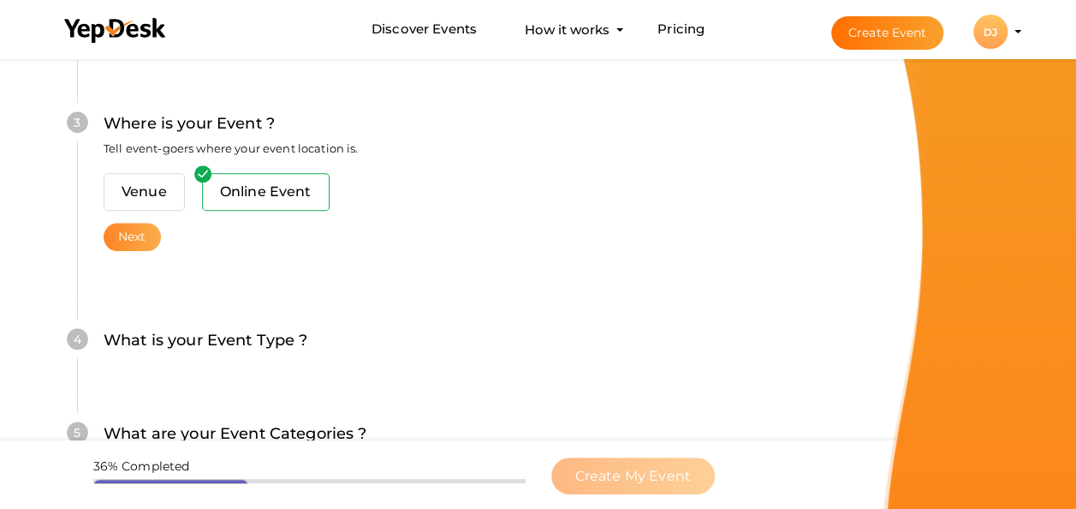
click at [143, 230] on button "Next" at bounding box center [132, 237] width 57 height 28
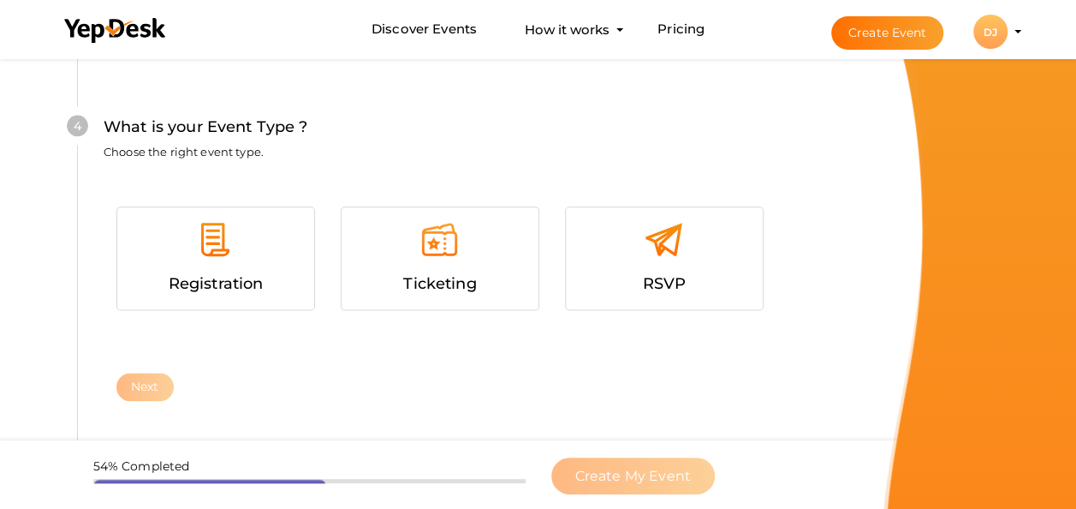
scroll to position [933, 0]
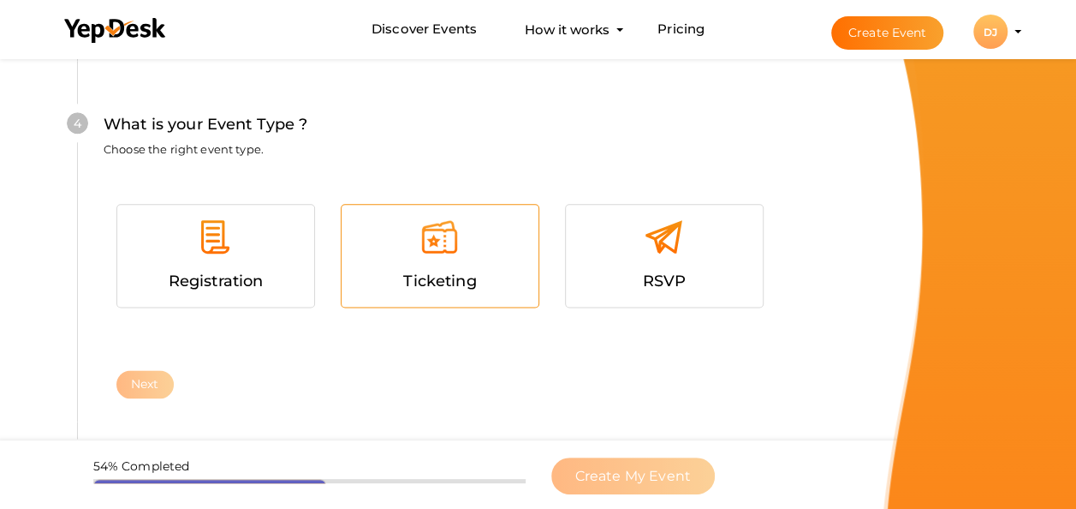
click at [363, 247] on div at bounding box center [440, 243] width 171 height 51
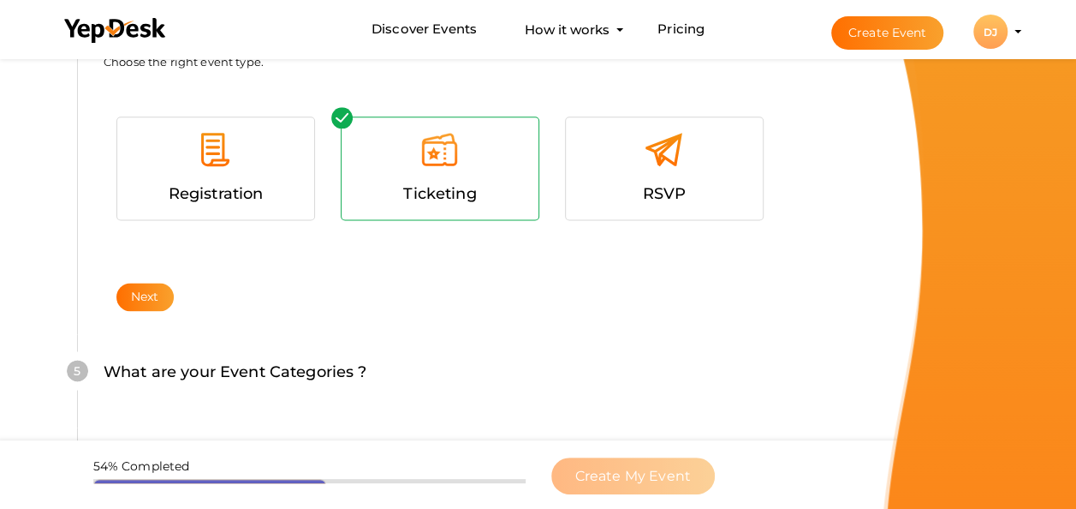
scroll to position [1023, 0]
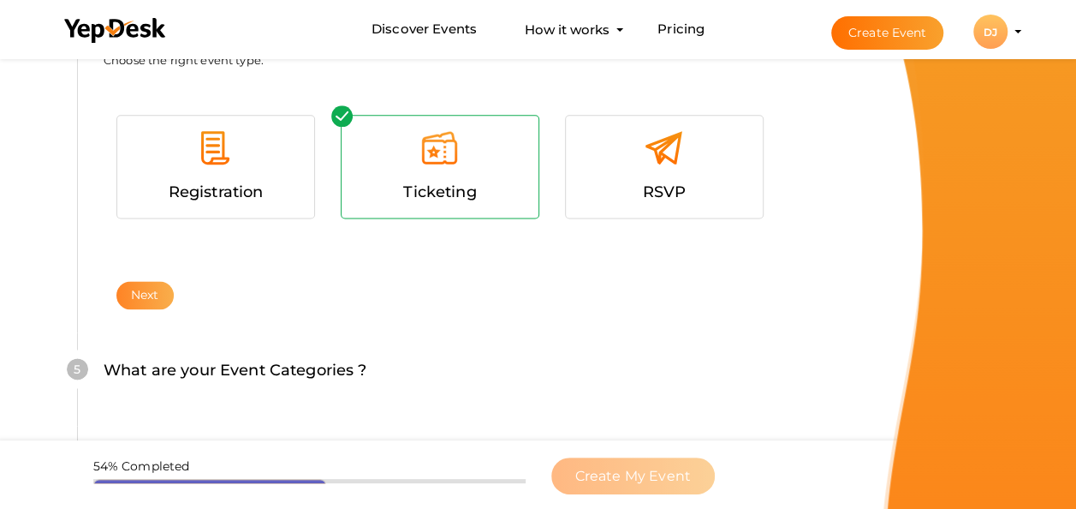
click at [134, 301] on button "Next" at bounding box center [144, 295] width 57 height 28
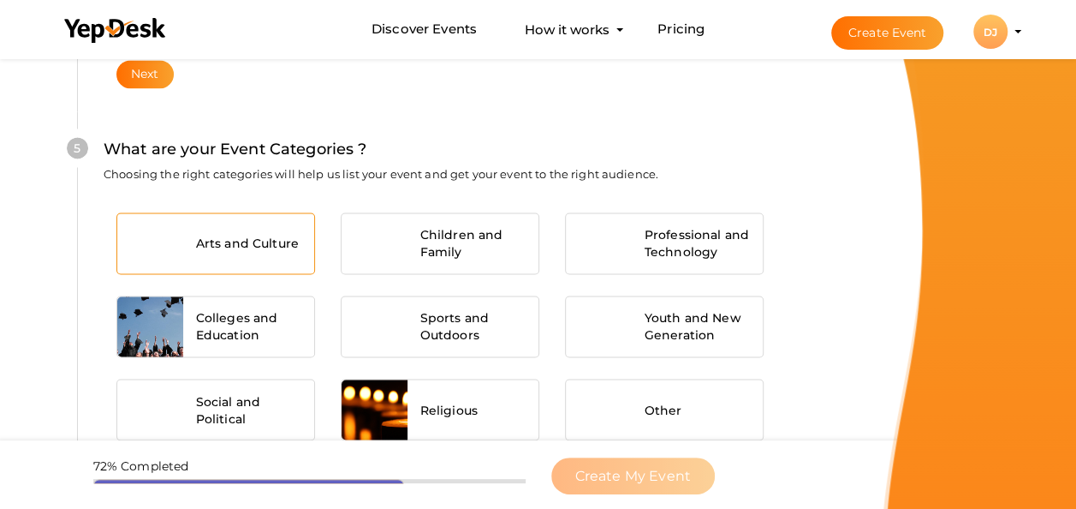
scroll to position [1293, 0]
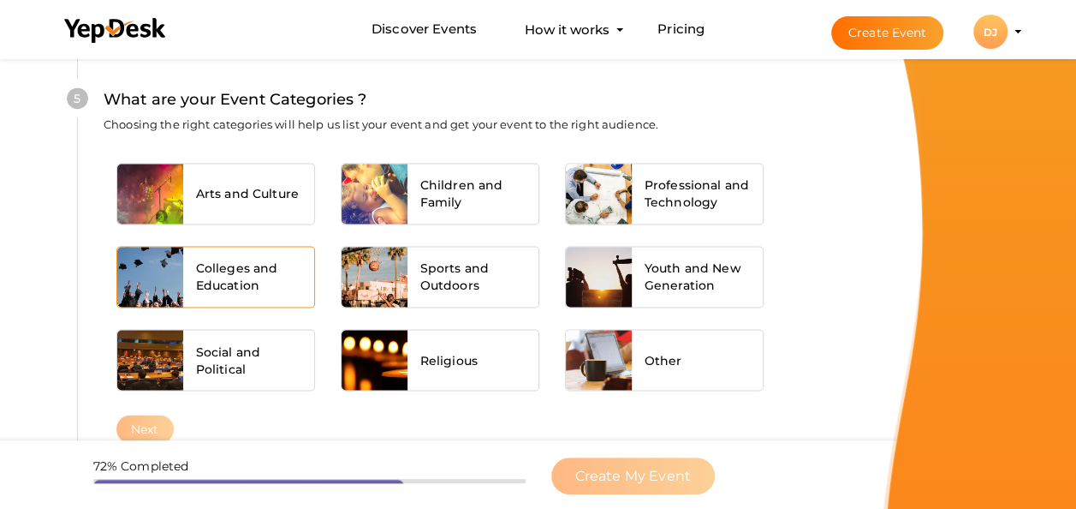
click at [291, 264] on span "Colleges and Education" at bounding box center [248, 276] width 105 height 34
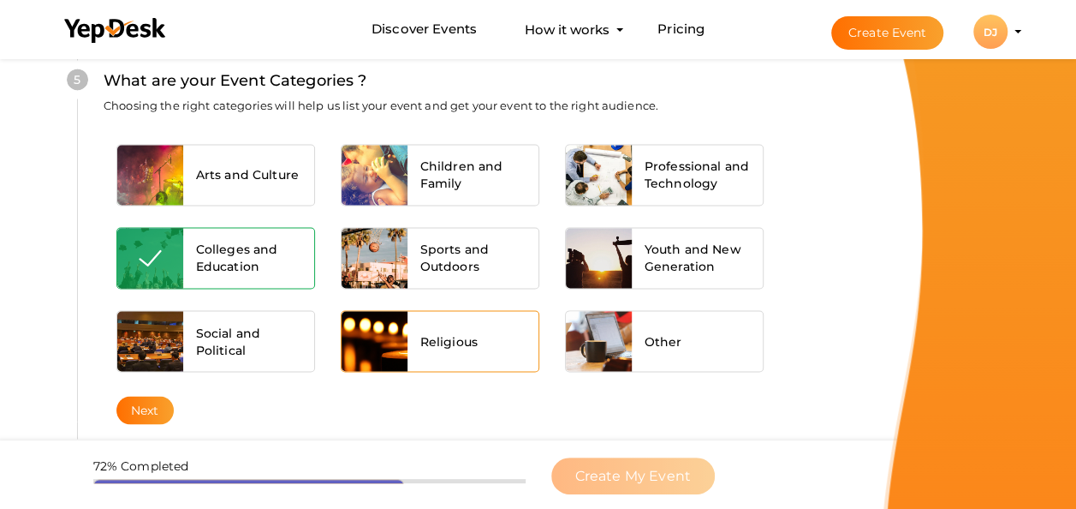
scroll to position [1313, 0]
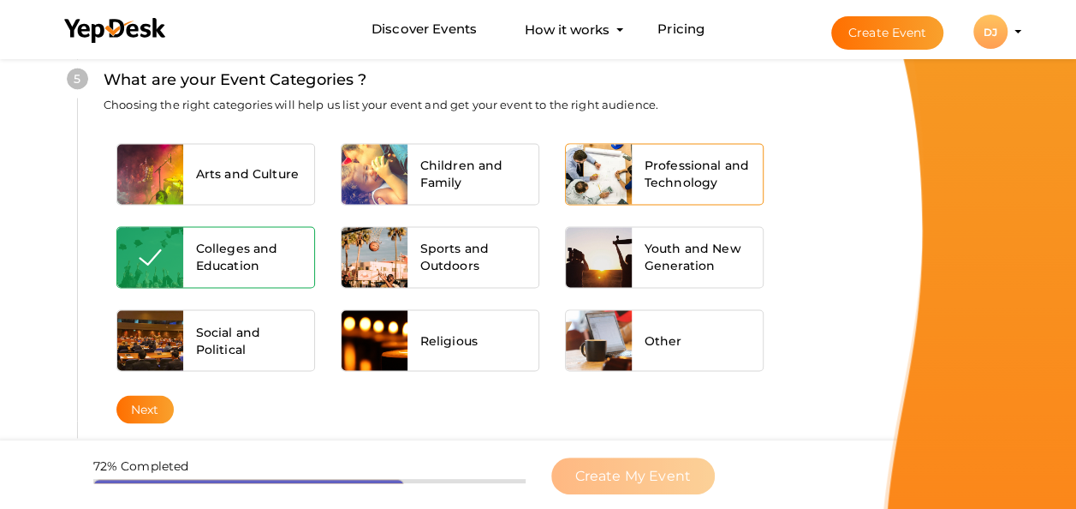
click at [676, 187] on span "Professional and Technology" at bounding box center [697, 174] width 105 height 34
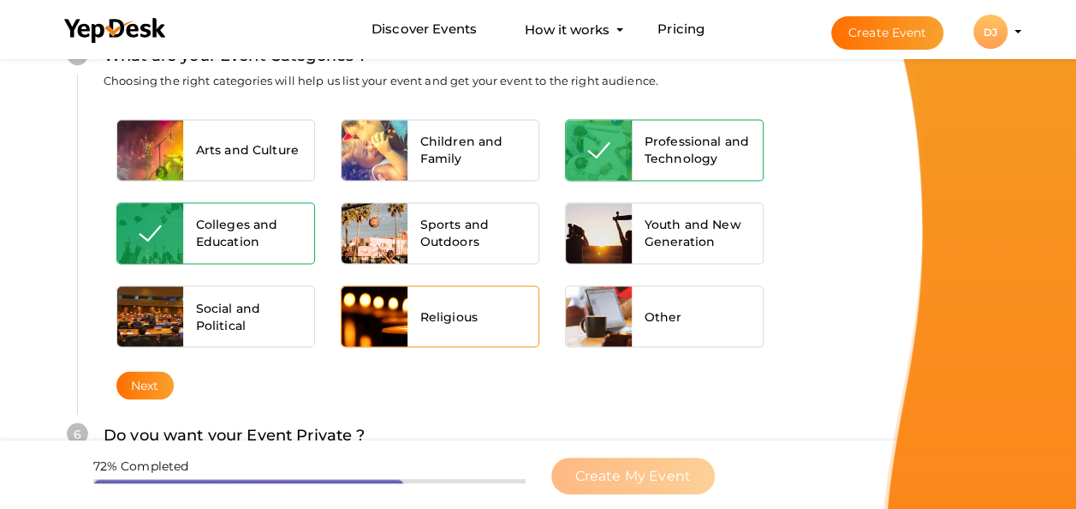
scroll to position [1339, 0]
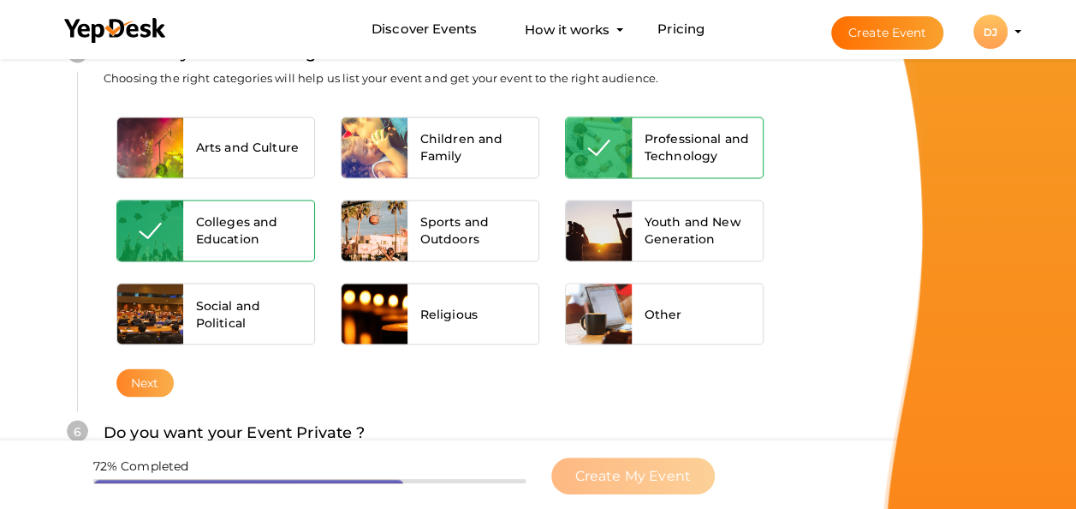
click at [139, 383] on button "Next" at bounding box center [144, 382] width 57 height 28
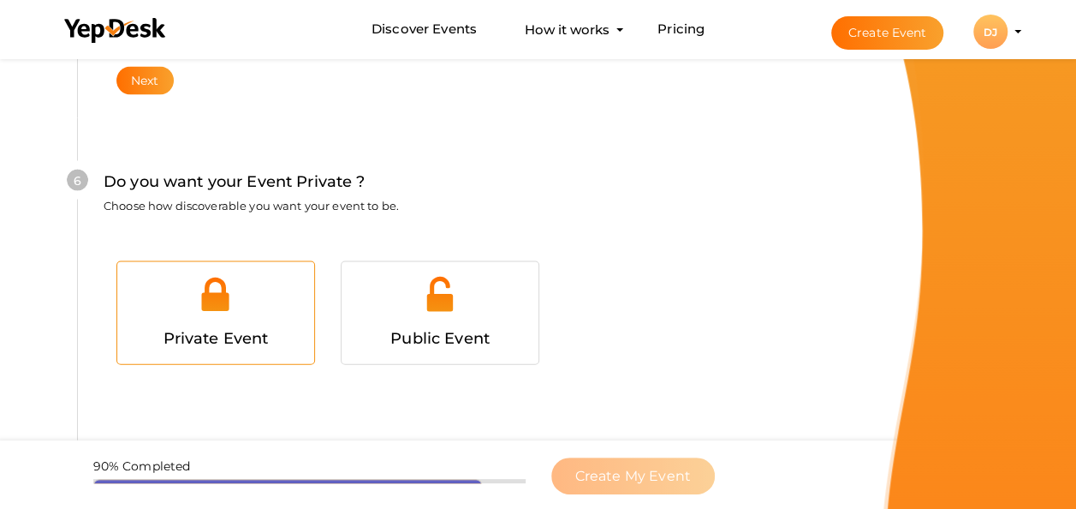
scroll to position [1668, 0]
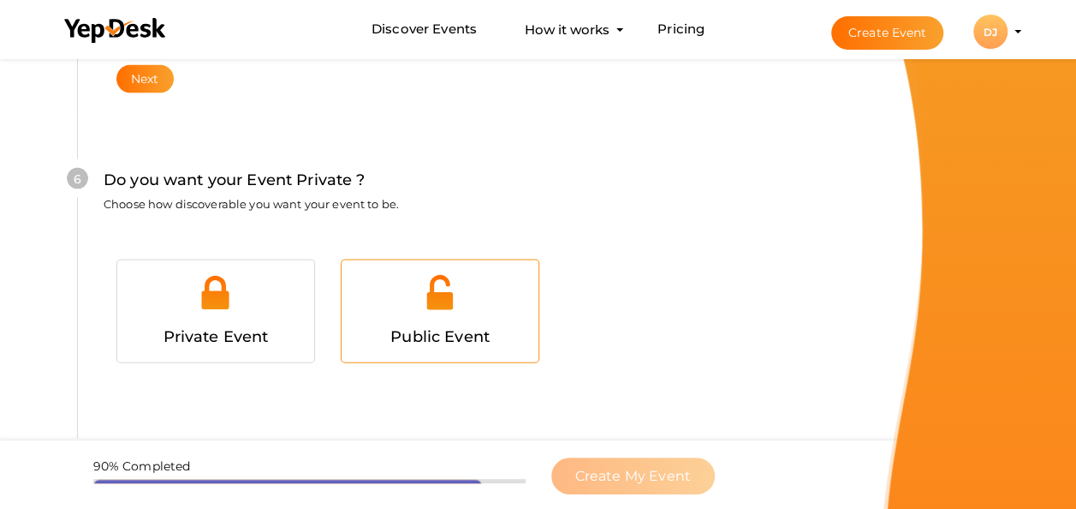
click at [361, 279] on div at bounding box center [440, 298] width 171 height 51
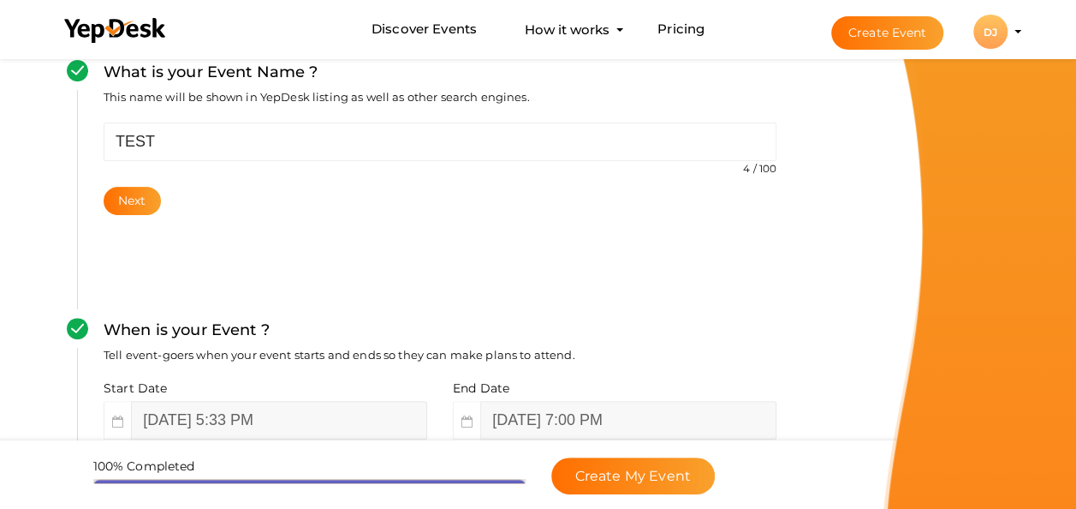
scroll to position [0, 0]
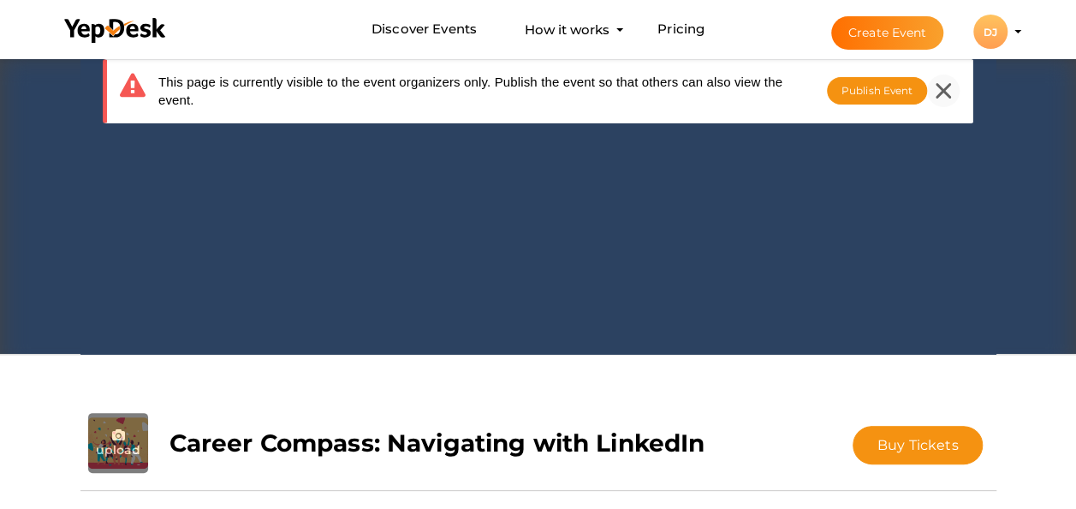
click at [946, 92] on icon at bounding box center [943, 90] width 15 height 15
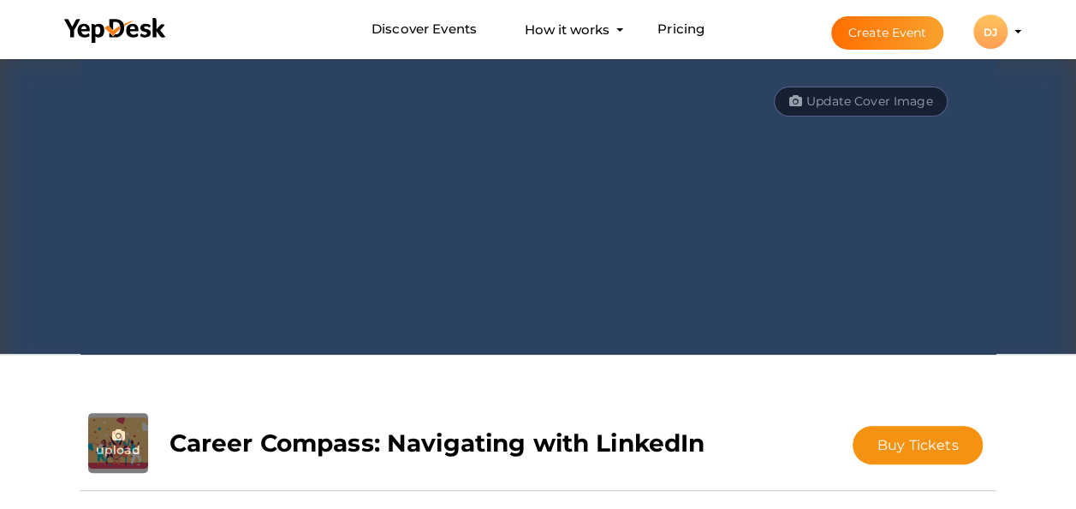
click at [800, 95] on icon "button" at bounding box center [798, 99] width 17 height 16
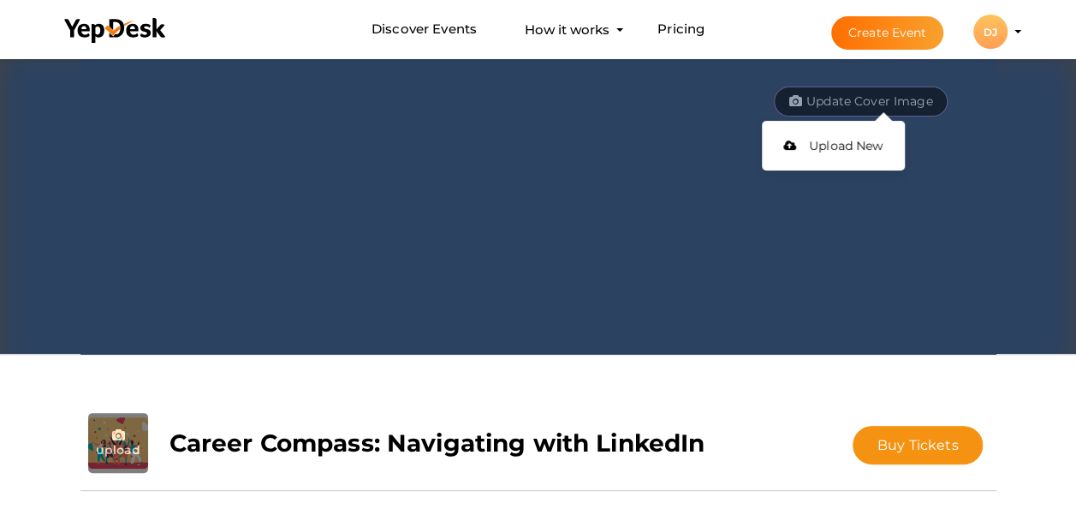
click at [649, 281] on img at bounding box center [538, 205] width 916 height 300
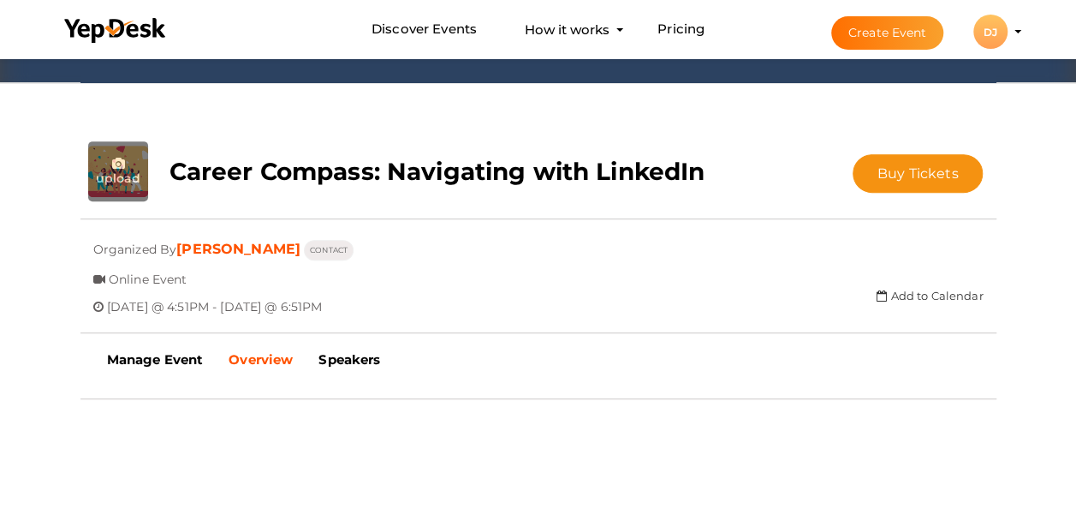
scroll to position [270, 0]
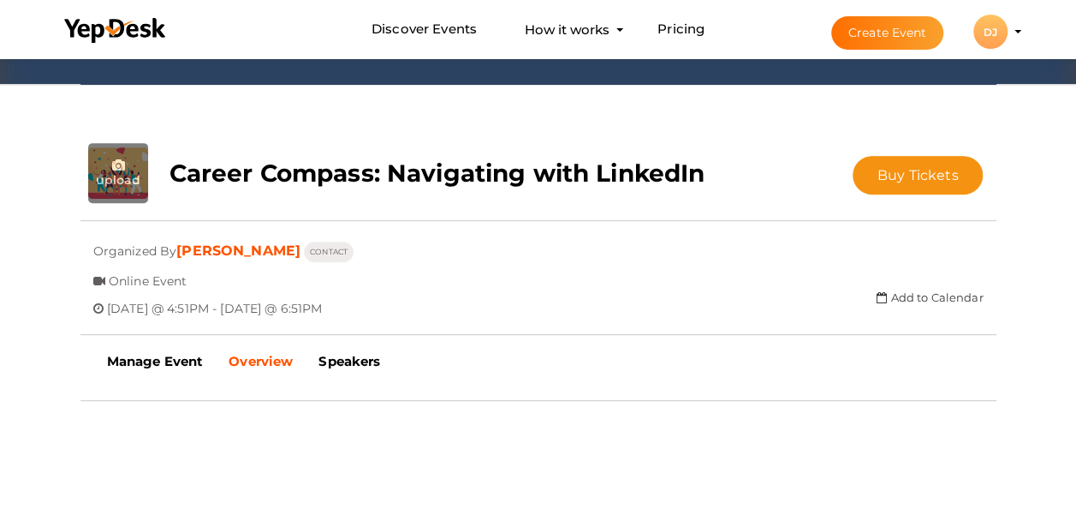
drag, startPoint x: 572, startPoint y: 272, endPoint x: 505, endPoint y: 186, distance: 109.3
click at [505, 186] on b "Career Compass: Navigating with LinkedIn" at bounding box center [438, 172] width 536 height 29
click at [468, 178] on b "Career Compass: Navigating with LinkedIn" at bounding box center [438, 172] width 536 height 29
drag, startPoint x: 468, startPoint y: 178, endPoint x: 406, endPoint y: 180, distance: 62.5
click at [406, 180] on b "Career Compass: Navigating with LinkedIn" at bounding box center [438, 172] width 536 height 29
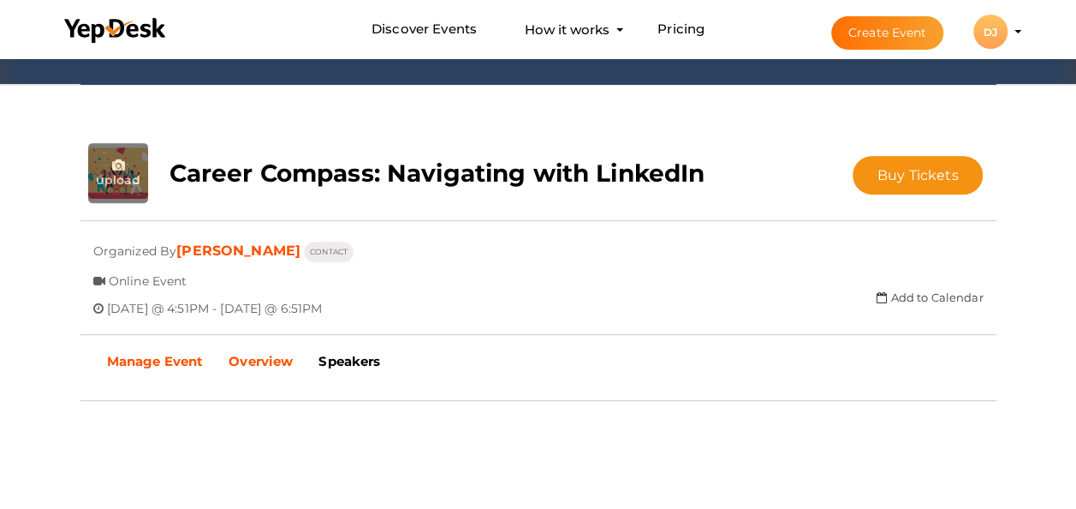
click at [176, 358] on b "Manage Event" at bounding box center [155, 361] width 97 height 16
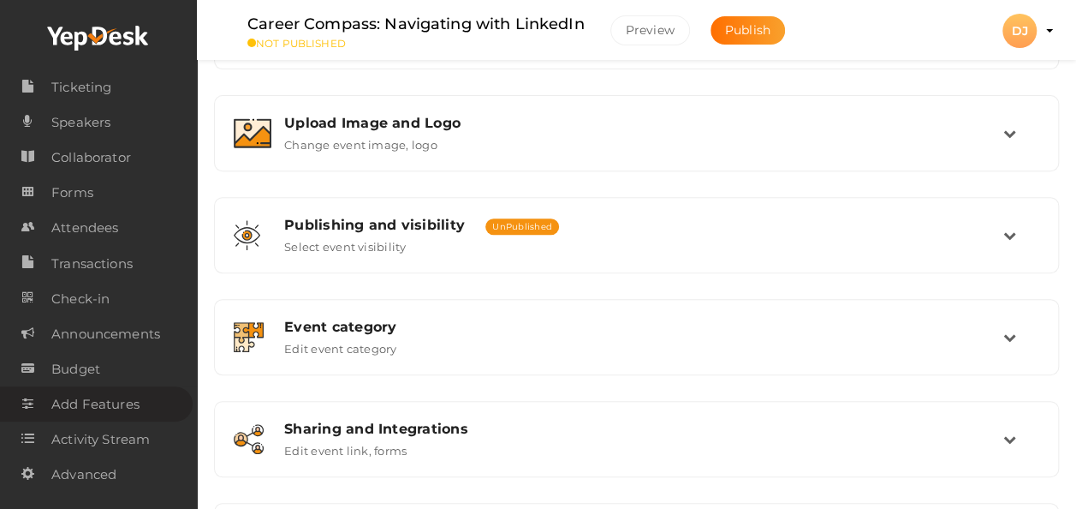
scroll to position [316, 0]
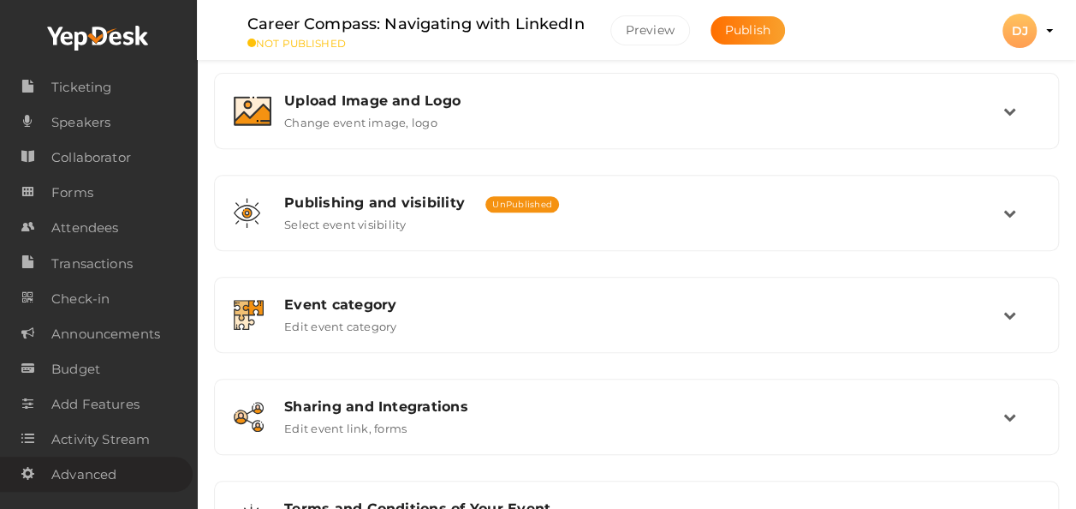
click at [82, 473] on span "Advanced" at bounding box center [83, 474] width 65 height 34
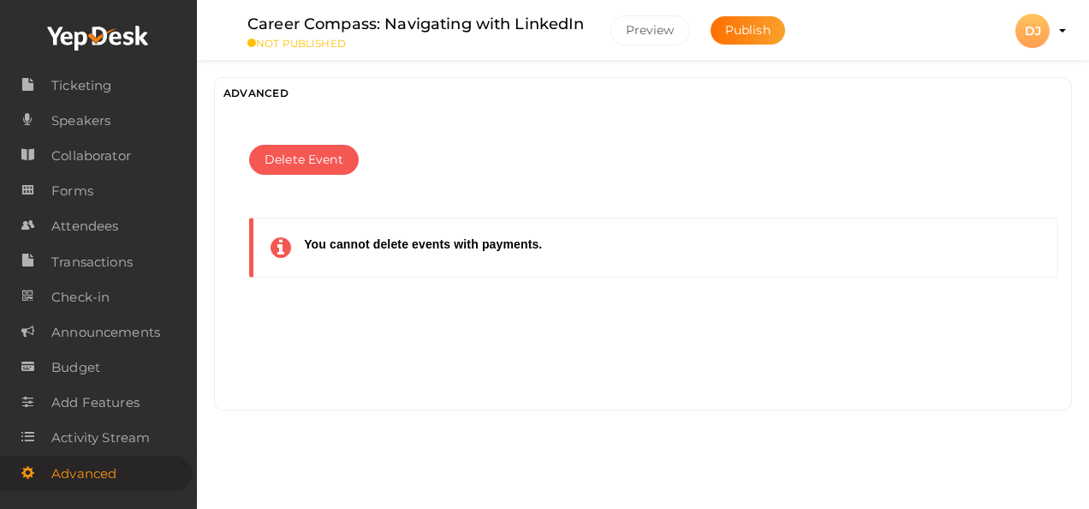
click at [116, 36] on icon at bounding box center [98, 39] width 103 height 26
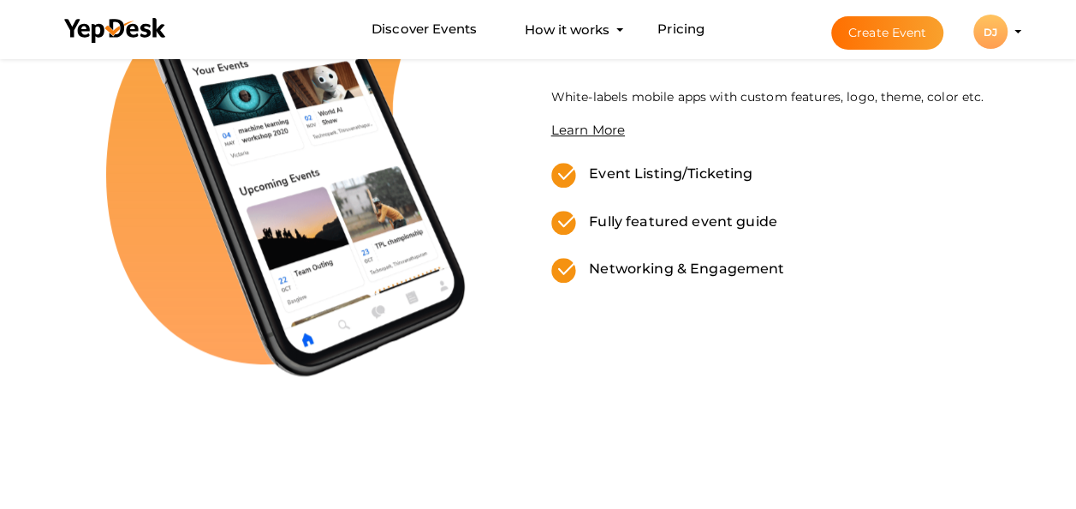
scroll to position [704, 0]
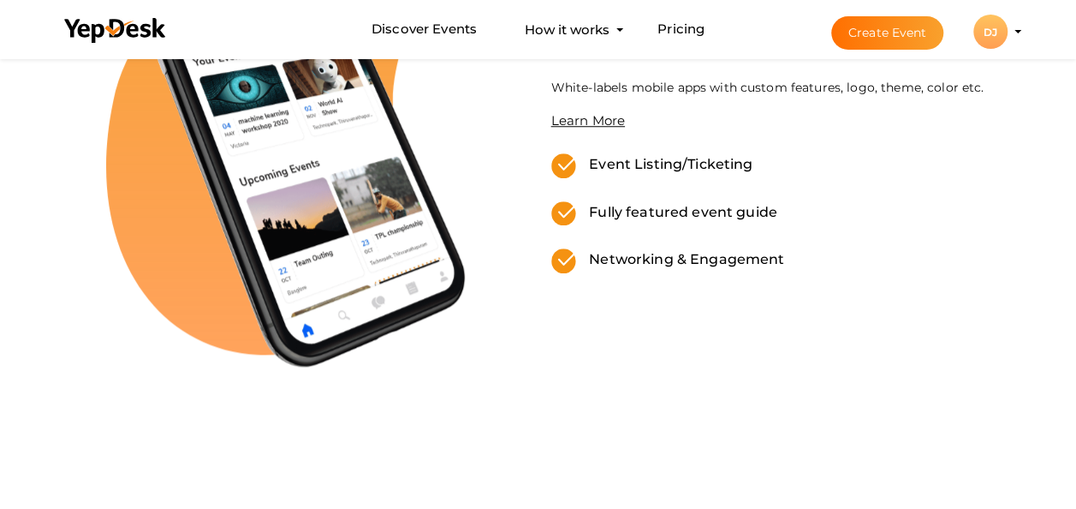
click at [997, 33] on div "DJ" at bounding box center [991, 32] width 34 height 34
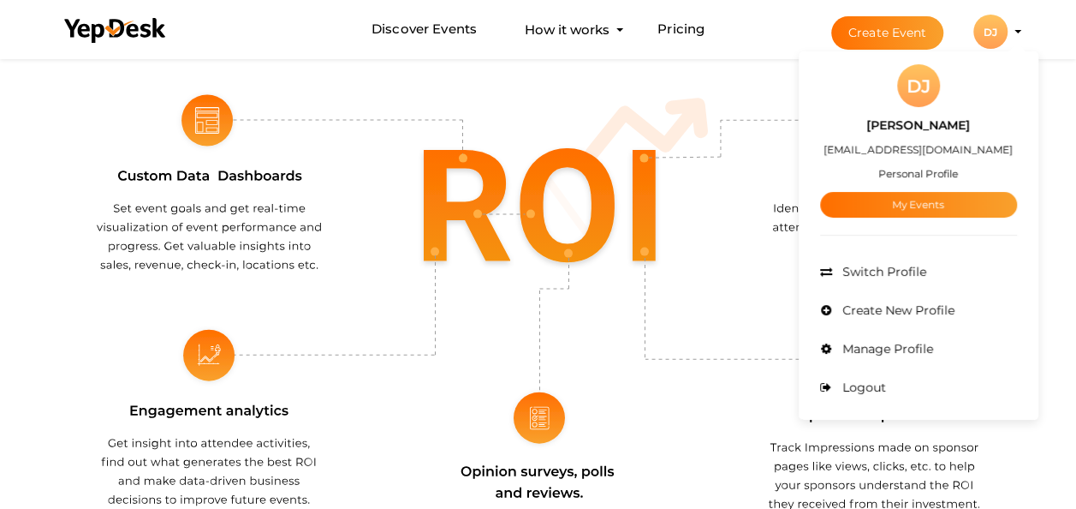
scroll to position [1799, 0]
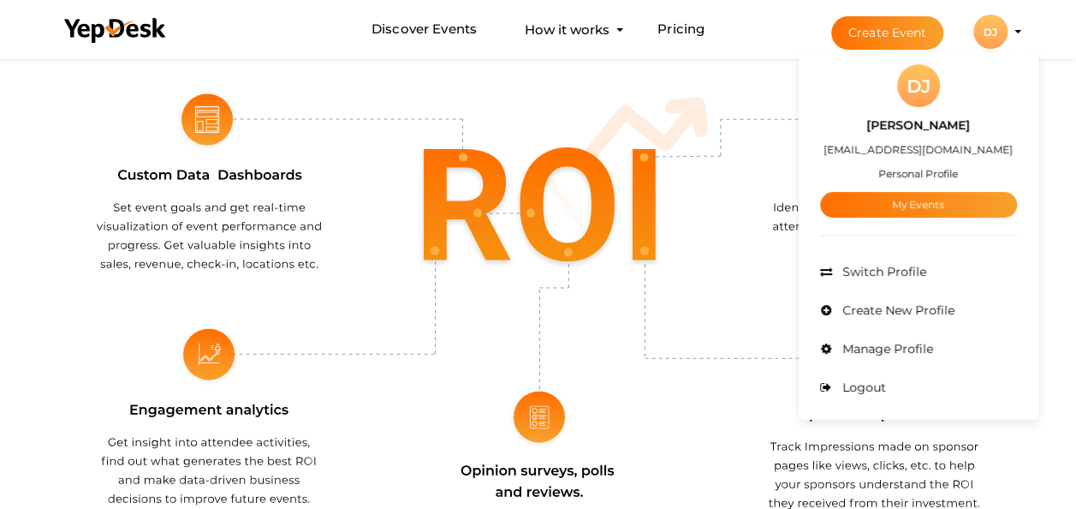
click at [622, 336] on img at bounding box center [538, 354] width 883 height 535
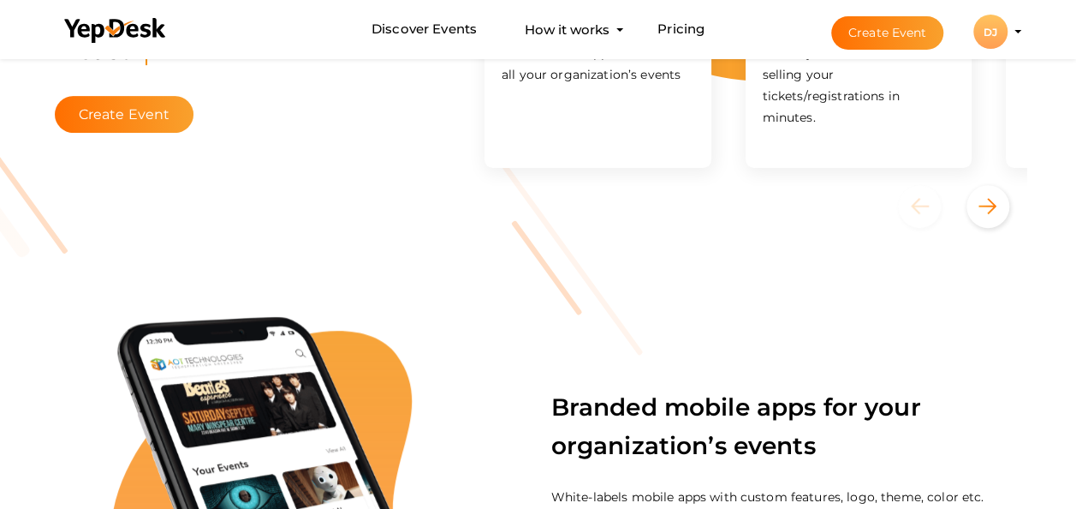
scroll to position [0, 0]
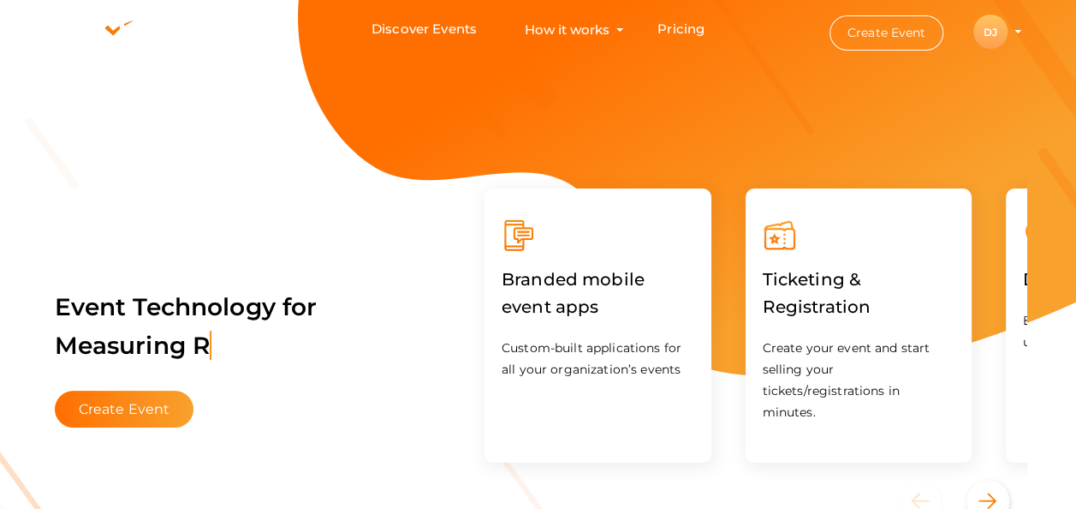
click at [997, 26] on div "DJ" at bounding box center [991, 32] width 34 height 34
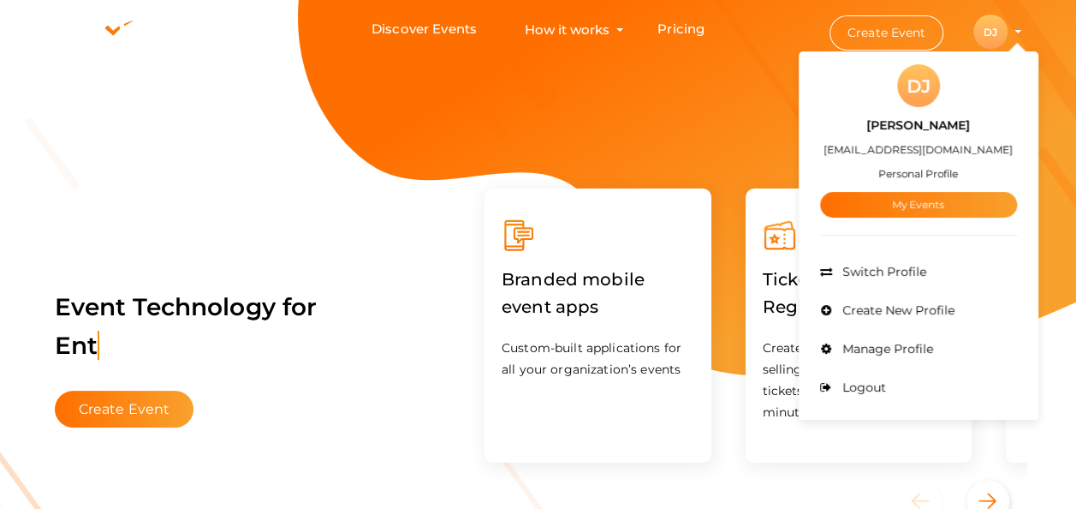
click at [904, 122] on label "[PERSON_NAME]" at bounding box center [919, 126] width 104 height 20
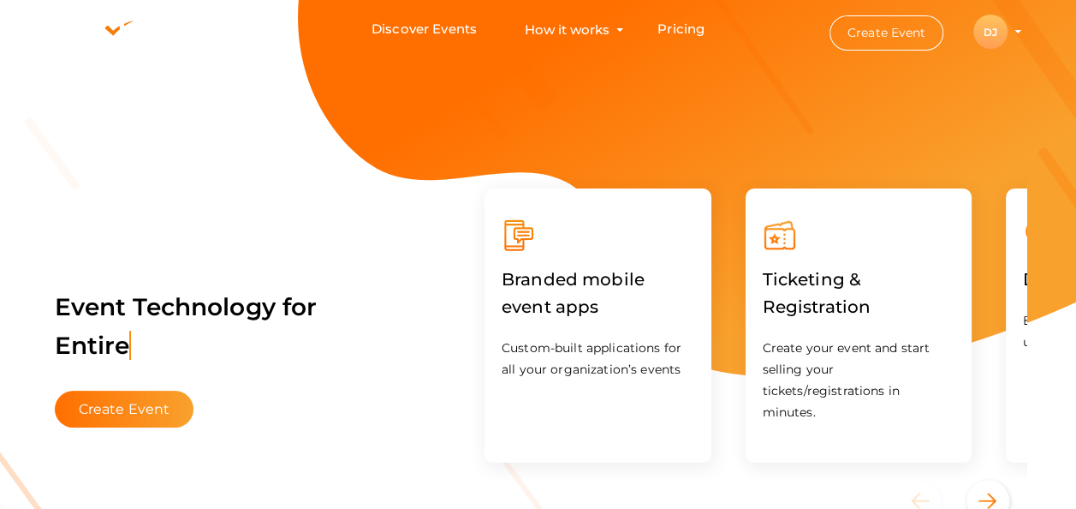
click at [989, 29] on div "DJ" at bounding box center [991, 32] width 34 height 34
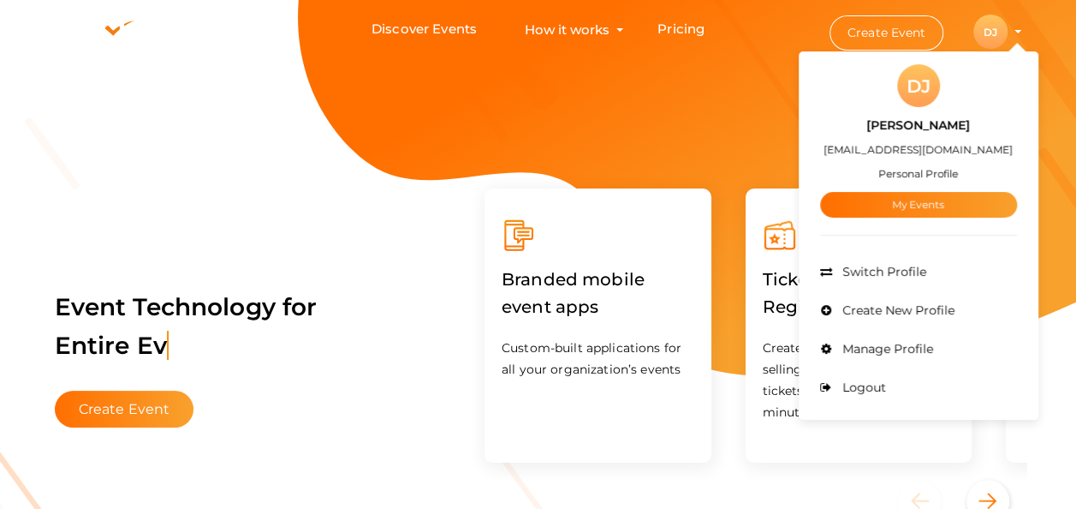
click at [928, 82] on div "DJ" at bounding box center [918, 85] width 43 height 43
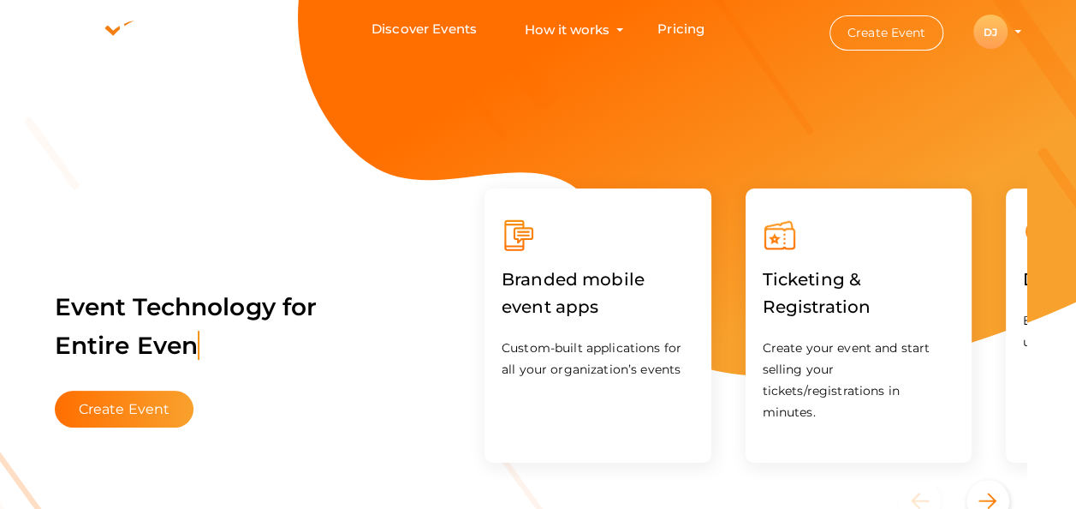
click at [999, 27] on div "DJ" at bounding box center [991, 32] width 34 height 34
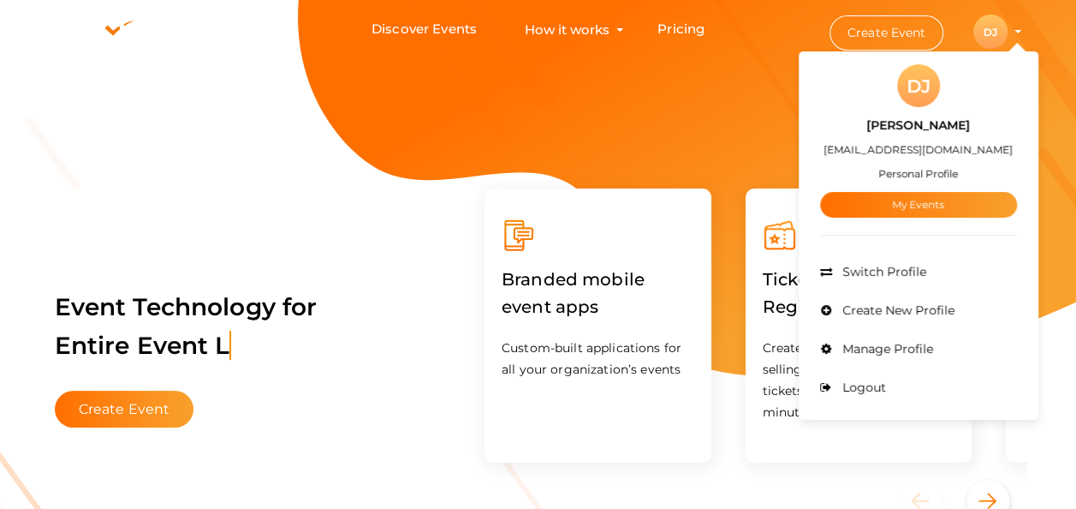
click at [923, 156] on label "[EMAIL_ADDRESS][DOMAIN_NAME]" at bounding box center [918, 150] width 189 height 20
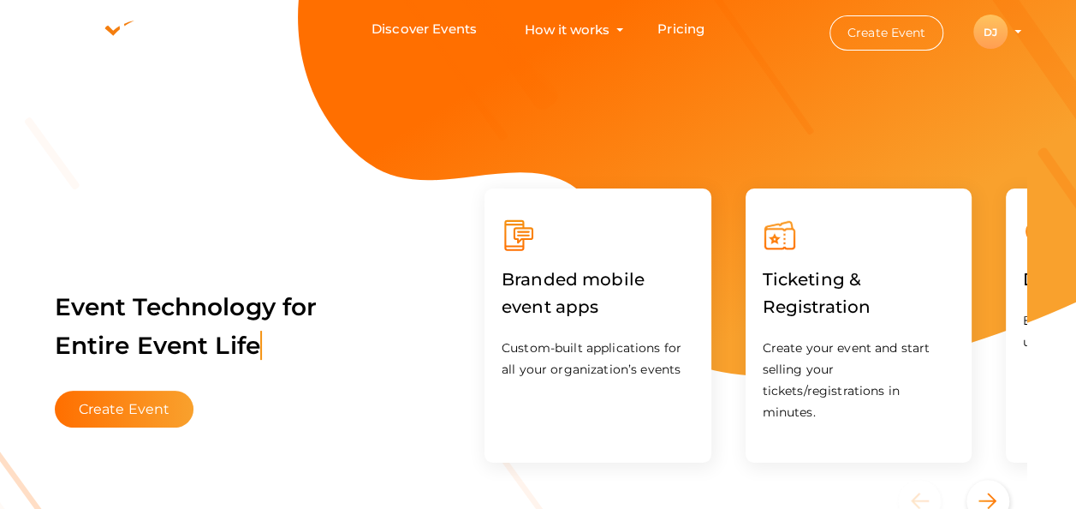
click at [1011, 24] on button "DJ DJ Devapriya V J devapriyavj2004@gmail.com Personal Profile My Events Admin …" at bounding box center [991, 32] width 45 height 36
click at [990, 34] on div "DJ" at bounding box center [991, 32] width 34 height 34
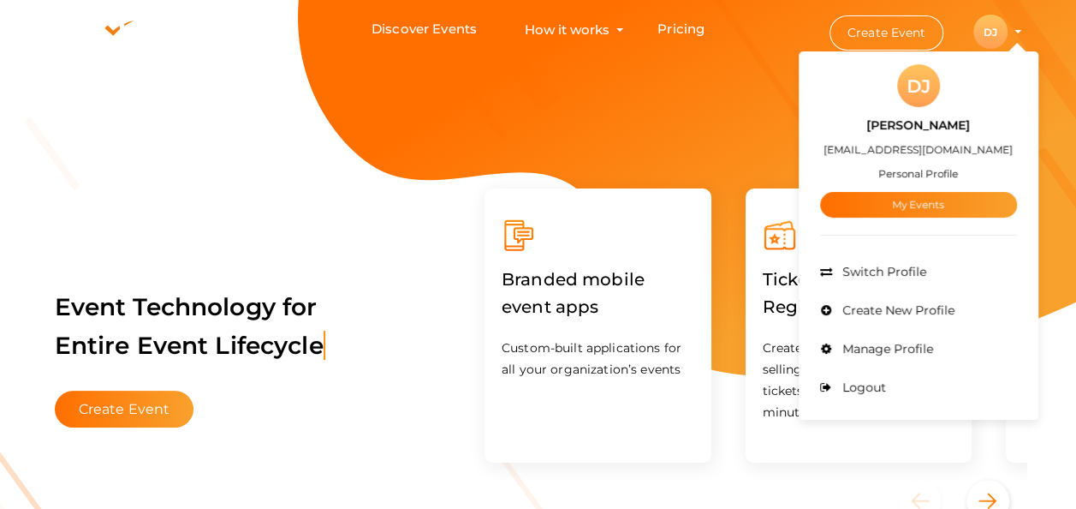
click at [921, 170] on small "Personal Profile" at bounding box center [919, 173] width 80 height 13
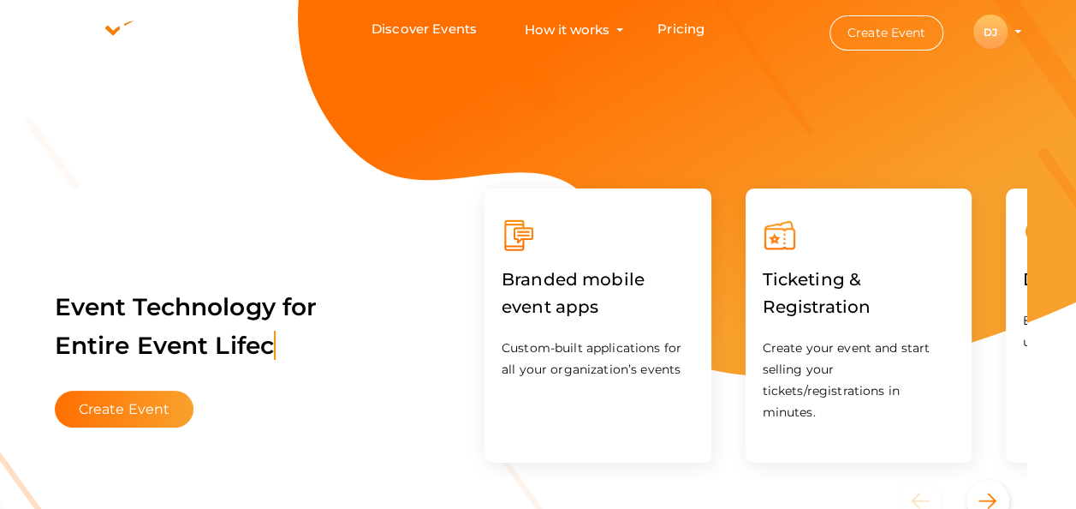
click at [993, 33] on div "DJ" at bounding box center [991, 32] width 34 height 34
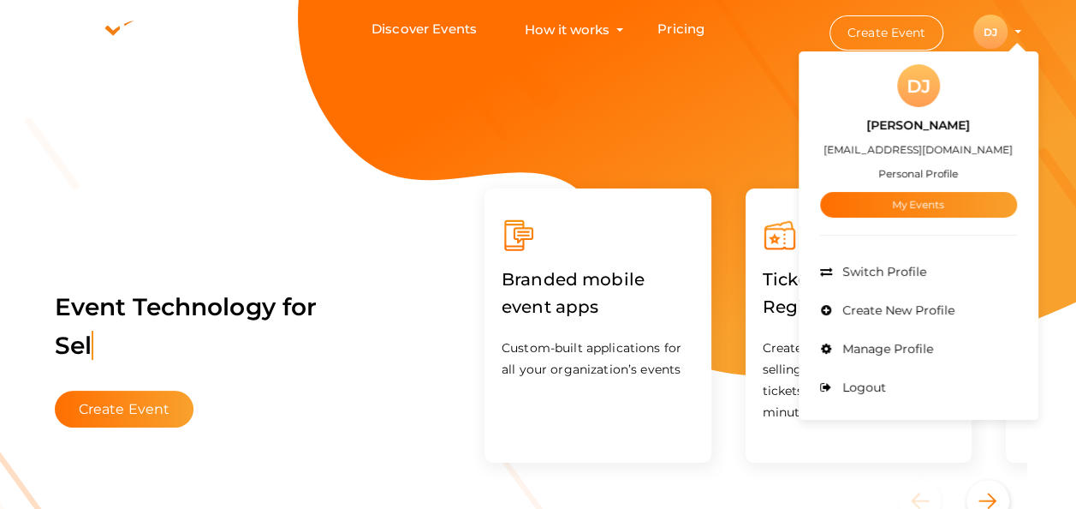
click at [918, 343] on span "Manage Profile" at bounding box center [885, 348] width 95 height 15
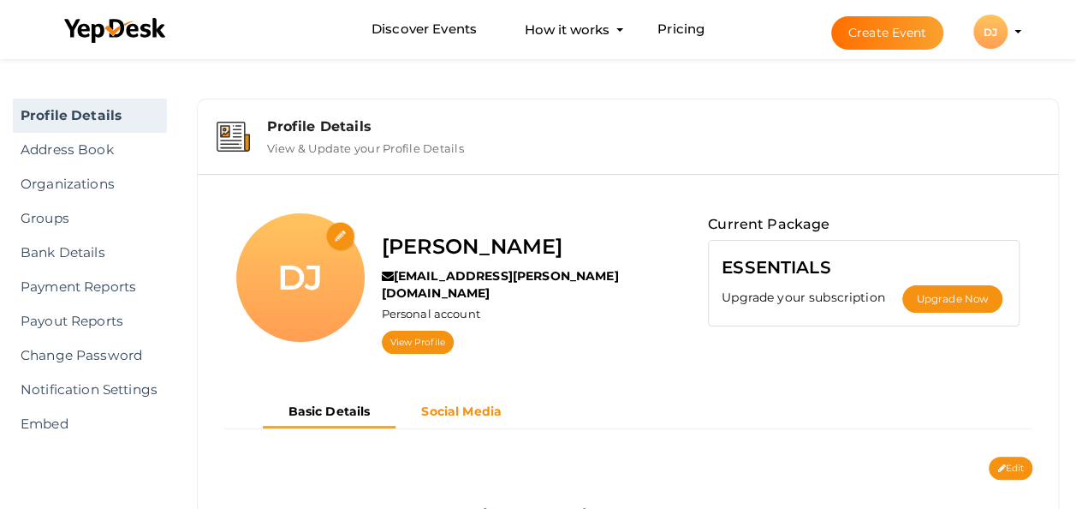
click at [461, 403] on b "Social Media" at bounding box center [461, 410] width 80 height 15
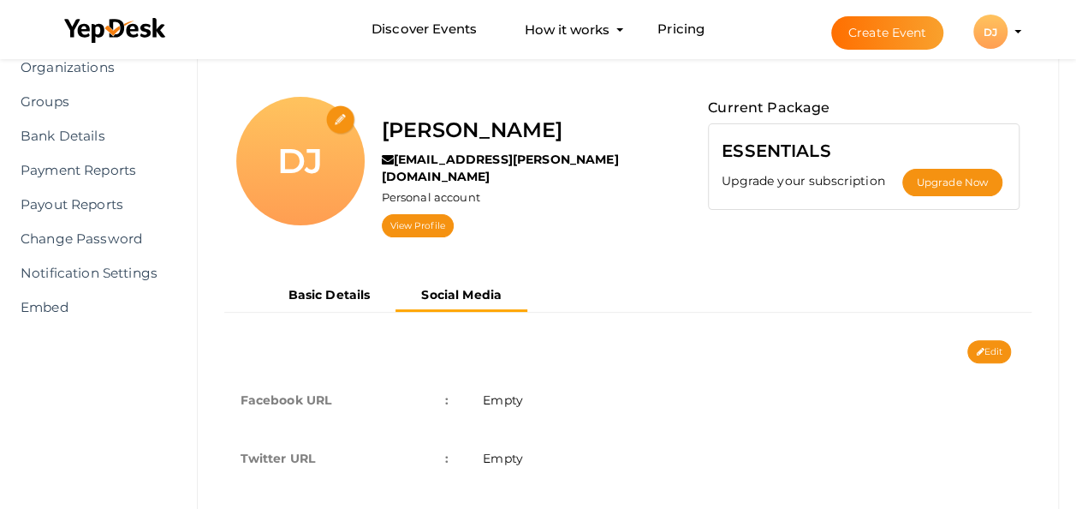
scroll to position [171, 0]
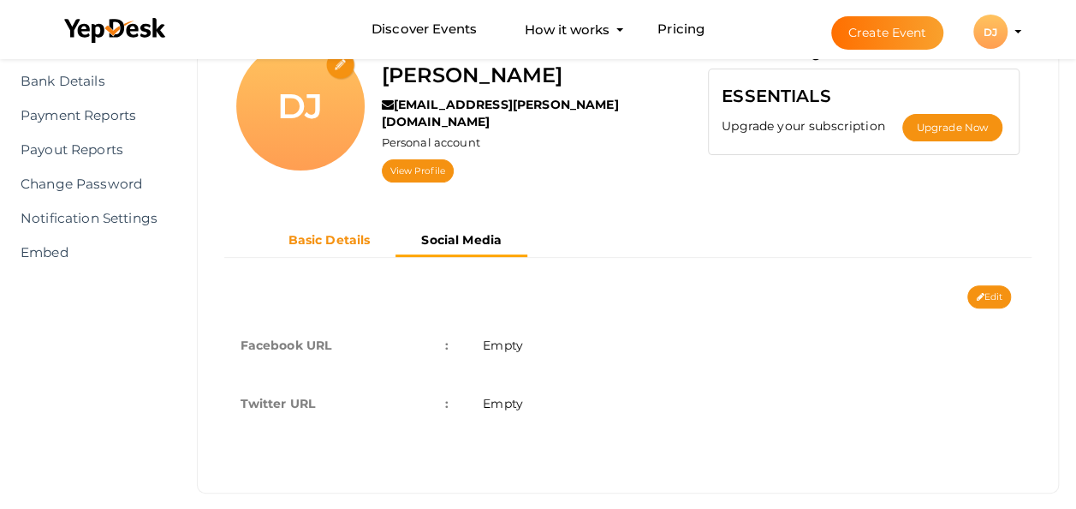
click at [344, 232] on b "Basic Details" at bounding box center [330, 239] width 82 height 15
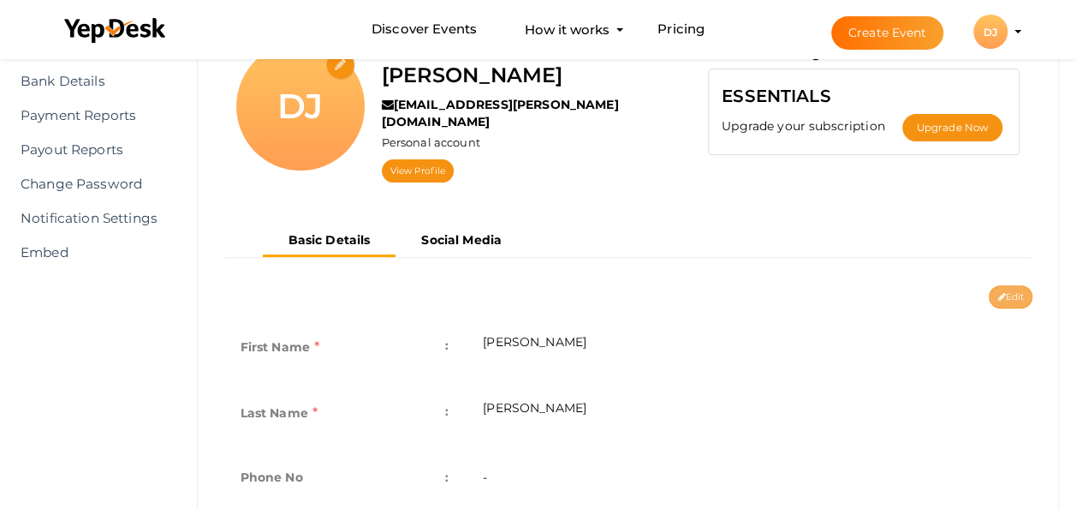
click at [998, 293] on icon at bounding box center [1002, 297] width 8 height 9
type input "Devapriya"
type input "V J"
type input "Kothamangalam, Kerala, India"
type input "devapriya-v-j"
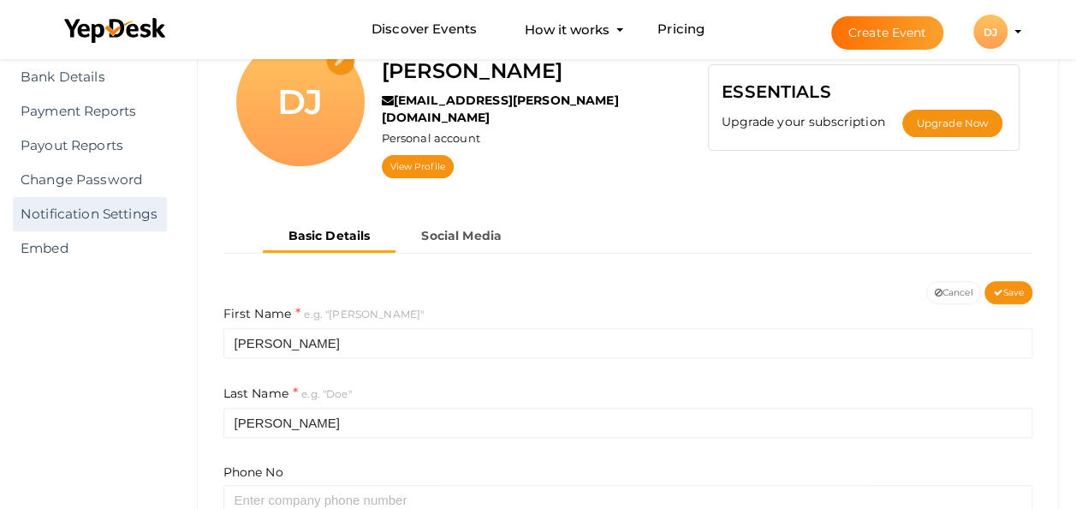
scroll to position [175, 0]
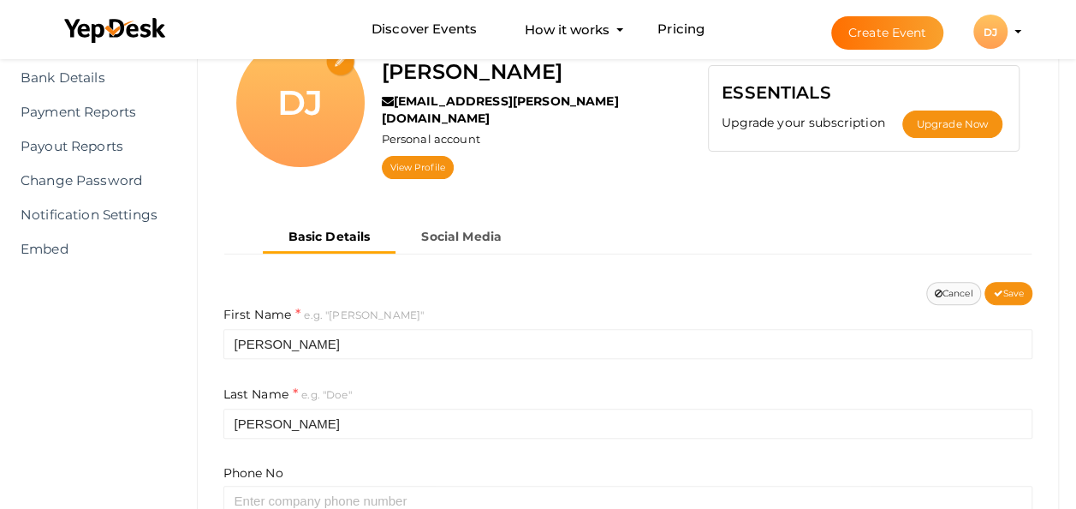
click at [952, 282] on button "Cancel" at bounding box center [955, 293] width 56 height 23
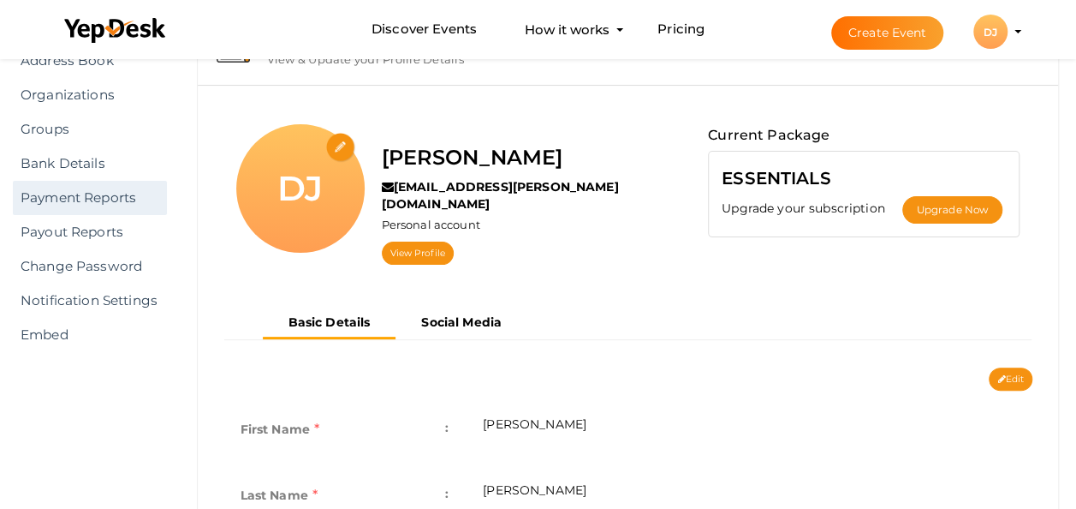
scroll to position [0, 0]
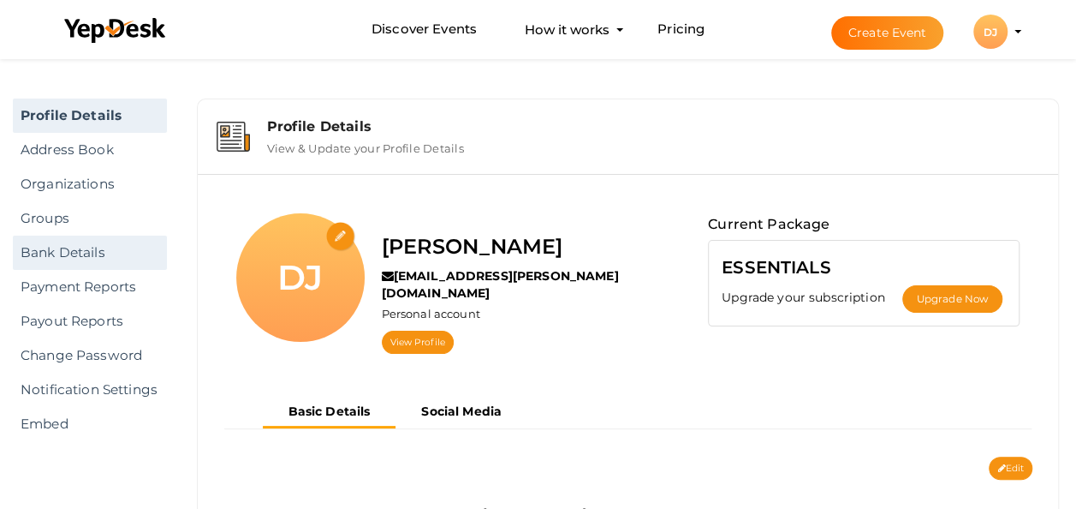
click at [82, 260] on link "Bank Details" at bounding box center [90, 253] width 154 height 34
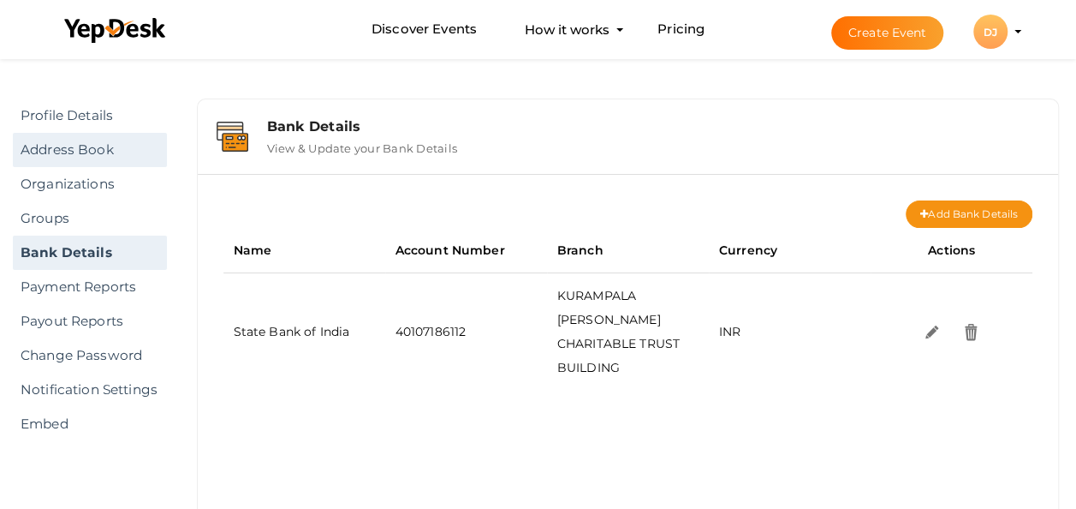
click at [89, 142] on link "Address Book" at bounding box center [90, 150] width 154 height 34
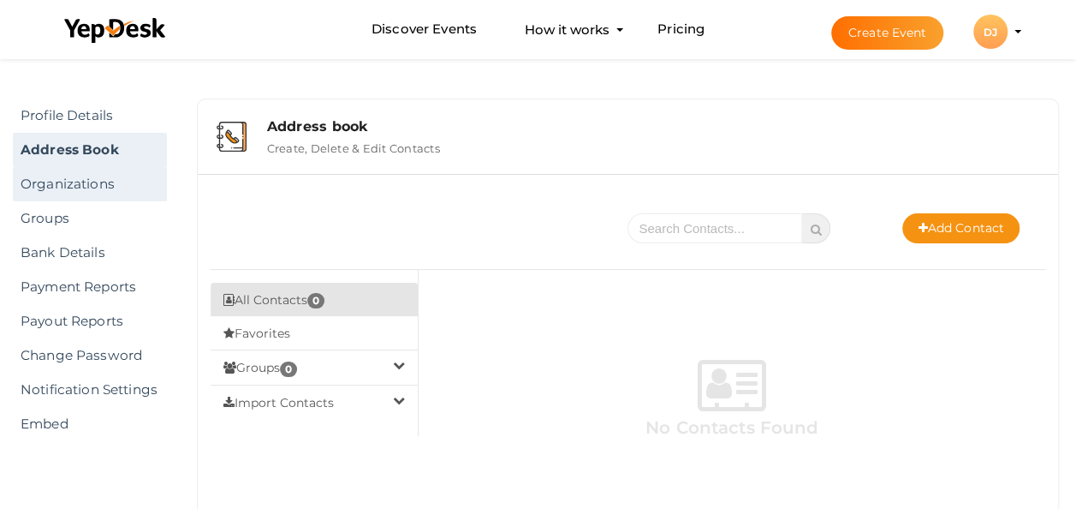
click at [95, 192] on link "Organizations" at bounding box center [90, 184] width 154 height 34
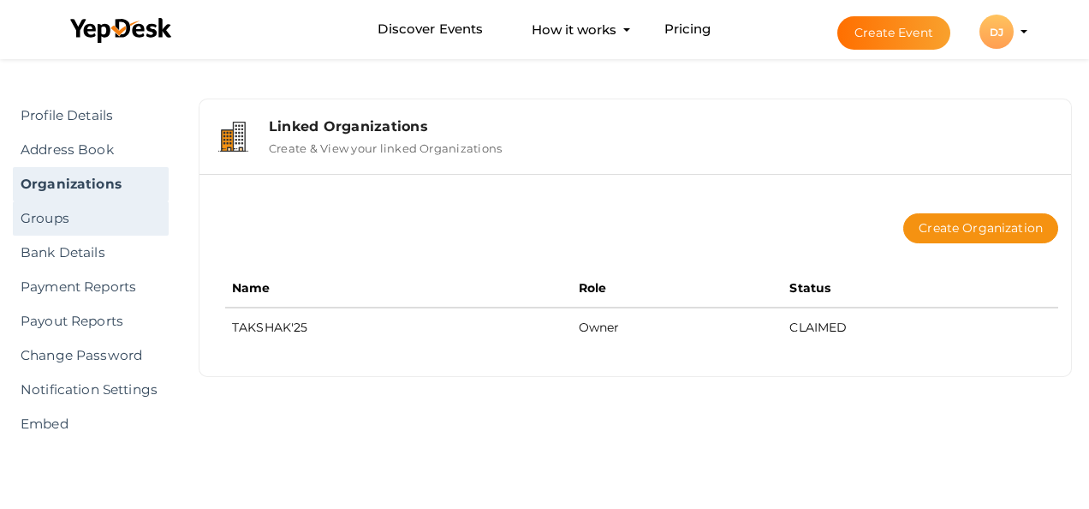
click at [80, 219] on link "Groups" at bounding box center [91, 218] width 156 height 34
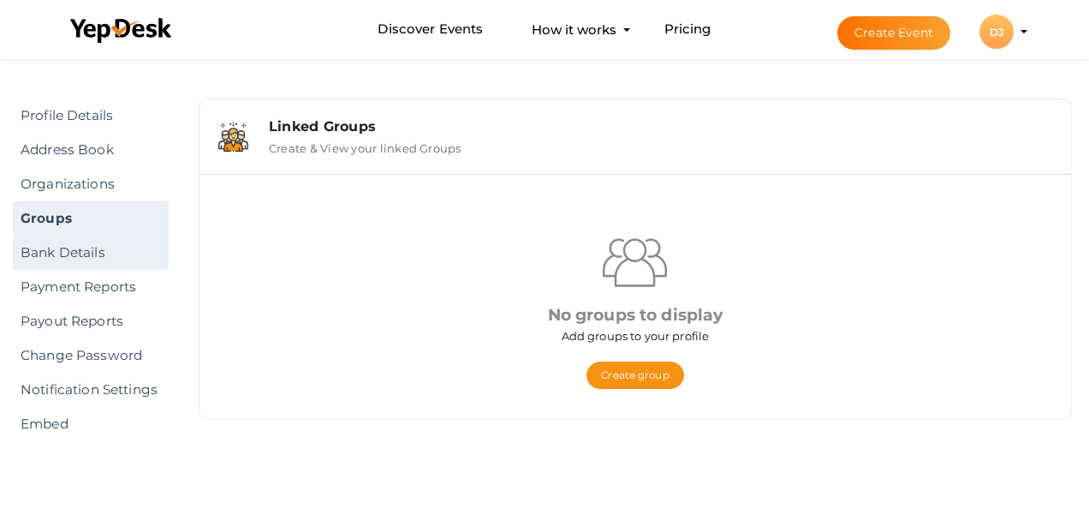
click at [75, 243] on link "Bank Details" at bounding box center [91, 253] width 156 height 34
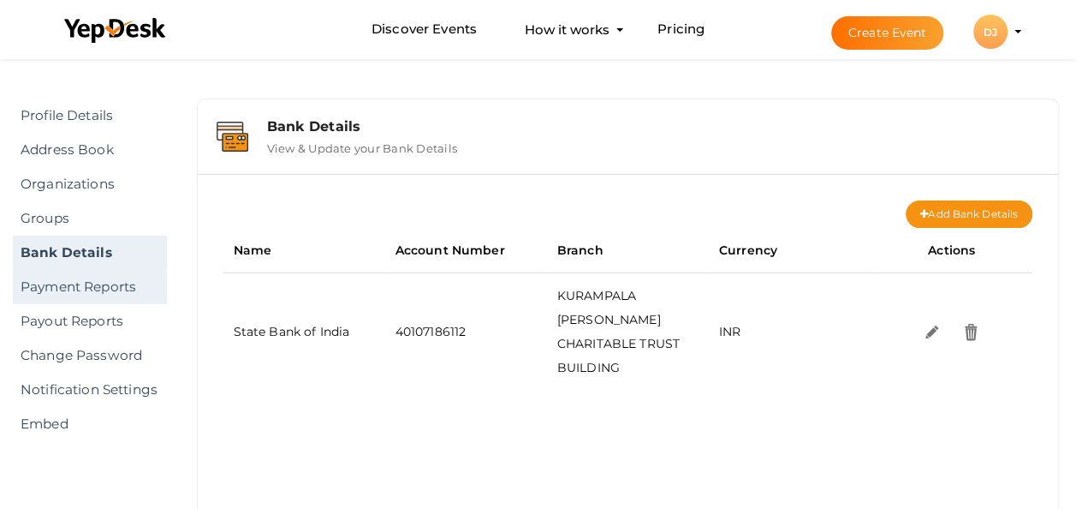
click at [134, 275] on link "Payment Reports" at bounding box center [90, 287] width 154 height 34
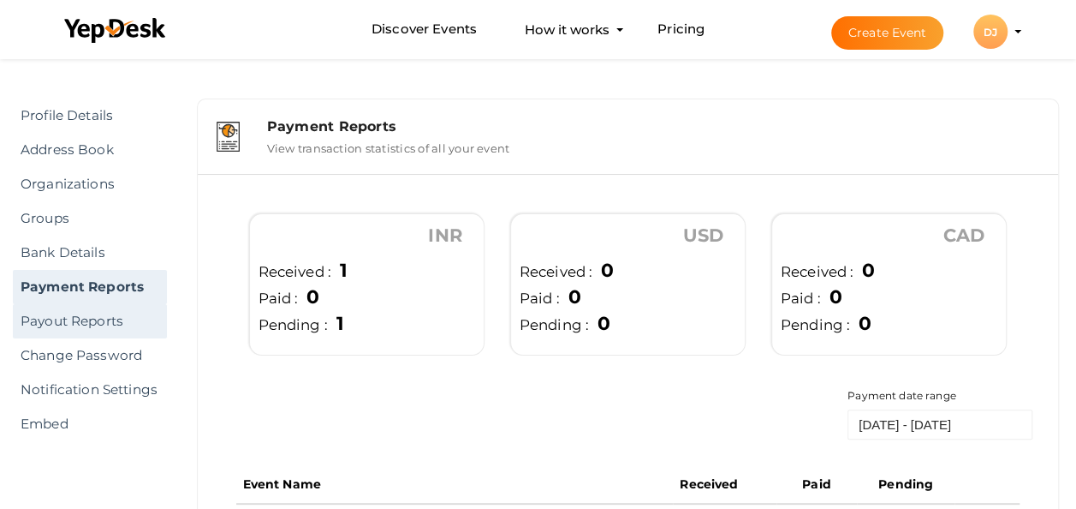
click at [110, 323] on link "Payout Reports" at bounding box center [90, 321] width 154 height 34
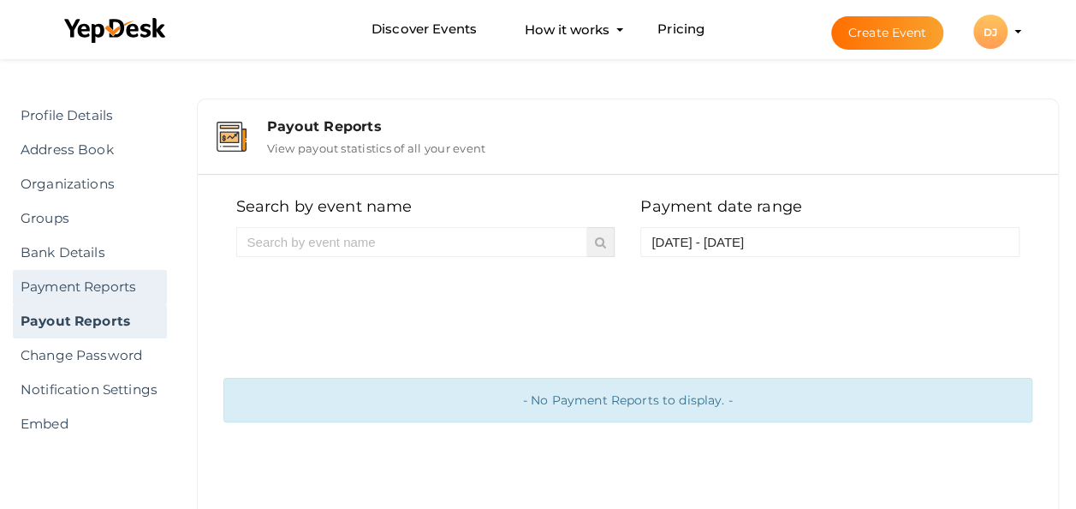
click at [82, 291] on link "Payment Reports" at bounding box center [90, 287] width 154 height 34
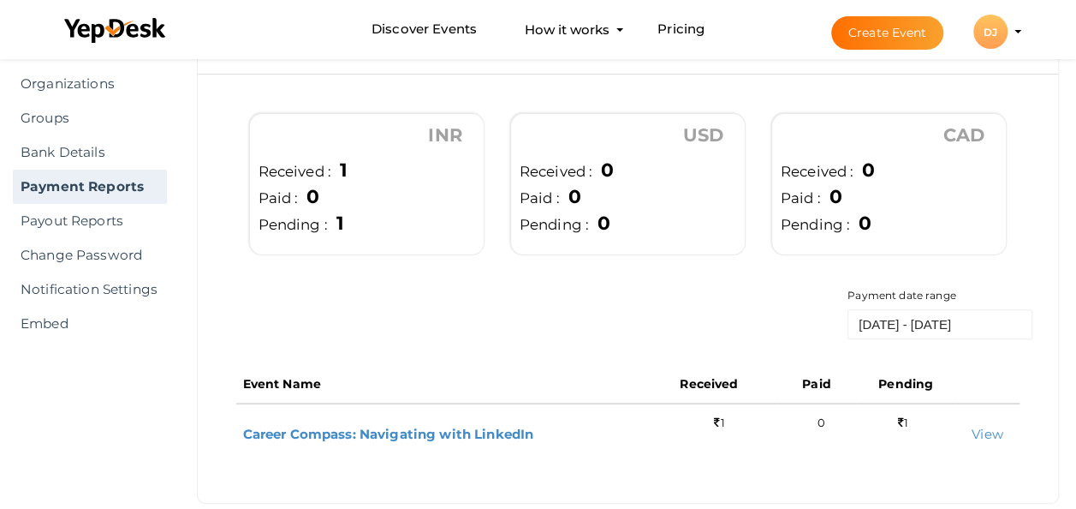
scroll to position [128, 0]
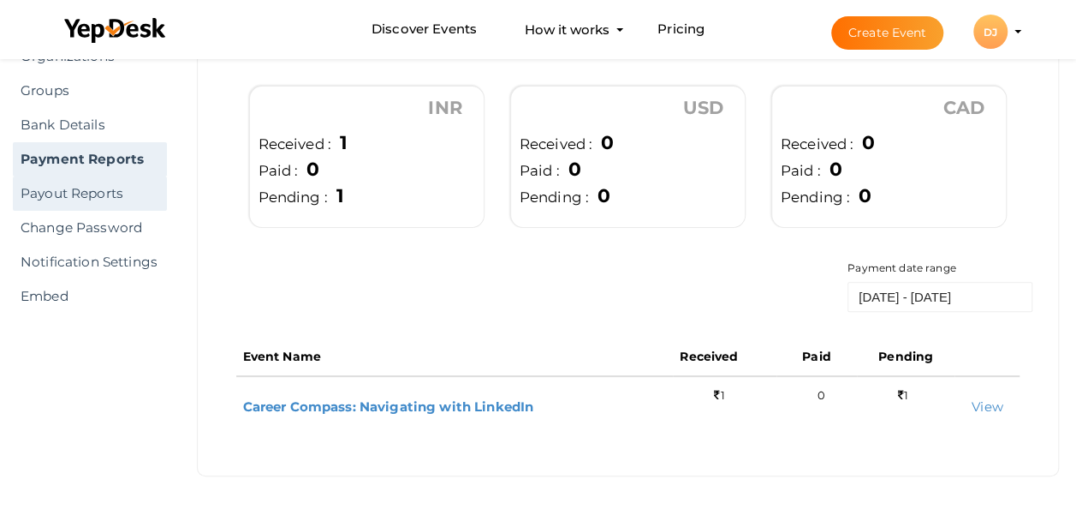
click at [106, 181] on link "Payout Reports" at bounding box center [90, 193] width 154 height 34
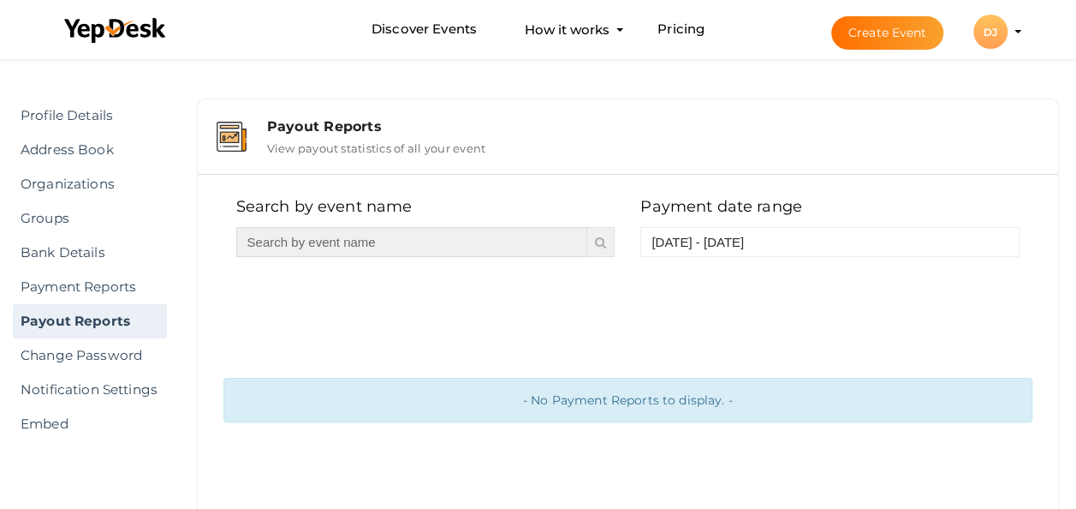
click at [472, 250] on input "text" at bounding box center [412, 242] width 352 height 30
type input "C"
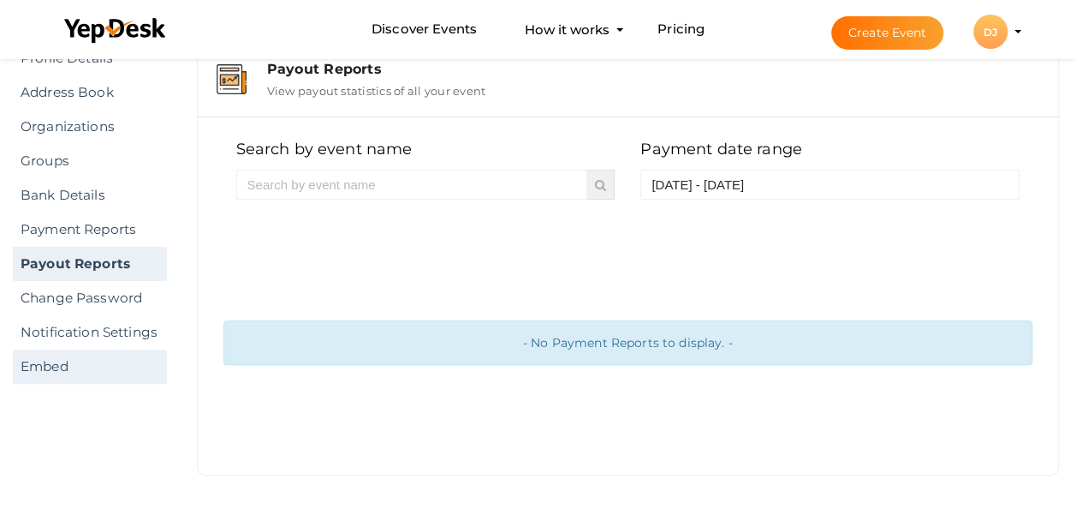
click at [105, 362] on link "Embed" at bounding box center [90, 366] width 154 height 34
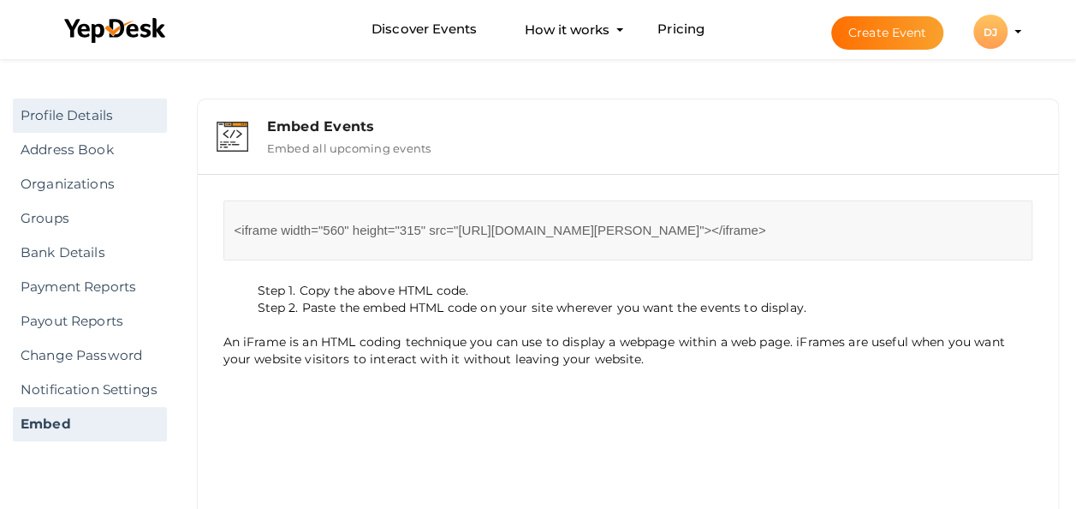
click at [82, 112] on link "Profile Details" at bounding box center [90, 115] width 154 height 34
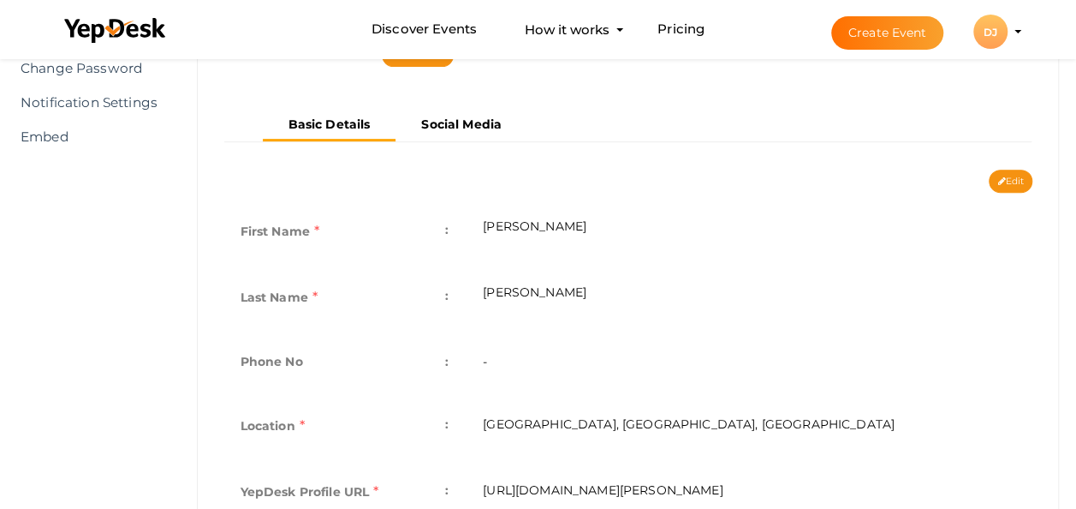
scroll to position [286, 0]
click at [1007, 170] on button "Edit" at bounding box center [1011, 181] width 44 height 23
type input "Devapriya"
type input "V J"
type input "Kothamangalam, Kerala, India"
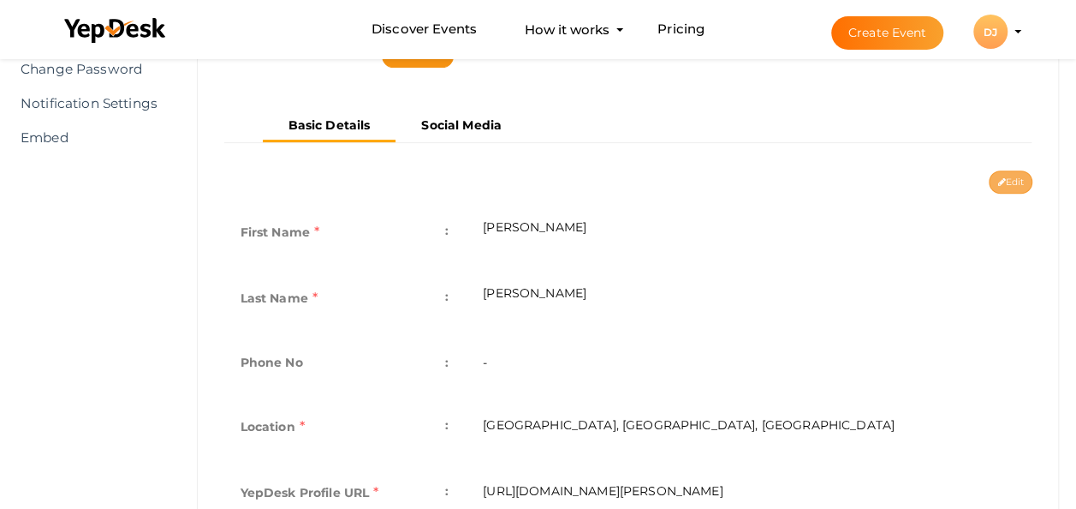
type input "devapriya-v-j"
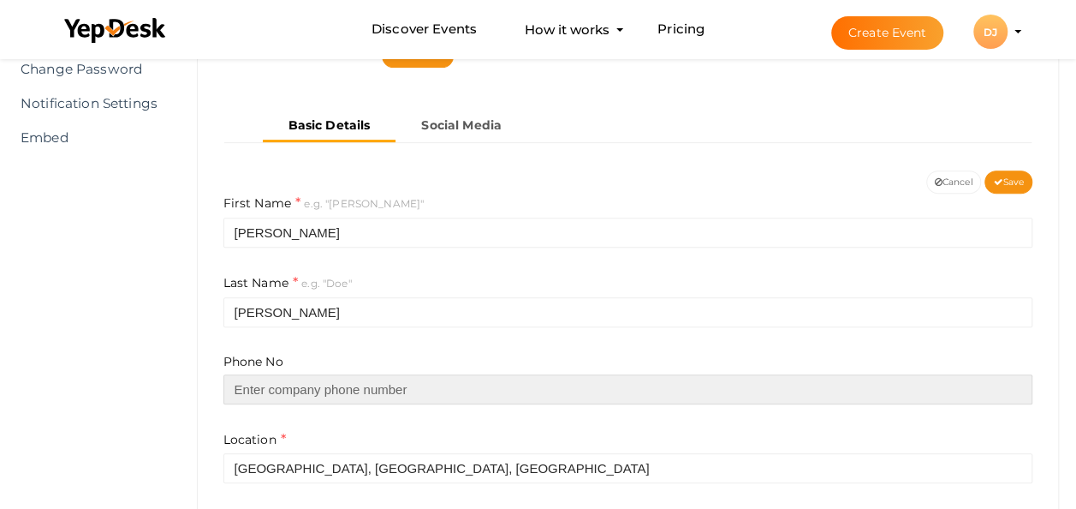
click at [391, 374] on input "text" at bounding box center [629, 389] width 810 height 30
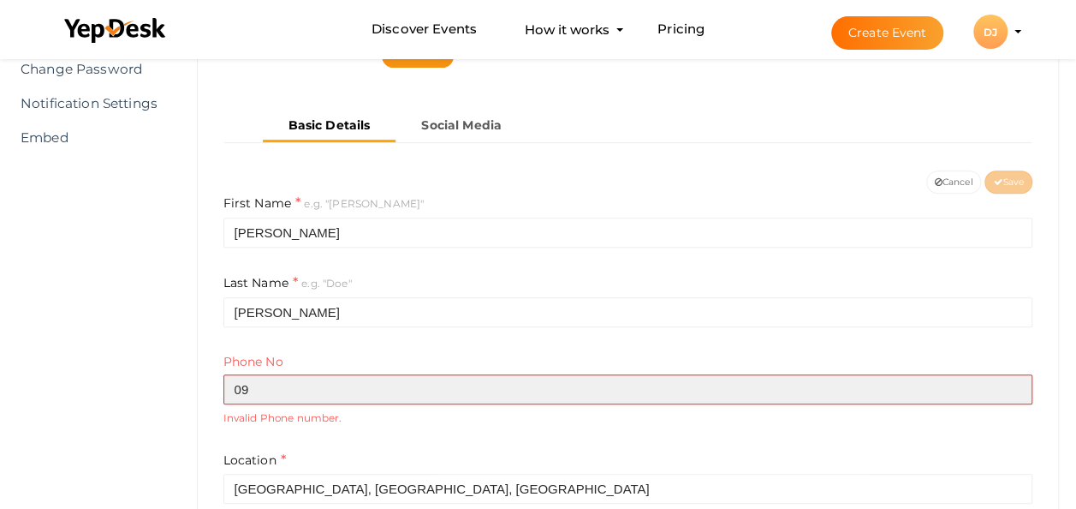
type input "0"
type input "8848871609"
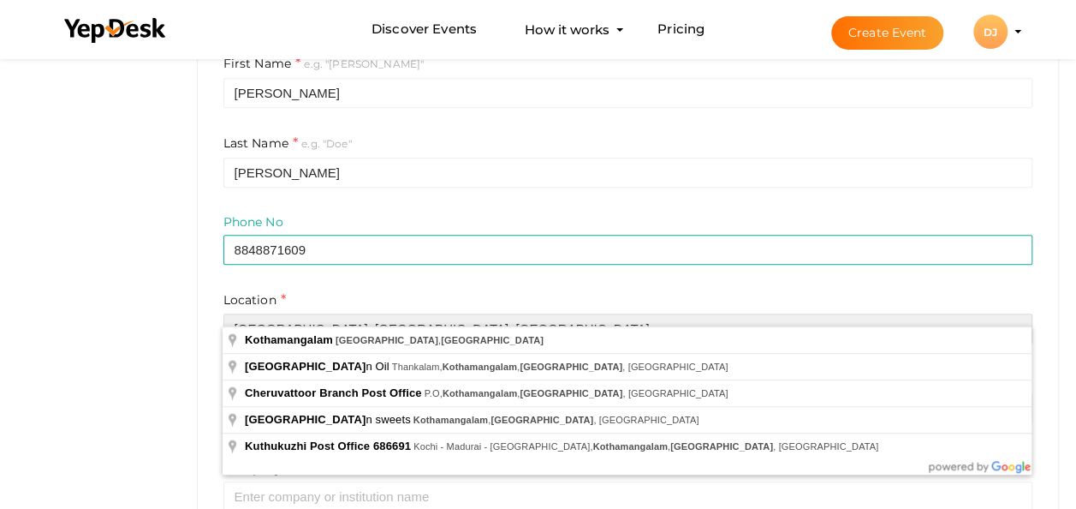
scroll to position [426, 0]
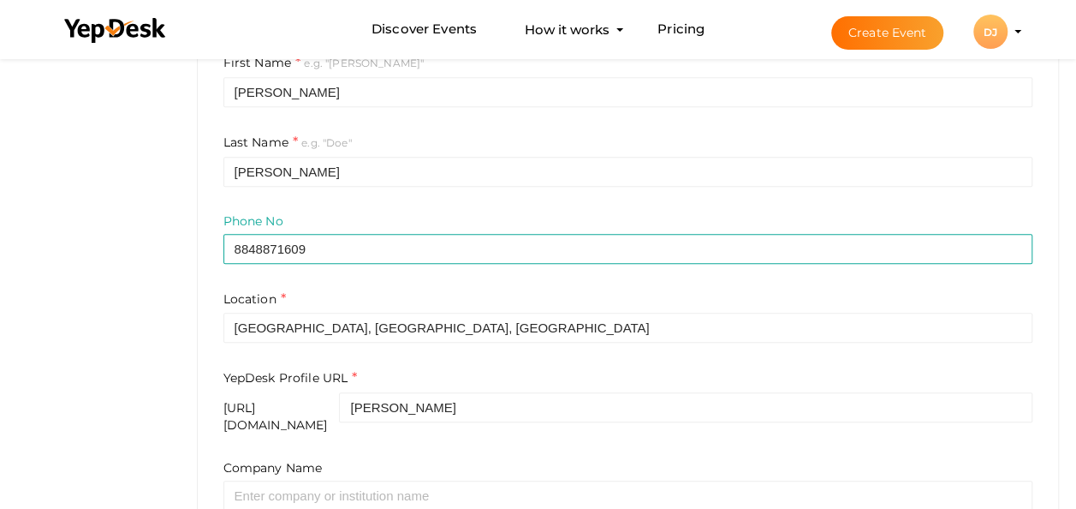
click at [443, 264] on form "First Name e.g. "John" Devapriya Last Name e.g. "Doe" V J Phone No 8848871609 L…" at bounding box center [629, 369] width 810 height 633
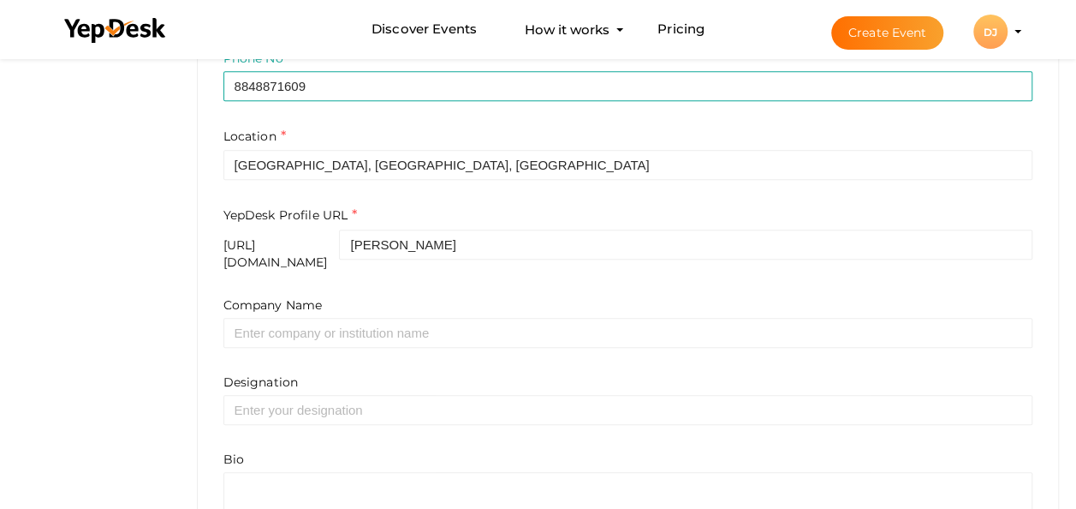
scroll to position [670, 0]
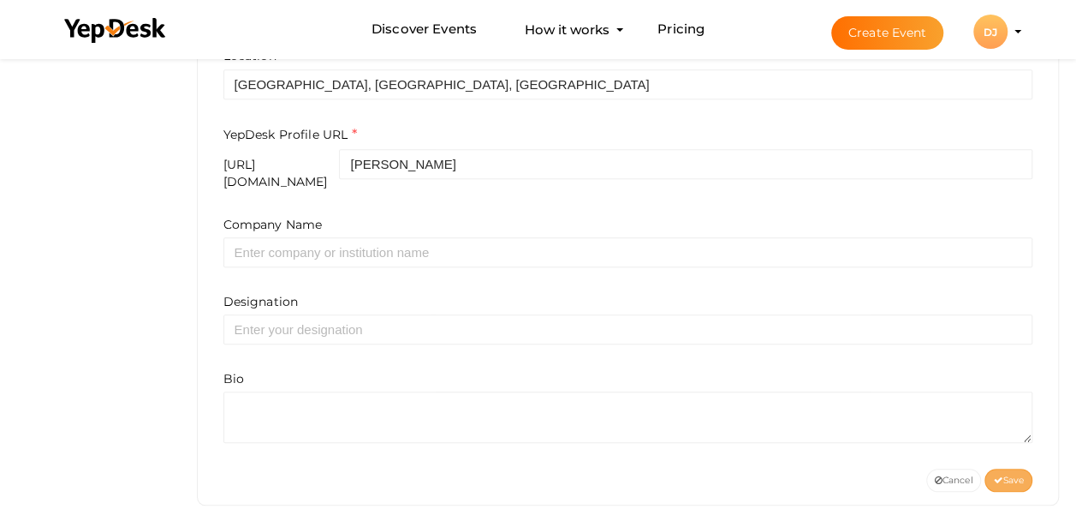
click at [1011, 474] on span "Save" at bounding box center [1008, 479] width 31 height 11
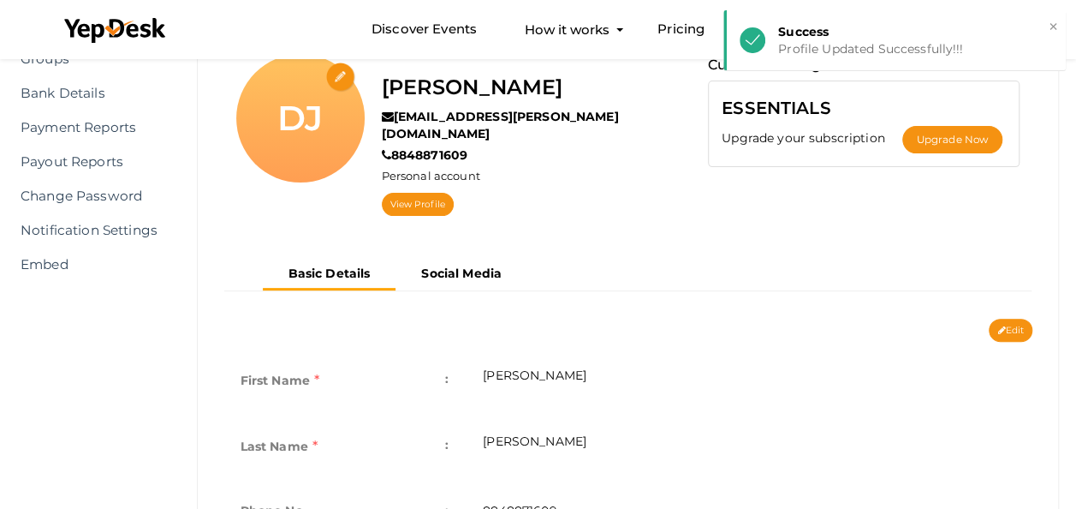
scroll to position [160, 0]
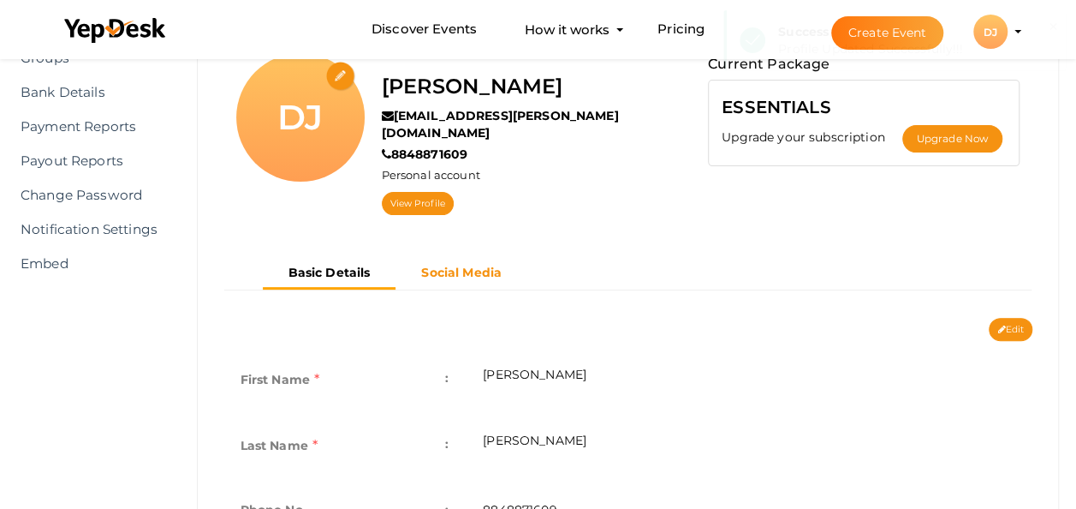
click at [495, 265] on b "Social Media" at bounding box center [461, 272] width 80 height 15
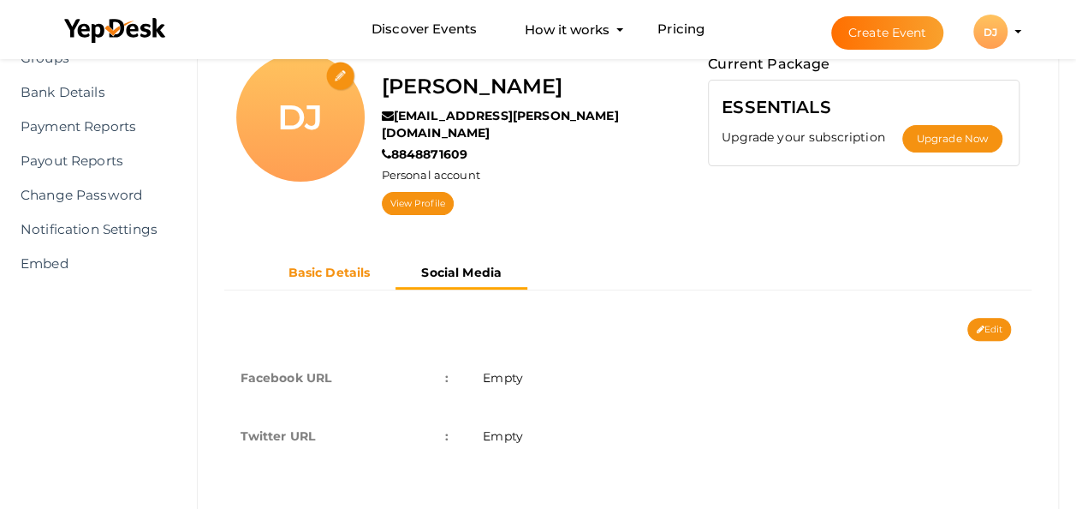
click at [373, 259] on button "Basic Details" at bounding box center [330, 273] width 134 height 28
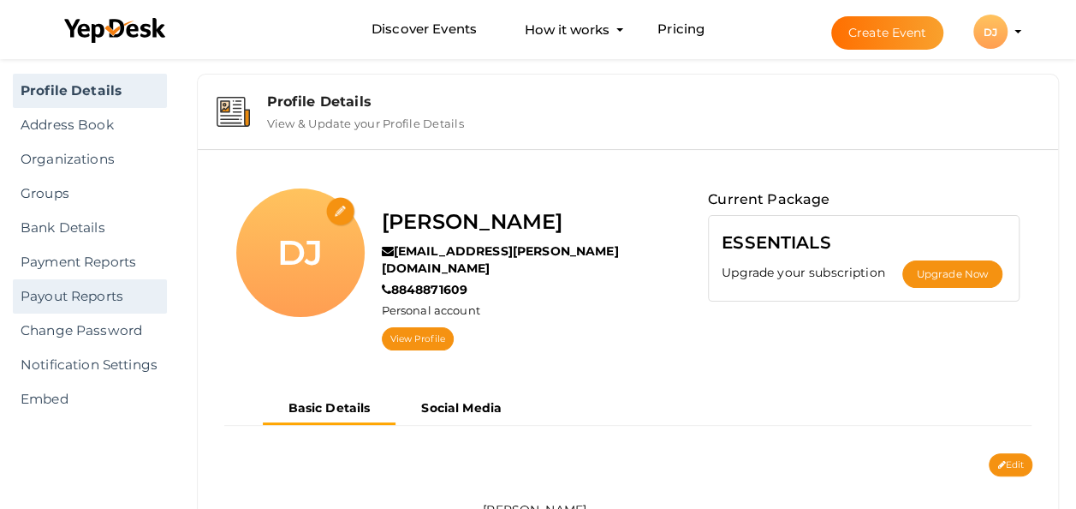
scroll to position [0, 0]
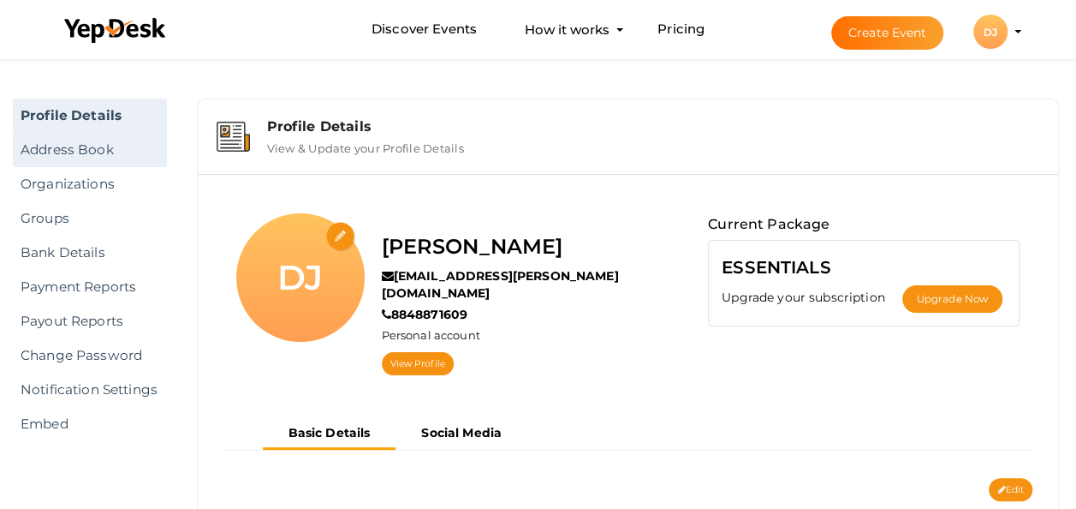
click at [120, 149] on link "Address Book" at bounding box center [90, 150] width 154 height 34
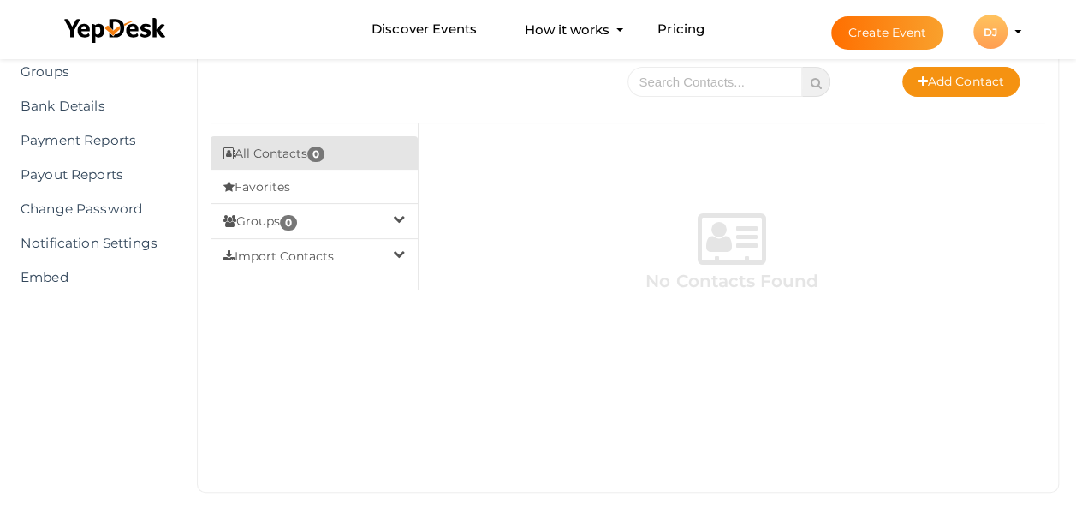
scroll to position [148, 0]
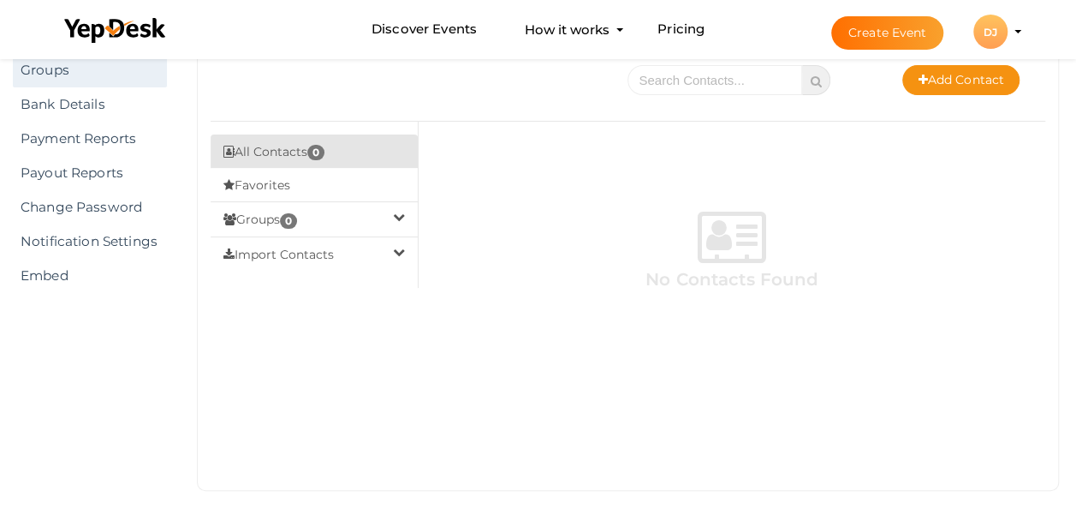
click at [88, 70] on link "Groups" at bounding box center [90, 70] width 154 height 34
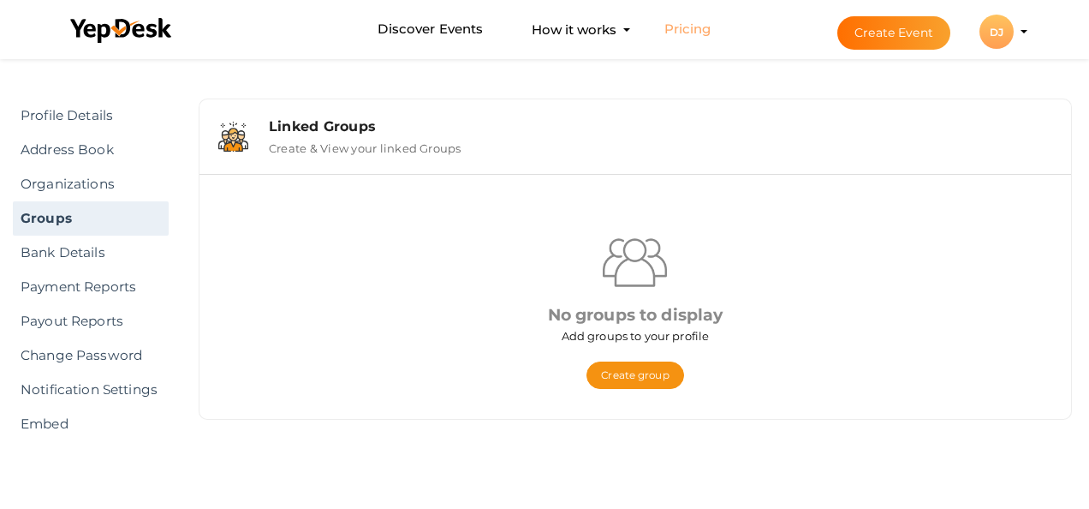
click at [688, 31] on link "Pricing" at bounding box center [688, 30] width 47 height 32
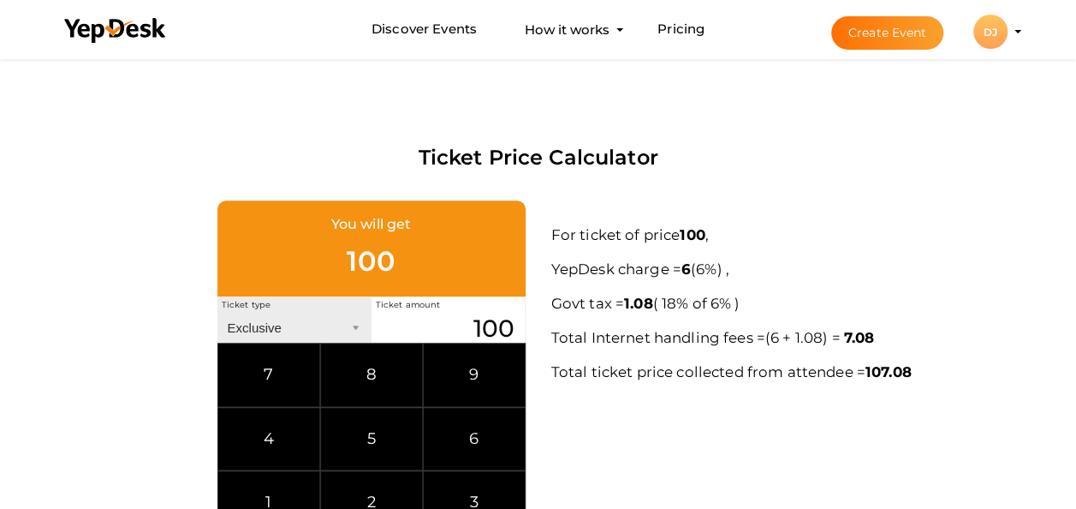
scroll to position [862, 0]
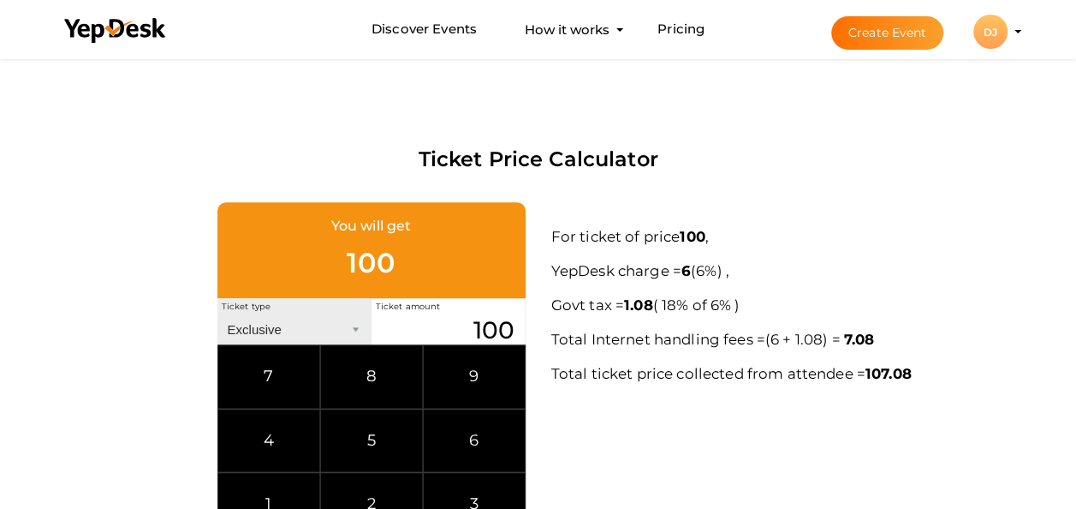
click at [658, 207] on div "For ticket of price 100 , YepDesk charge = 6 ( 0 + 6%) , Govt tax = 1.08 ( 18% …" at bounding box center [789, 300] width 475 height 197
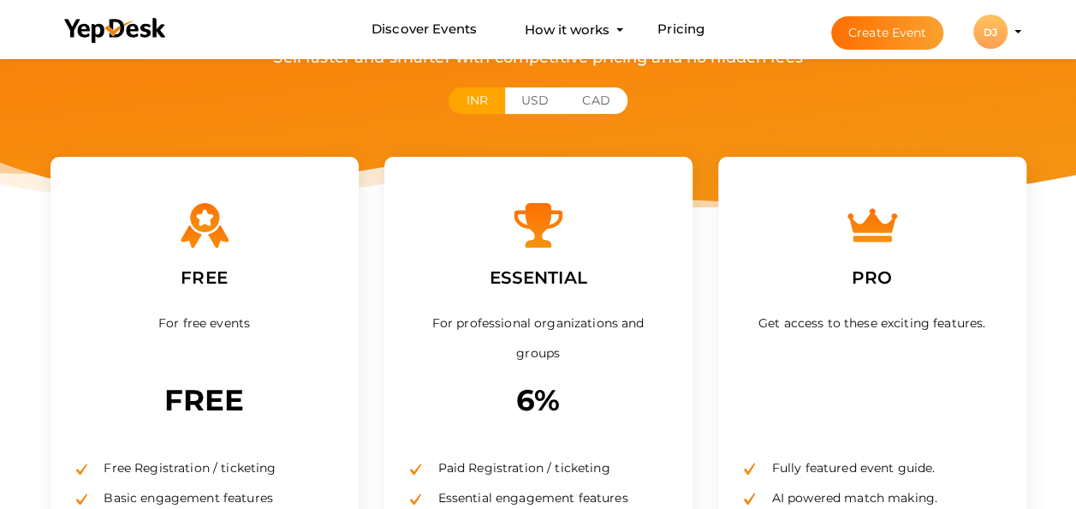
scroll to position [0, 0]
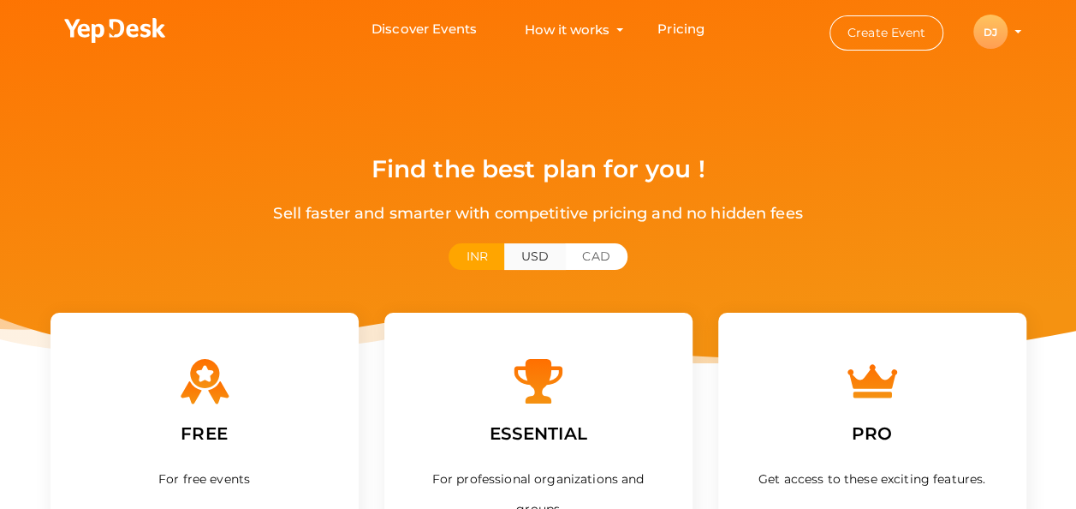
click at [559, 259] on button "USD" at bounding box center [535, 256] width 62 height 27
click at [595, 256] on button "CAD" at bounding box center [596, 256] width 62 height 27
click at [470, 250] on button "INR" at bounding box center [477, 256] width 56 height 27
click at [987, 36] on div "DJ" at bounding box center [991, 32] width 34 height 34
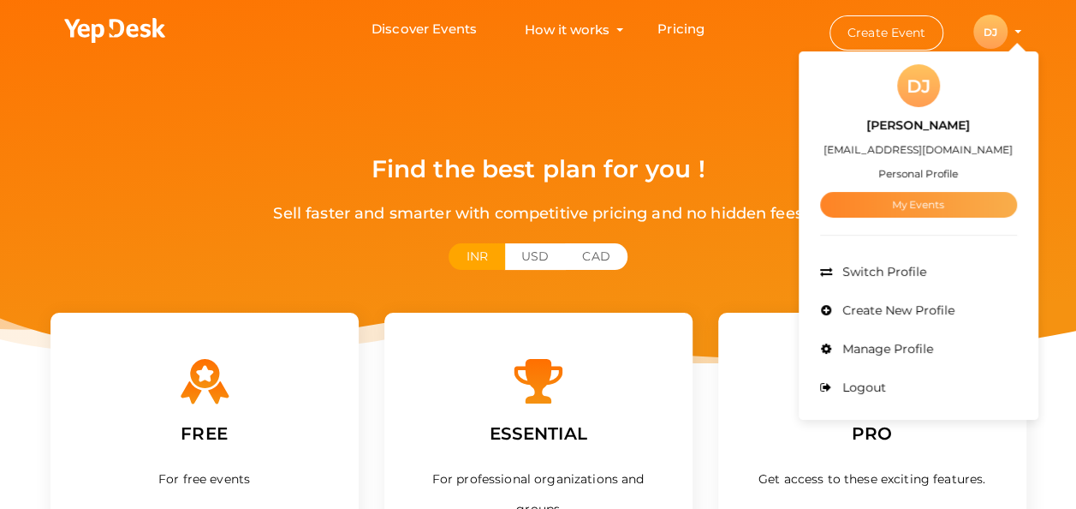
click at [925, 195] on link "My Events" at bounding box center [918, 205] width 197 height 26
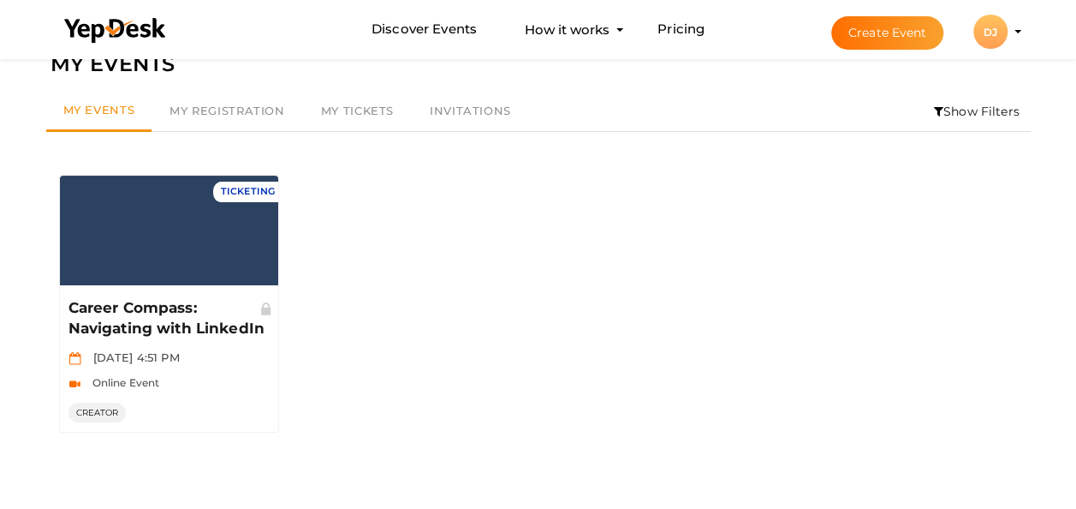
scroll to position [36, 0]
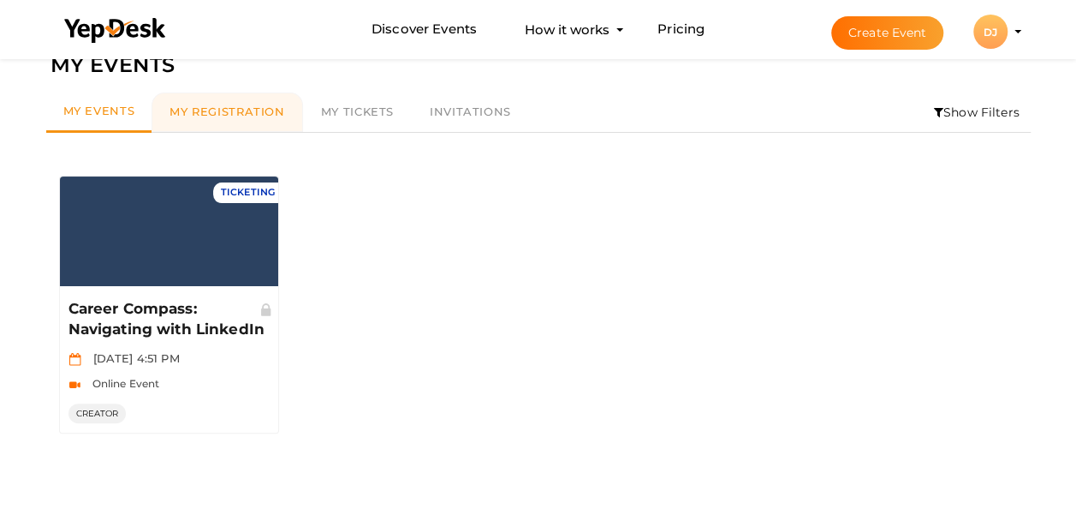
click at [236, 110] on span "My Registration" at bounding box center [227, 111] width 115 height 14
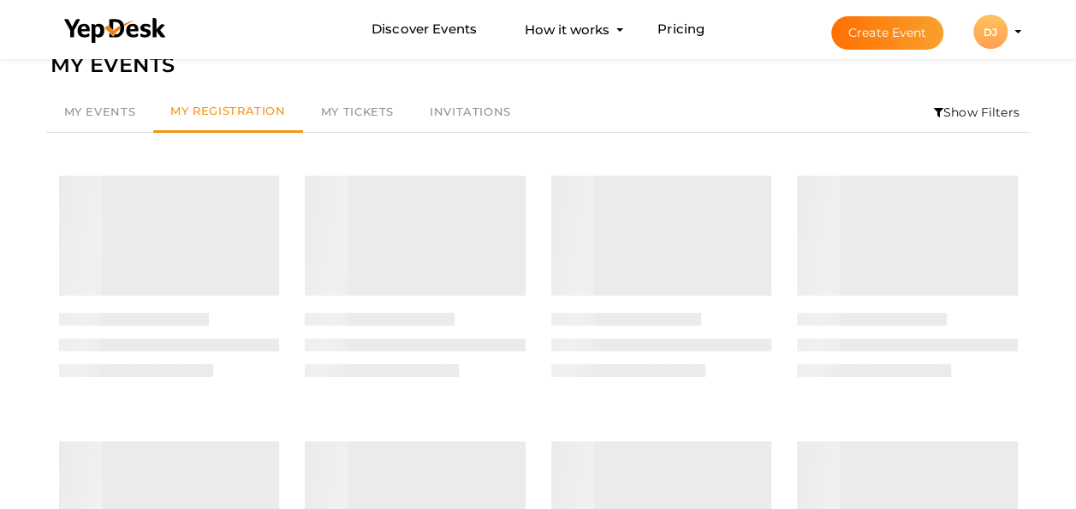
scroll to position [0, 0]
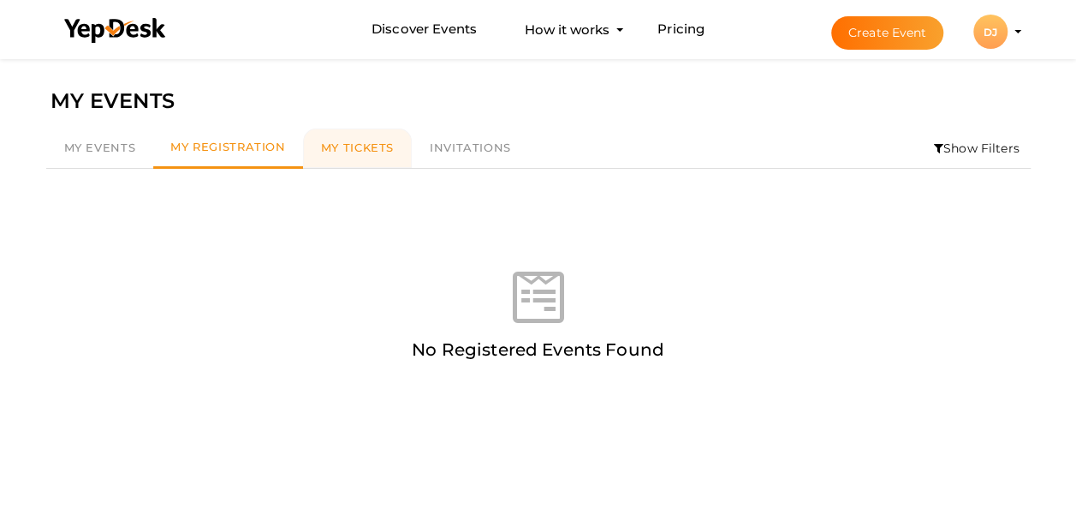
click at [354, 146] on span "My Tickets" at bounding box center [357, 147] width 73 height 14
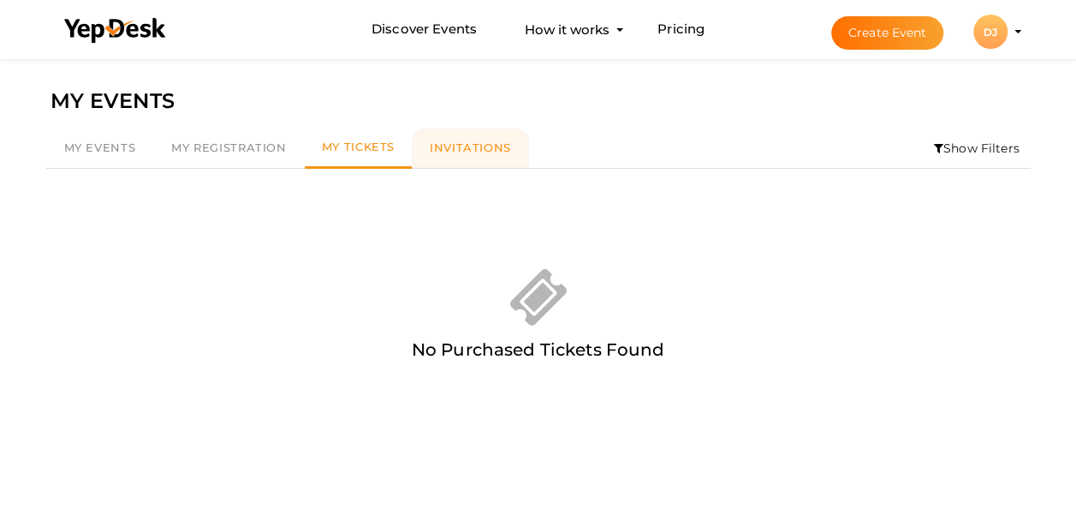
click at [432, 150] on span "Invitations" at bounding box center [470, 147] width 81 height 14
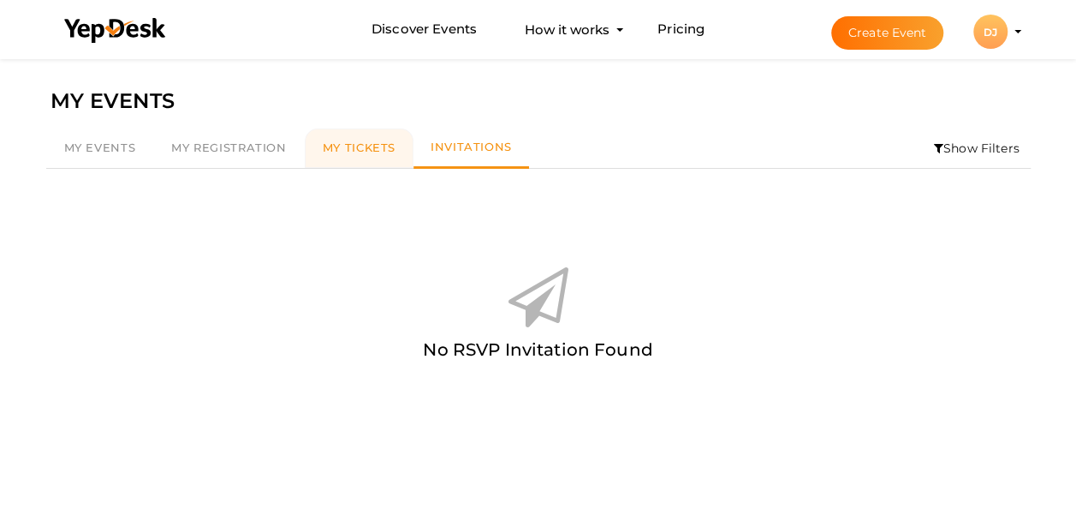
click at [386, 151] on span "My Tickets" at bounding box center [359, 147] width 73 height 14
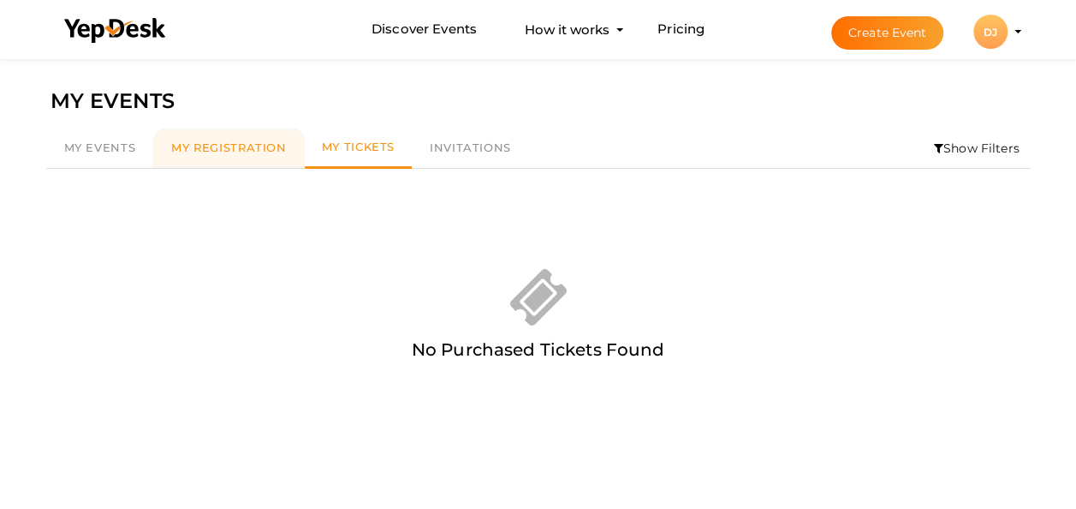
click at [220, 148] on span "My Registration" at bounding box center [228, 147] width 115 height 14
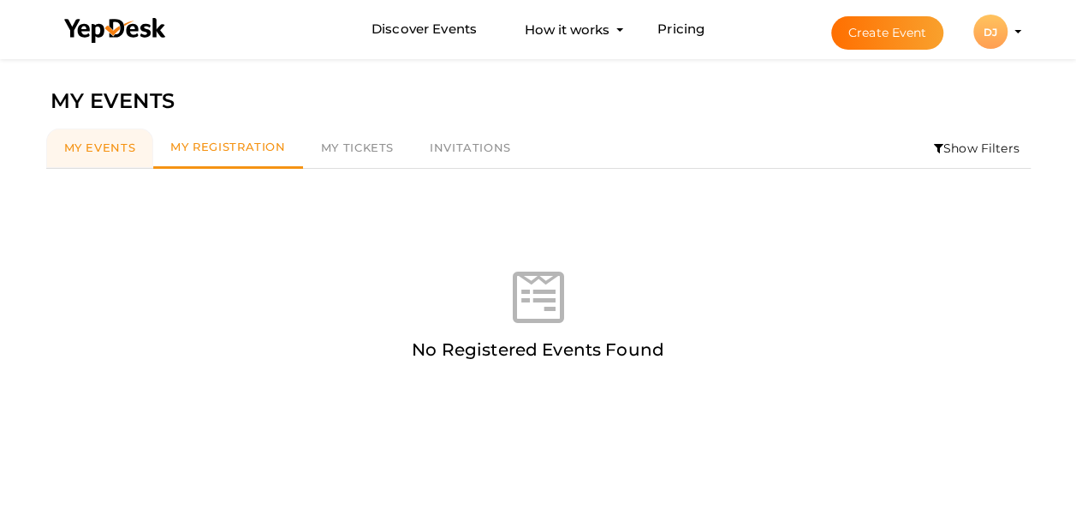
click at [106, 142] on span "My Events" at bounding box center [100, 147] width 72 height 14
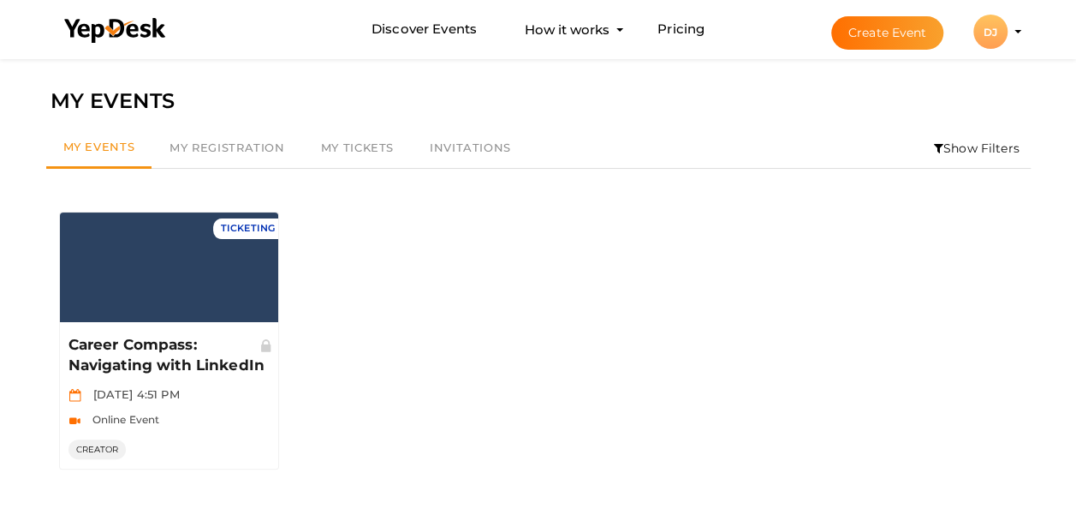
click at [995, 28] on div "DJ" at bounding box center [991, 32] width 34 height 34
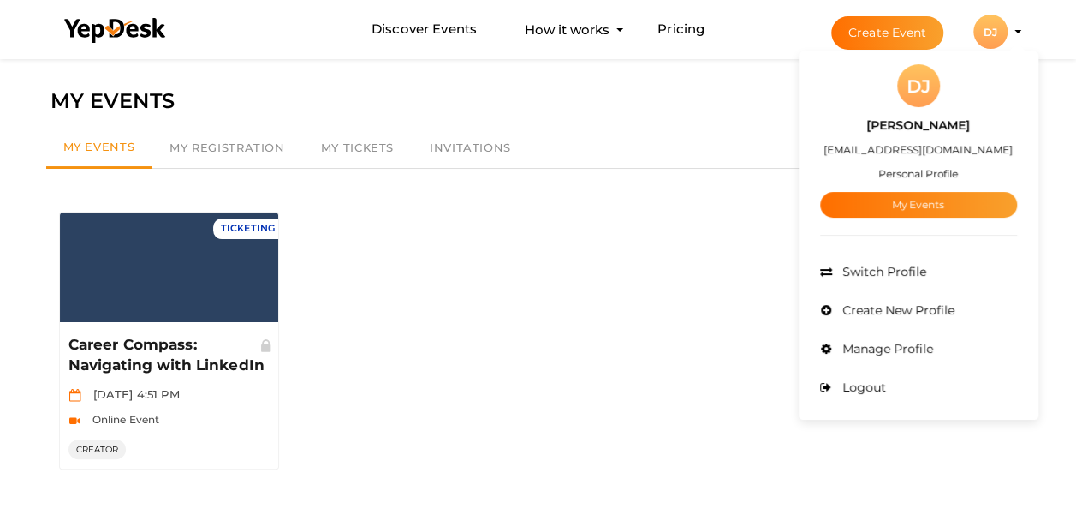
click at [915, 175] on small "Personal Profile" at bounding box center [919, 173] width 80 height 13
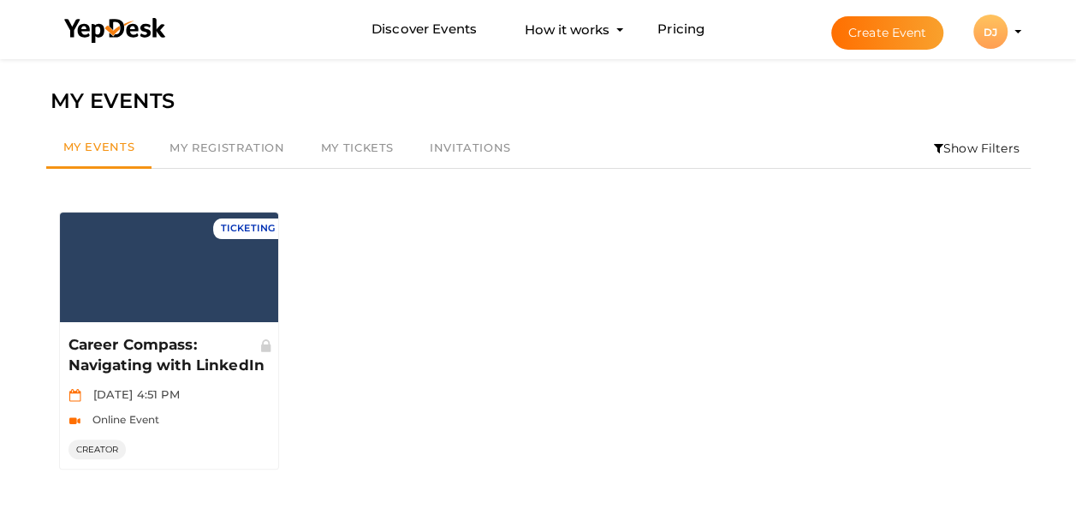
click at [1011, 27] on button "DJ DJ Devapriya V J devapriyavj2004@gmail.com Personal Profile My Events Admin …" at bounding box center [991, 32] width 45 height 36
click at [993, 33] on div "DJ" at bounding box center [991, 32] width 34 height 34
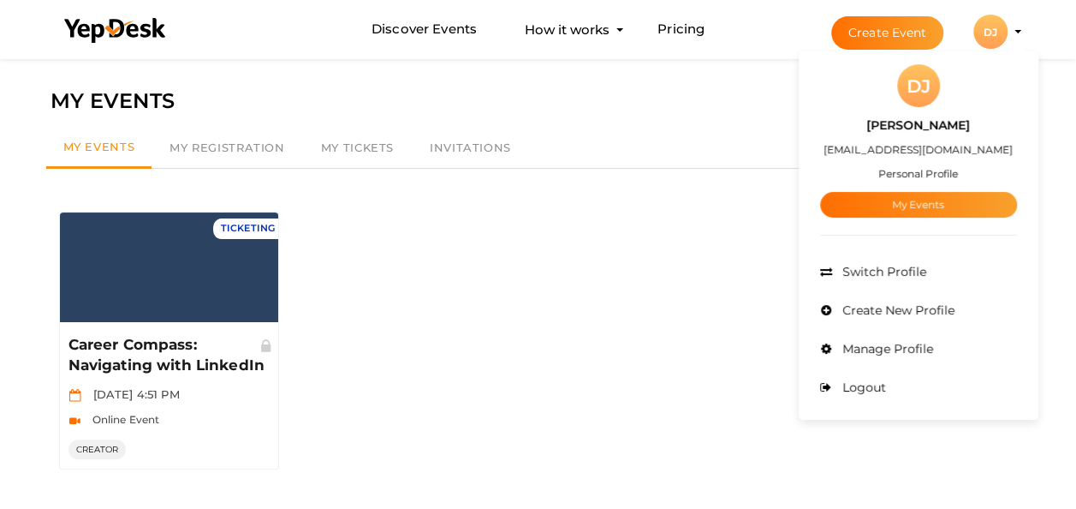
click at [454, 185] on div "TICKETING Manage Event Career Compass: Navigating with LinkedIn Sep 10 2025, 4:…" at bounding box center [538, 325] width 985 height 313
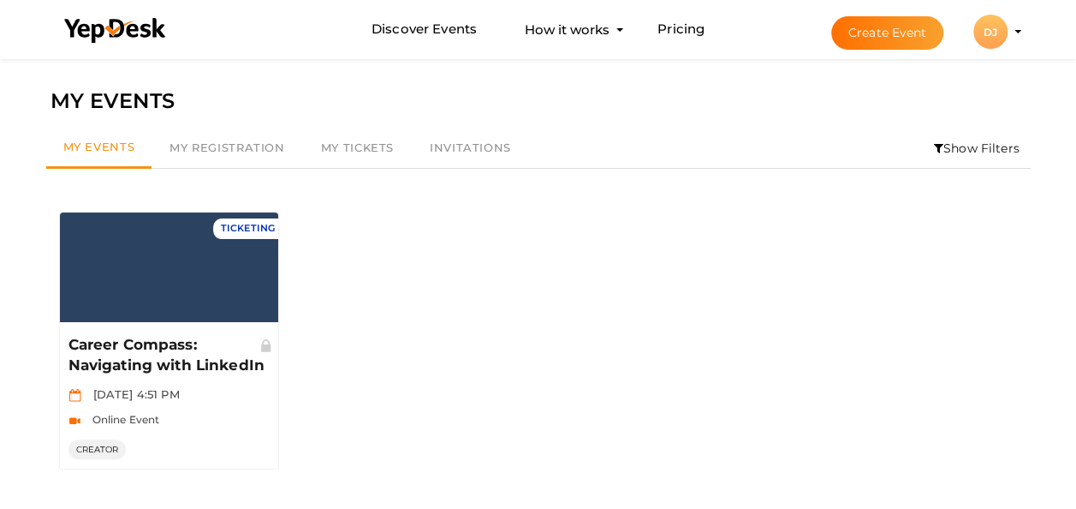
click at [997, 36] on div "DJ" at bounding box center [991, 32] width 34 height 34
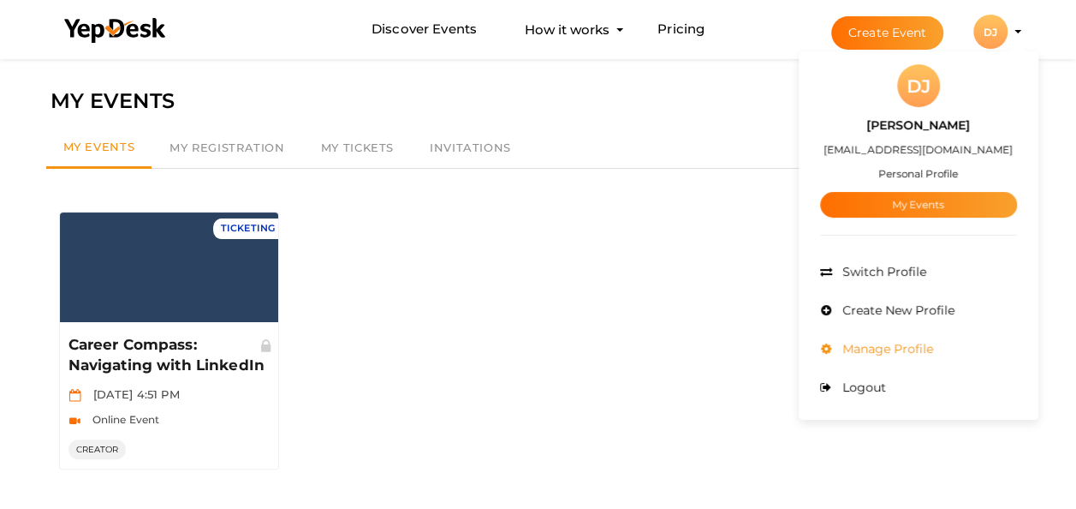
click at [879, 356] on li "Manage Profile" at bounding box center [918, 349] width 197 height 39
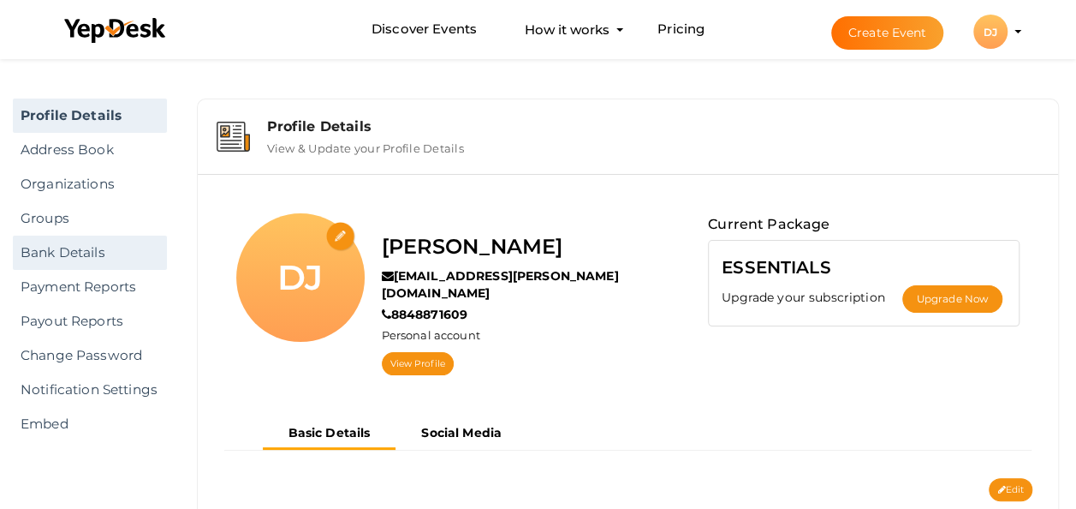
click at [57, 262] on link "Bank Details" at bounding box center [90, 253] width 154 height 34
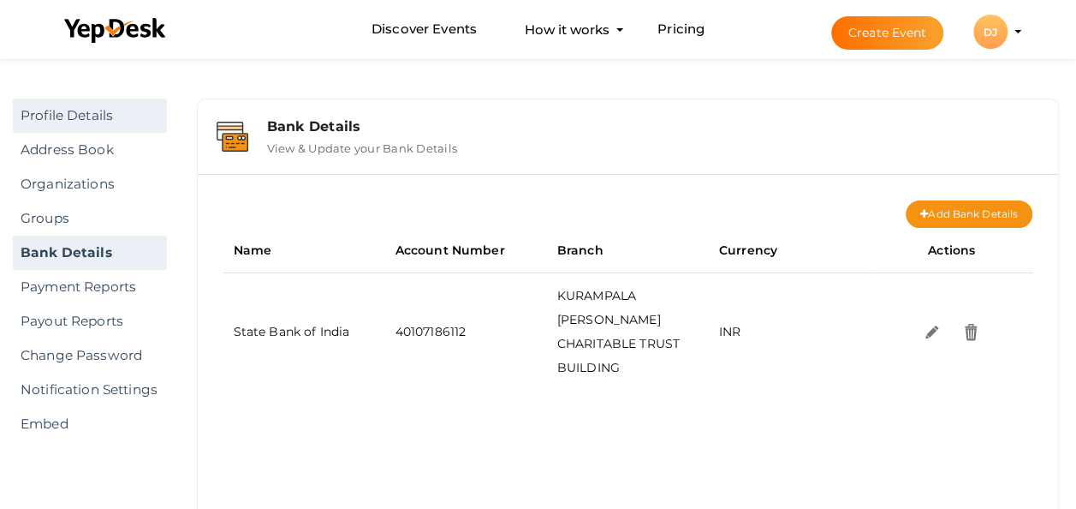
click at [76, 115] on link "Profile Details" at bounding box center [90, 115] width 154 height 34
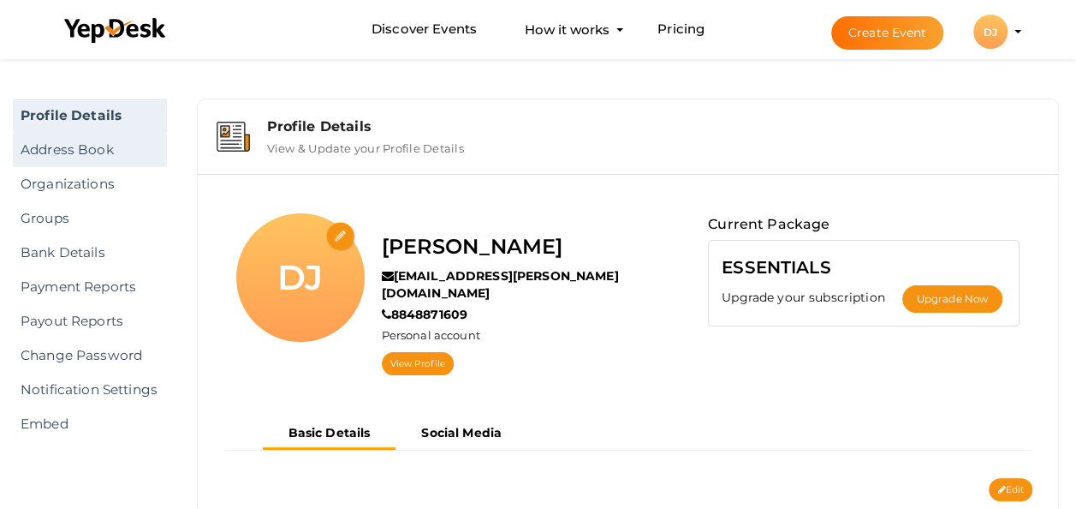
click at [146, 152] on link "Address Book" at bounding box center [90, 150] width 154 height 34
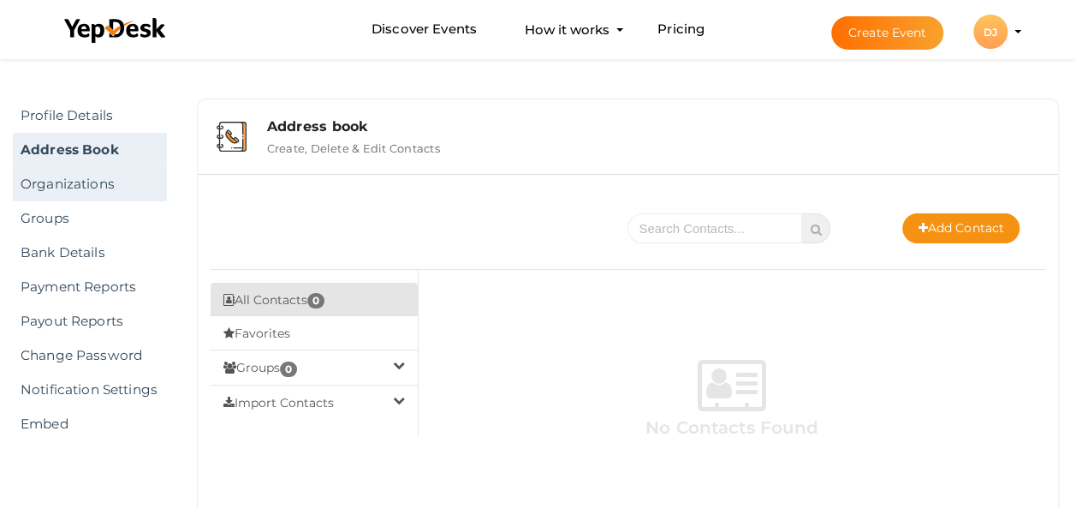
click at [132, 167] on link "Organizations" at bounding box center [90, 184] width 154 height 34
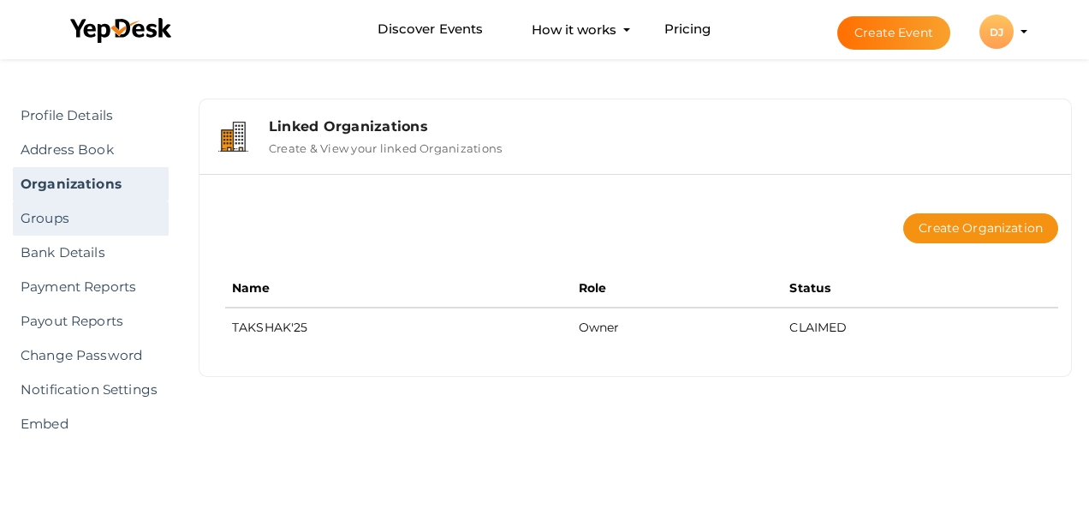
click at [92, 207] on link "Groups" at bounding box center [91, 218] width 156 height 34
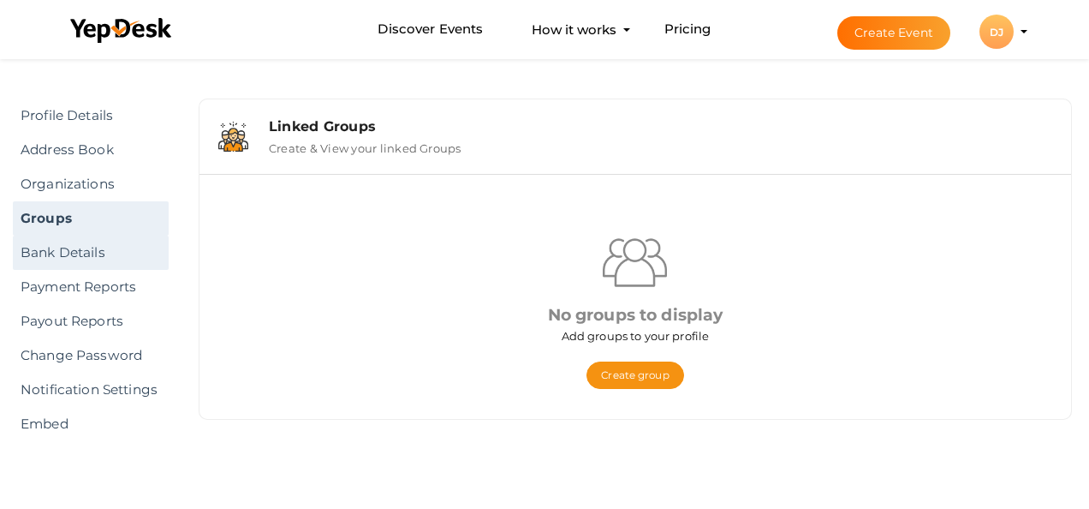
click at [87, 247] on link "Bank Details" at bounding box center [91, 253] width 156 height 34
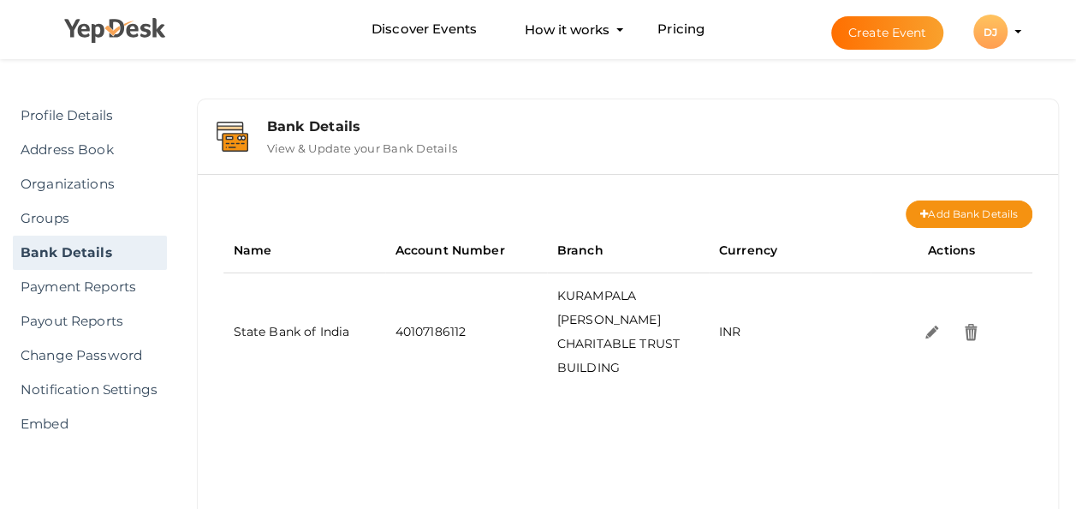
click at [128, 43] on li at bounding box center [115, 34] width 128 height 67
click at [135, 42] on icon at bounding box center [115, 31] width 103 height 26
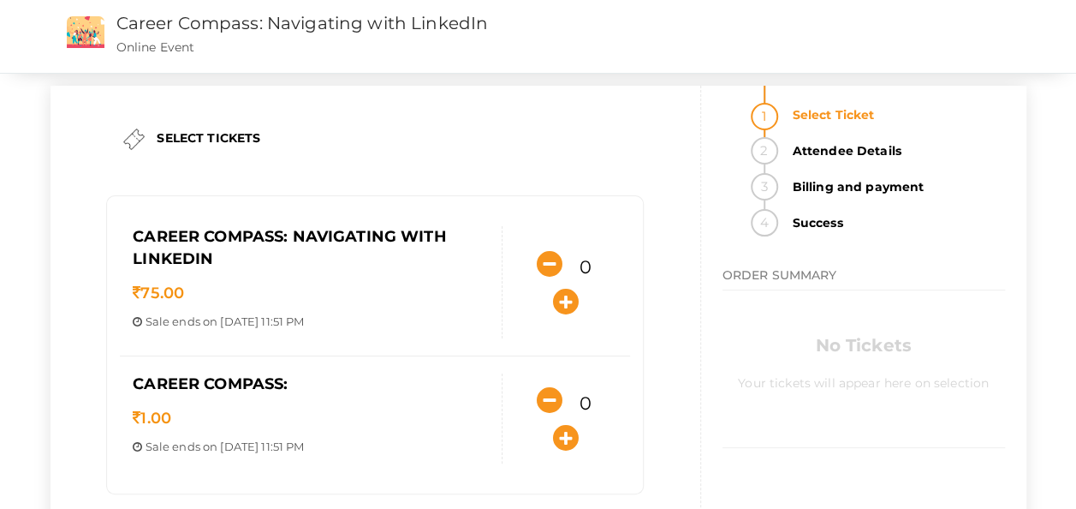
click at [79, 16] on img at bounding box center [86, 32] width 38 height 32
